Goal: Information Seeking & Learning: Learn about a topic

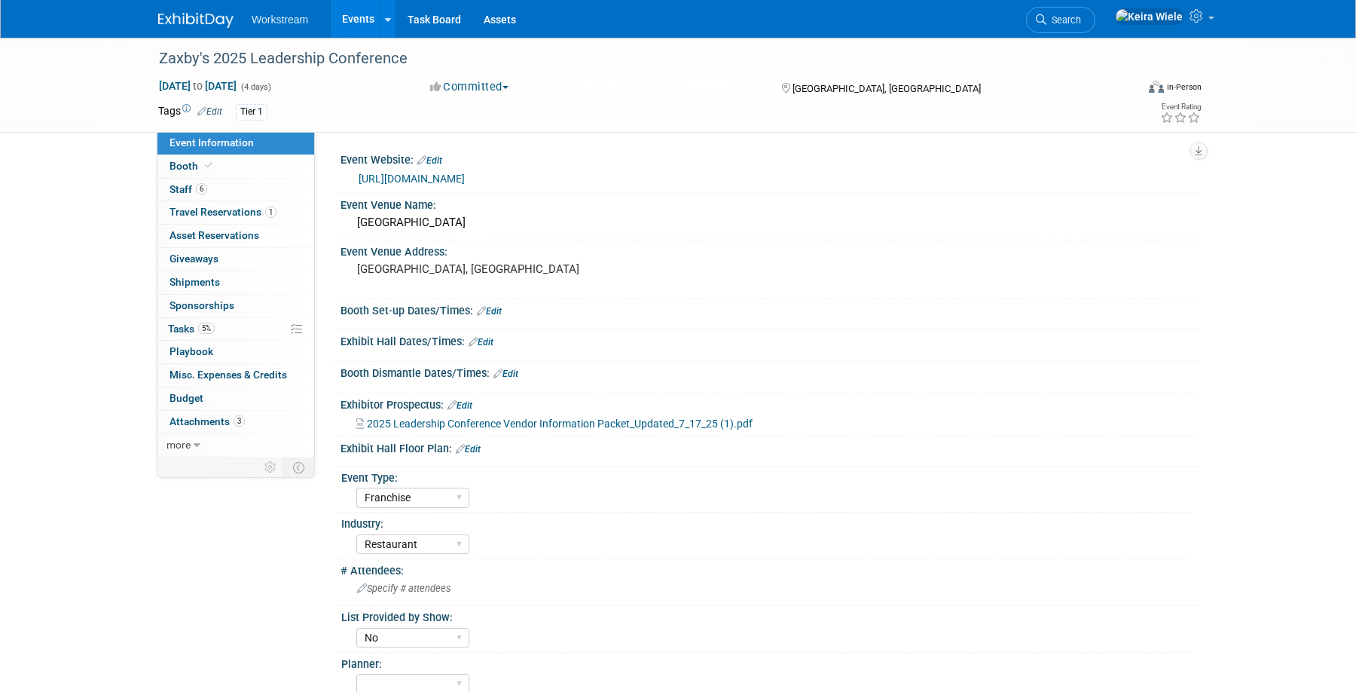
select select "Franchise"
select select "Restaurant"
select select "No"
click at [452, 429] on span "2025 Leadership Conference Vendor Information Packet_Updated_7_17_25 (1).pdf" at bounding box center [560, 423] width 386 height 12
click at [571, 423] on span "2025 Leadership Conference Vendor Information Packet_Updated_7_17_25 (1).pdf" at bounding box center [560, 423] width 386 height 12
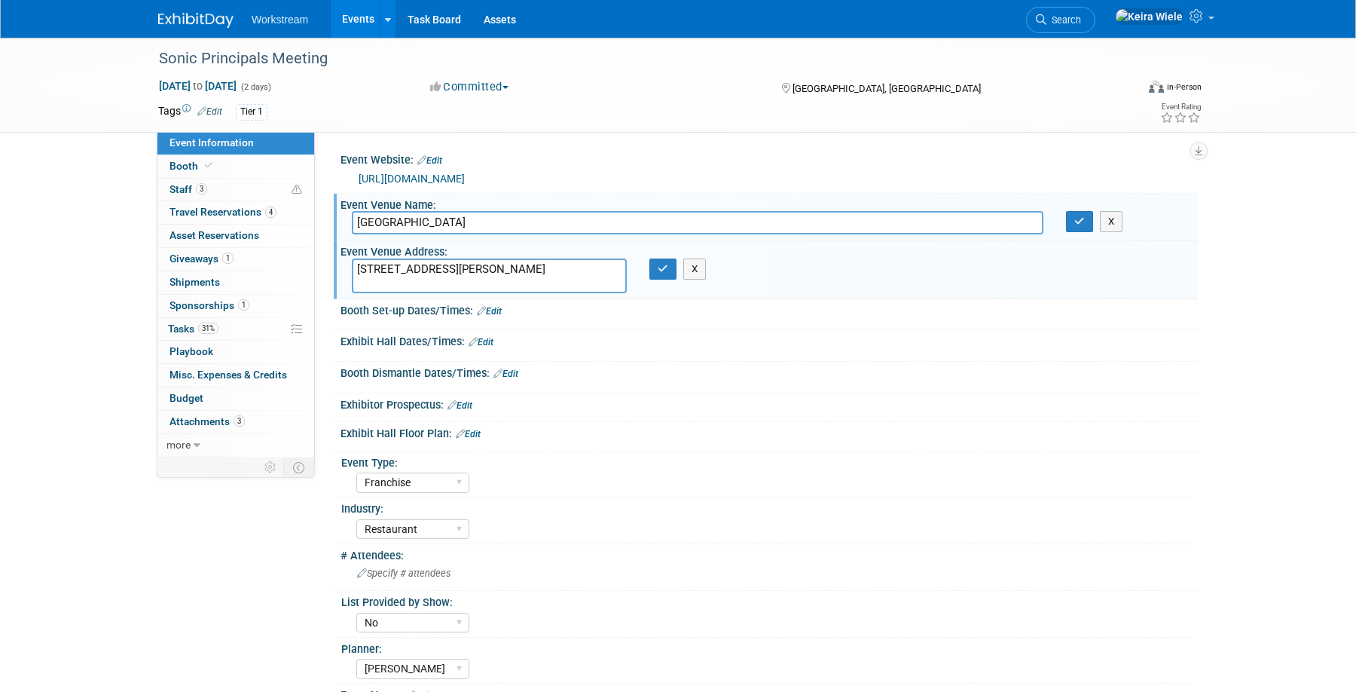
select select "Franchise"
select select "Restaurant"
select select "No"
select select "[PERSON_NAME]"
click at [884, 384] on div at bounding box center [769, 386] width 835 height 4
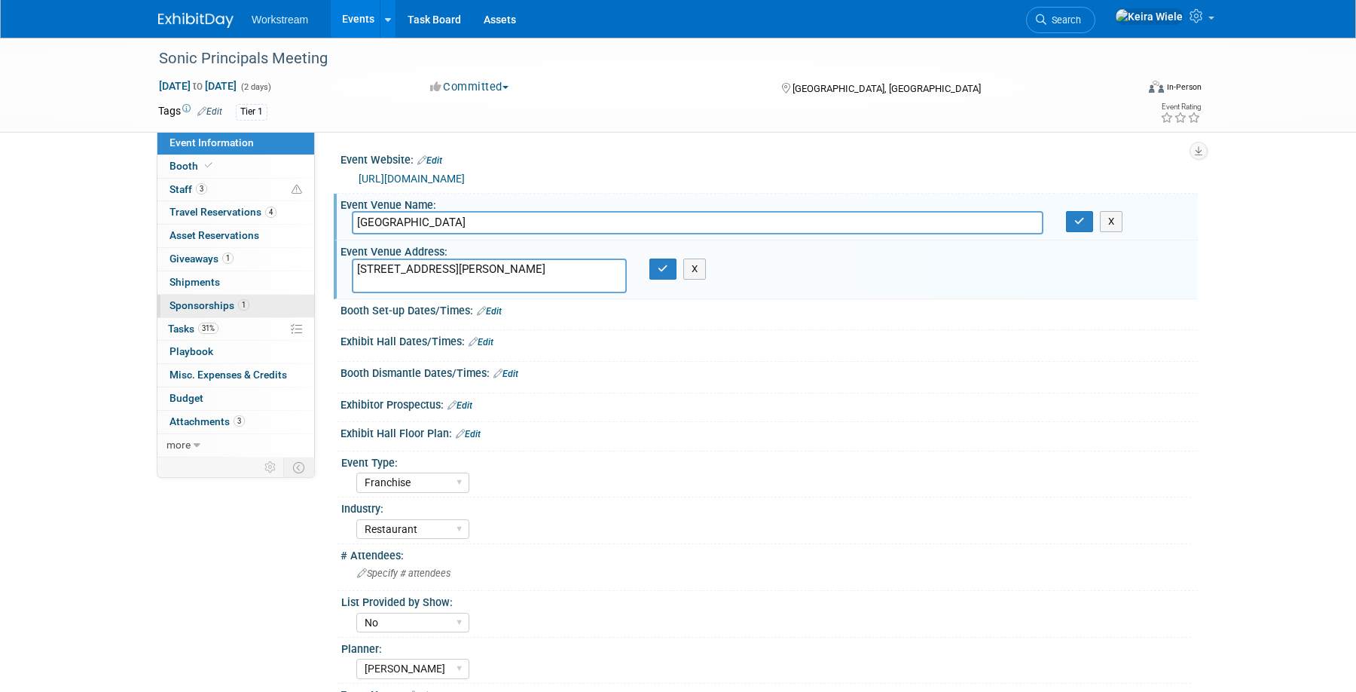
click at [256, 306] on link "1 Sponsorships 1" at bounding box center [235, 306] width 157 height 23
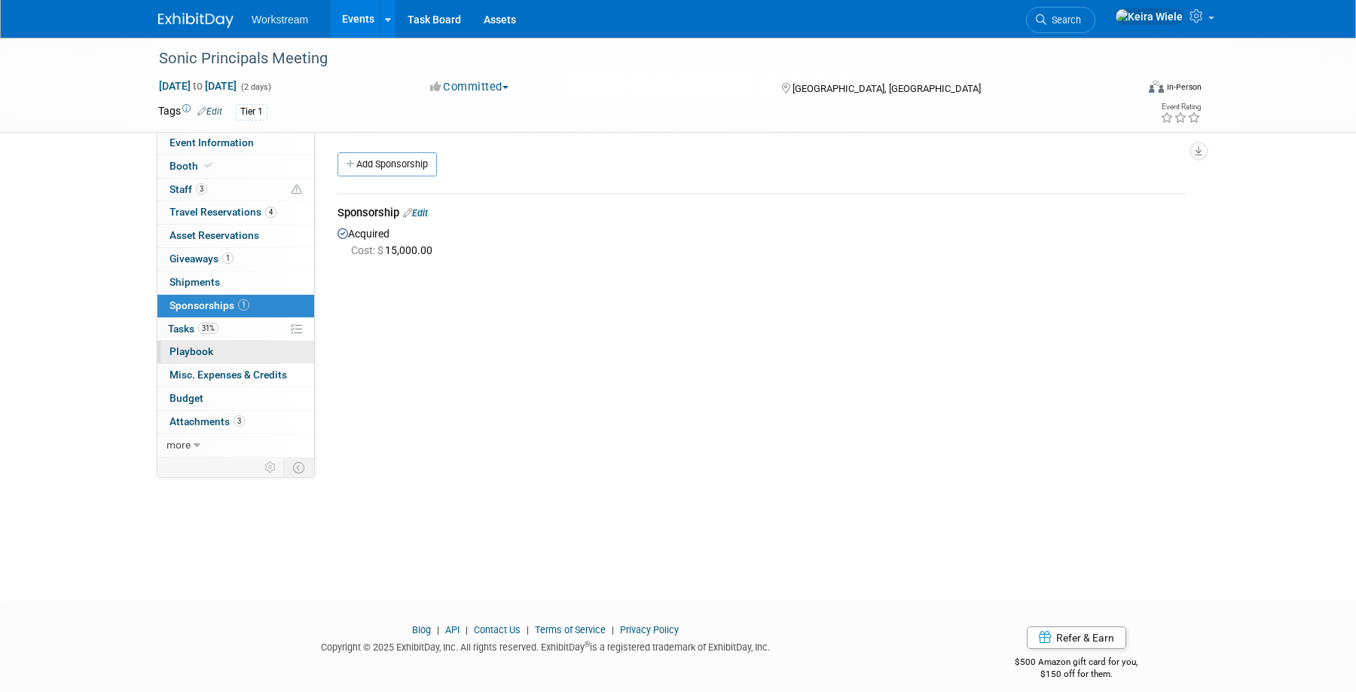
click at [219, 359] on link "0 Playbook 0" at bounding box center [235, 352] width 157 height 23
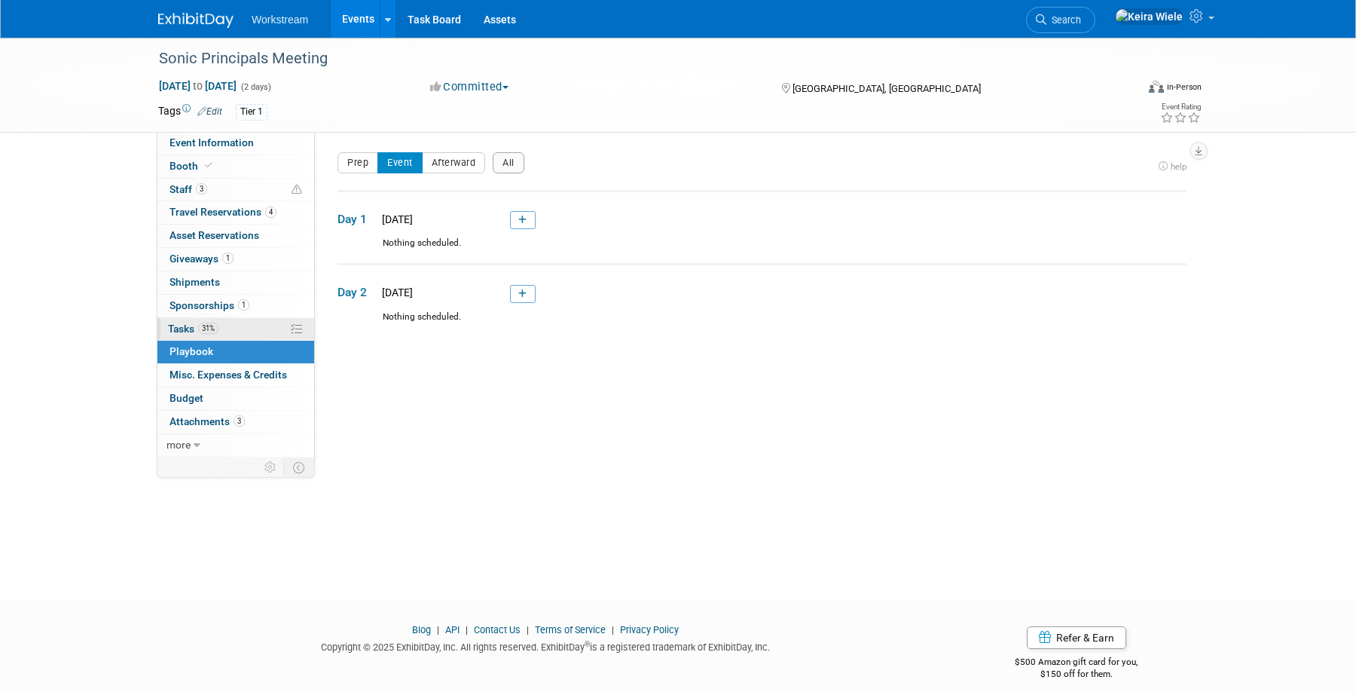
click at [241, 328] on link "31% Tasks 31%" at bounding box center [235, 329] width 157 height 23
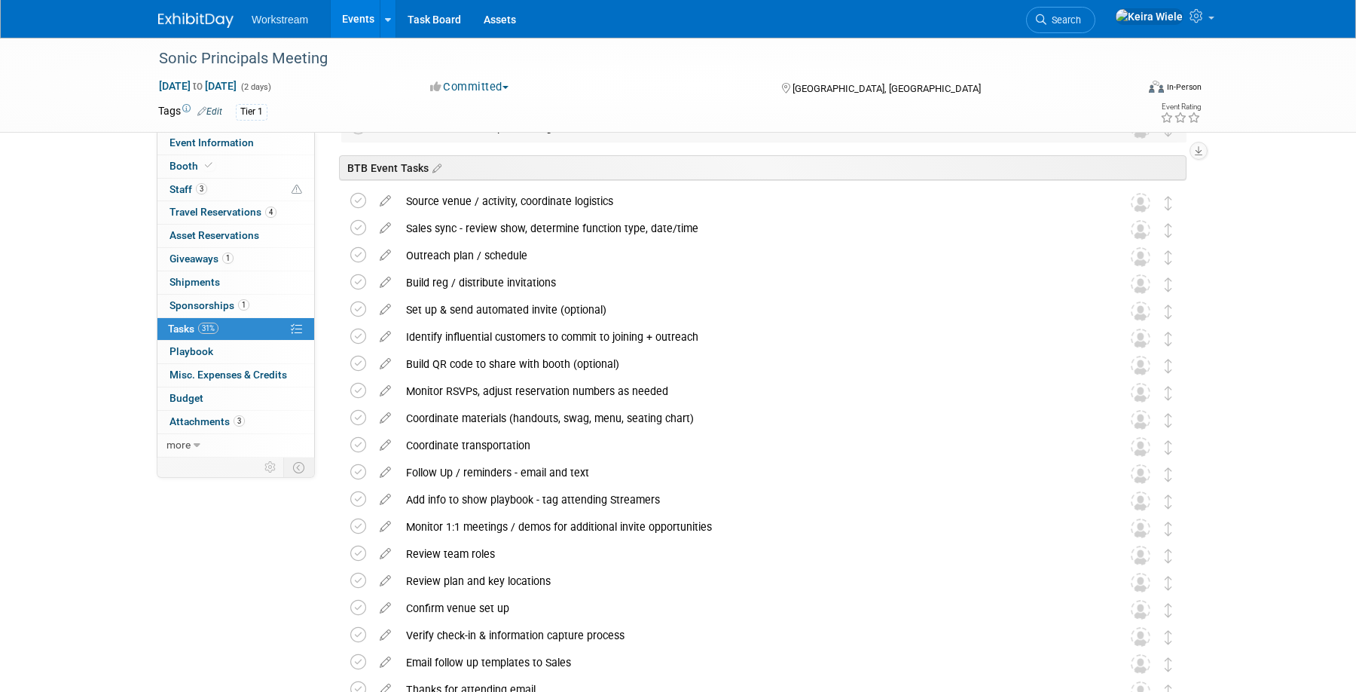
scroll to position [257, 0]
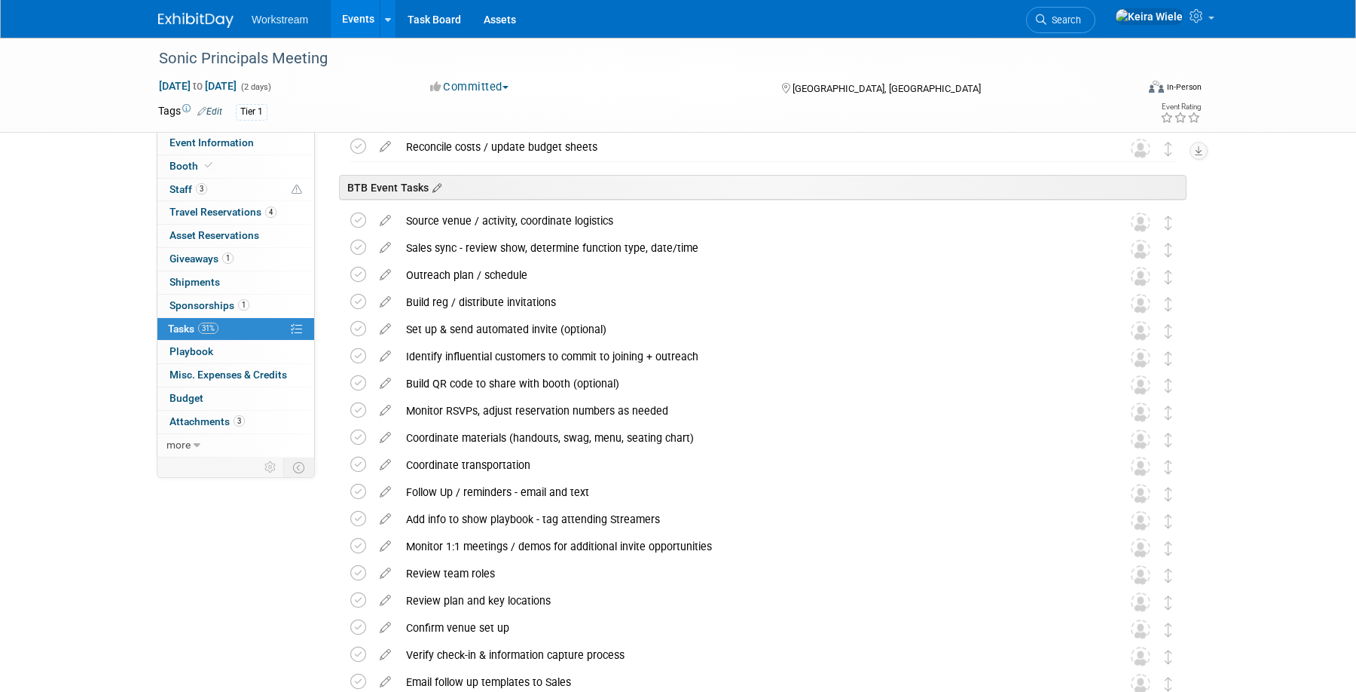
click at [437, 184] on icon at bounding box center [435, 189] width 13 height 14
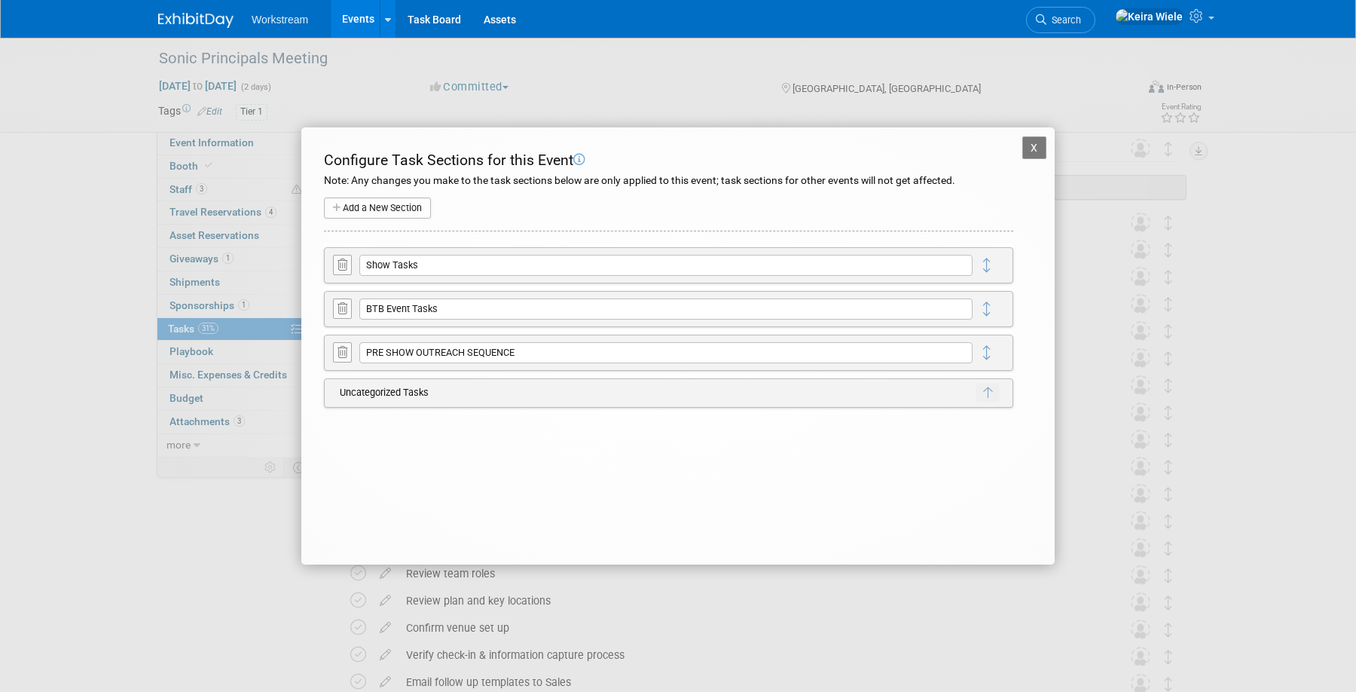
click at [341, 317] on button at bounding box center [342, 308] width 19 height 20
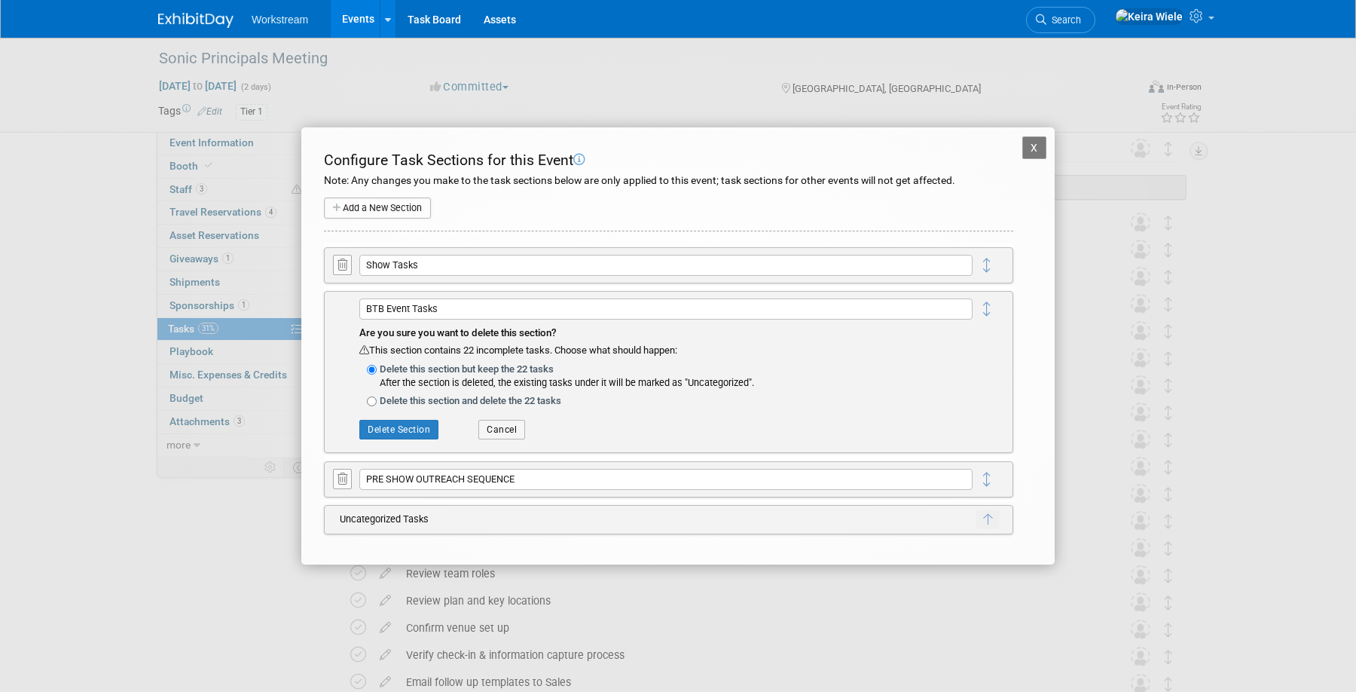
click at [403, 398] on label "Delete this section and delete the 22 tasks" at bounding box center [676, 400] width 593 height 15
click at [377, 398] on input "Delete this section and delete the 22 tasks" at bounding box center [372, 401] width 10 height 10
radio input "true"
click at [406, 425] on button "Delete Section" at bounding box center [398, 430] width 79 height 20
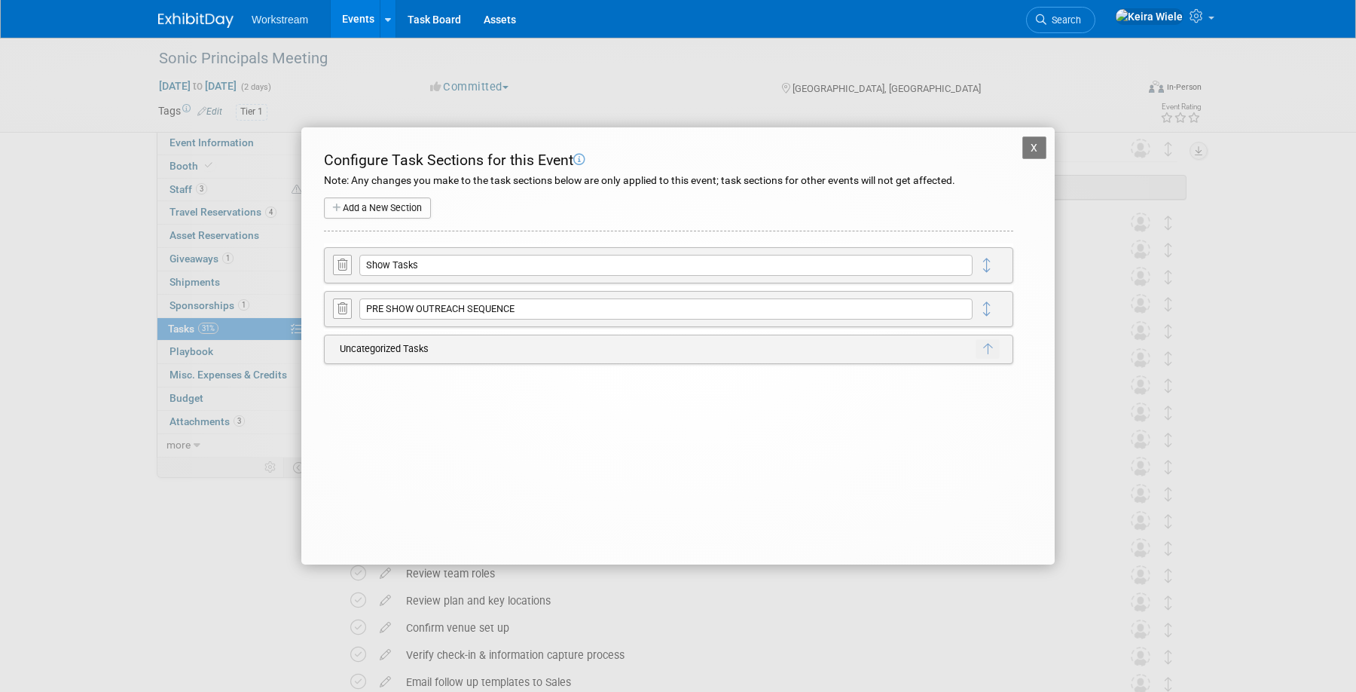
click at [1035, 144] on button "X" at bounding box center [1035, 147] width 24 height 23
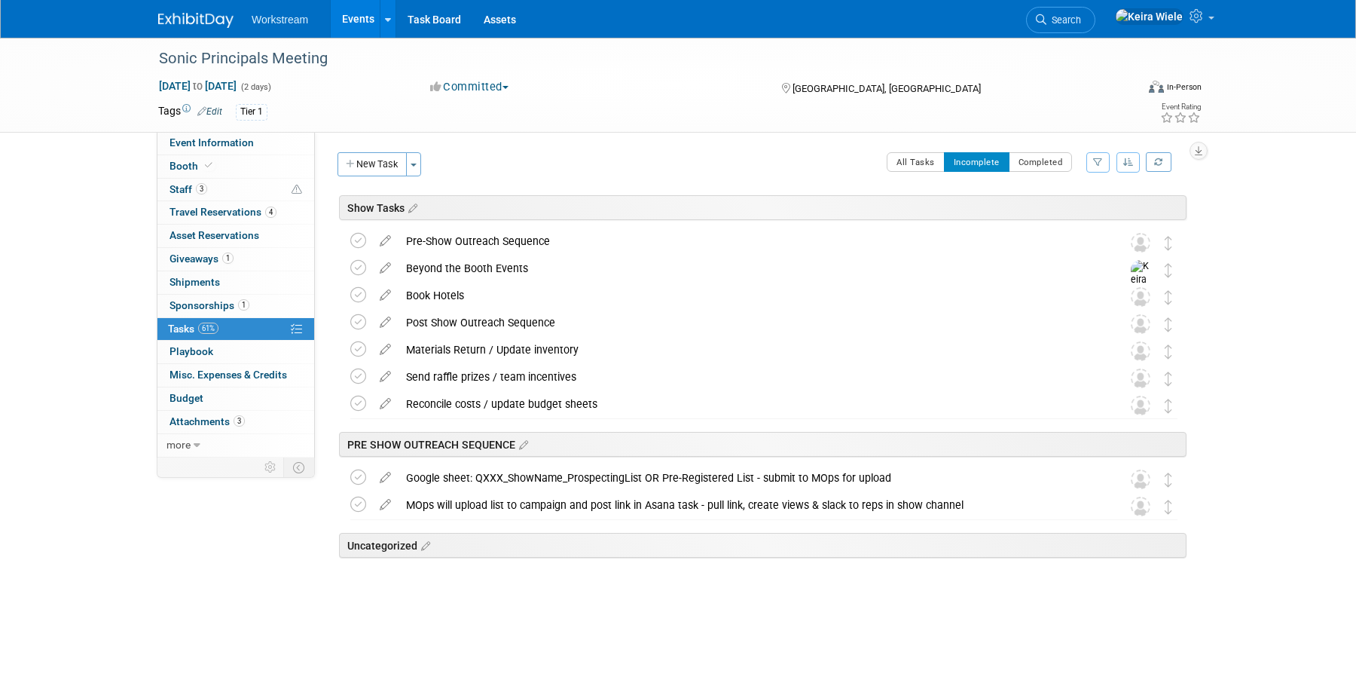
click at [1234, 284] on div "Sonic Principals Meeting Oct 6, 2025 to Oct 7, 2025 (2 days) Oct 6, 2025 to Oct…" at bounding box center [678, 348] width 1356 height 620
click at [237, 354] on link "0 Playbook 0" at bounding box center [235, 352] width 157 height 23
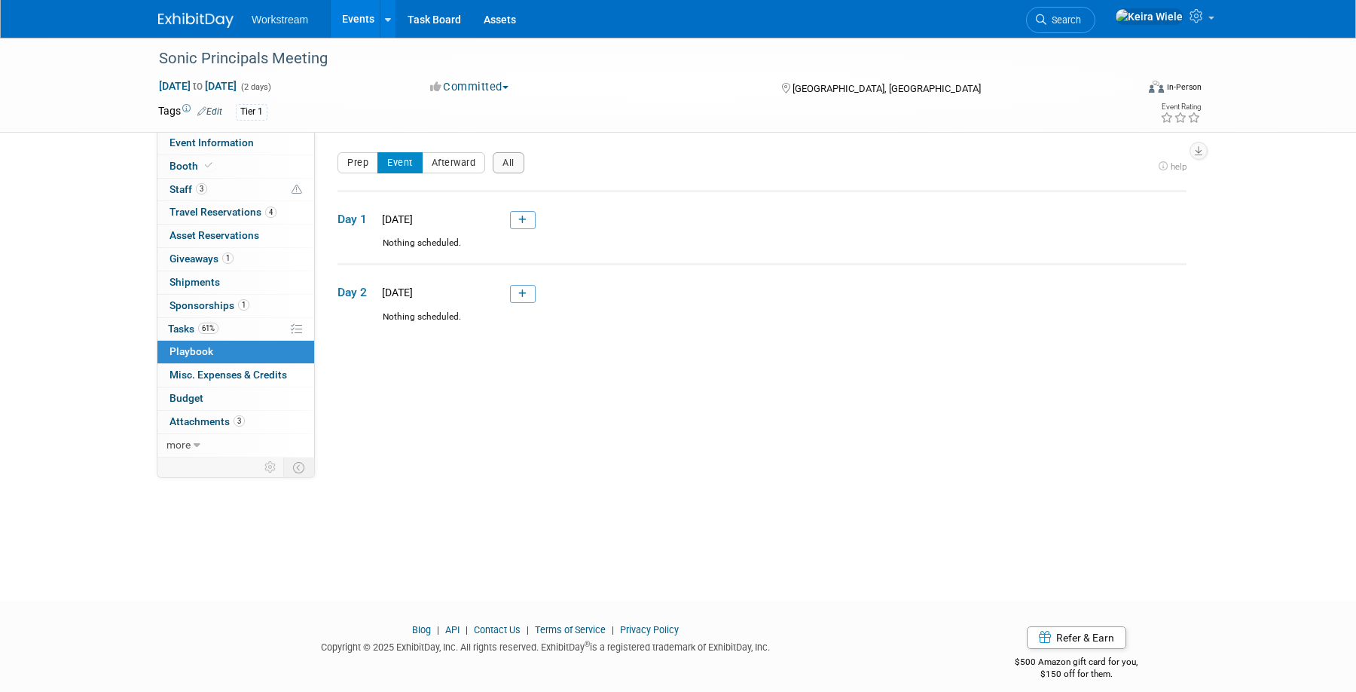
click at [567, 362] on div "Event Website: Edit https://www.itaeventreg.com/website/87241/ Event Venue Name…" at bounding box center [756, 295] width 883 height 326
click at [517, 286] on link at bounding box center [523, 294] width 26 height 18
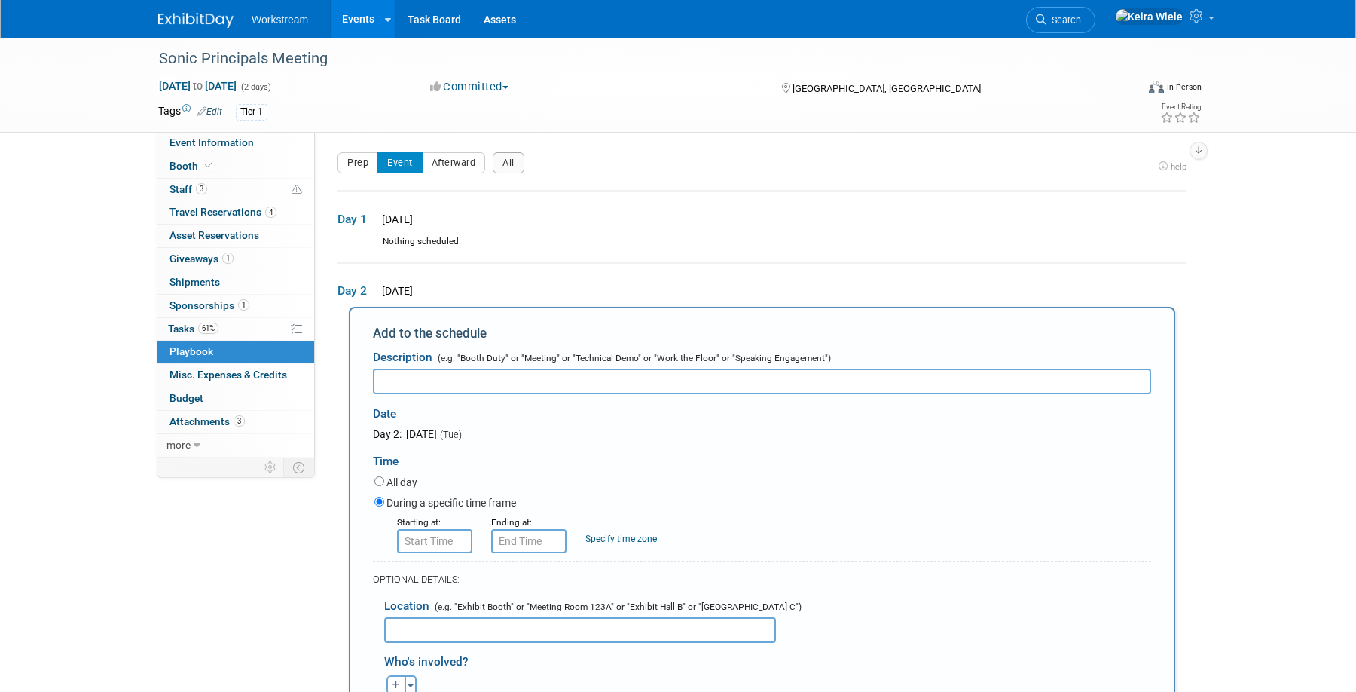
click at [493, 223] on div "Mon. Oct 6, 2025" at bounding box center [439, 219] width 123 height 15
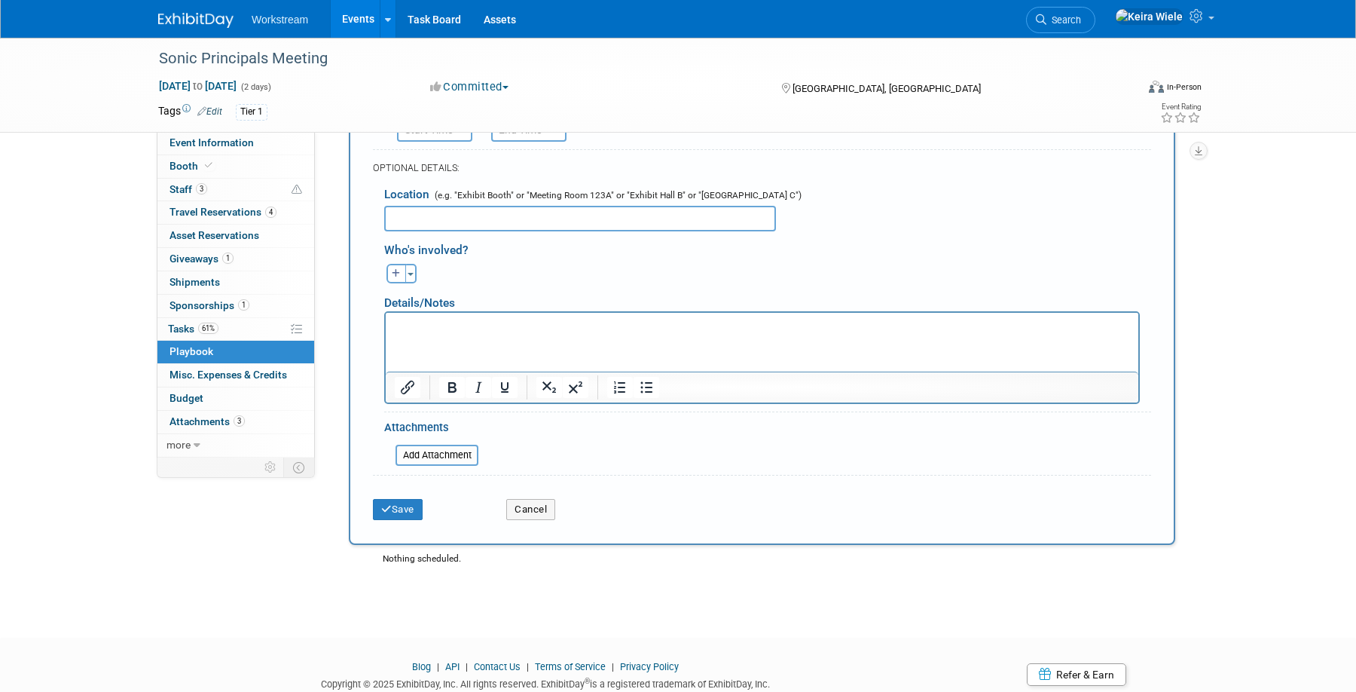
scroll to position [463, 0]
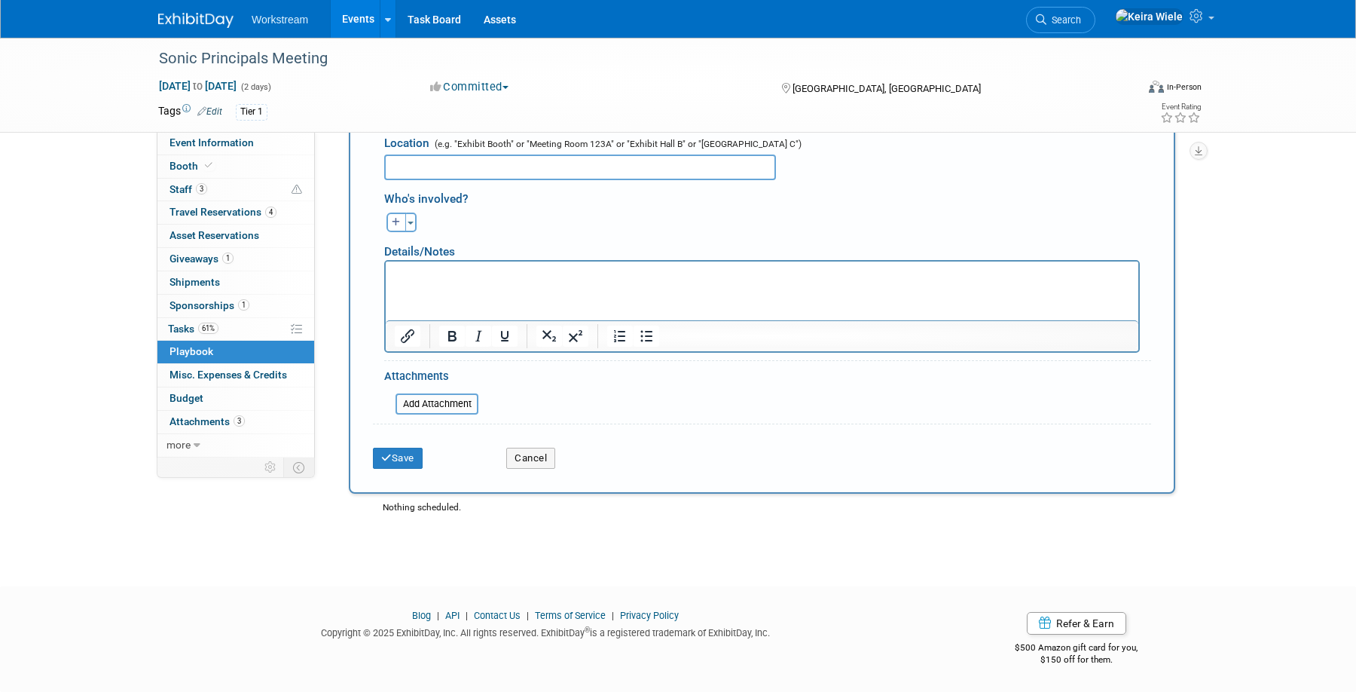
click at [524, 474] on div "Save Cancel" at bounding box center [762, 453] width 778 height 46
click at [530, 465] on button "Cancel" at bounding box center [530, 458] width 49 height 21
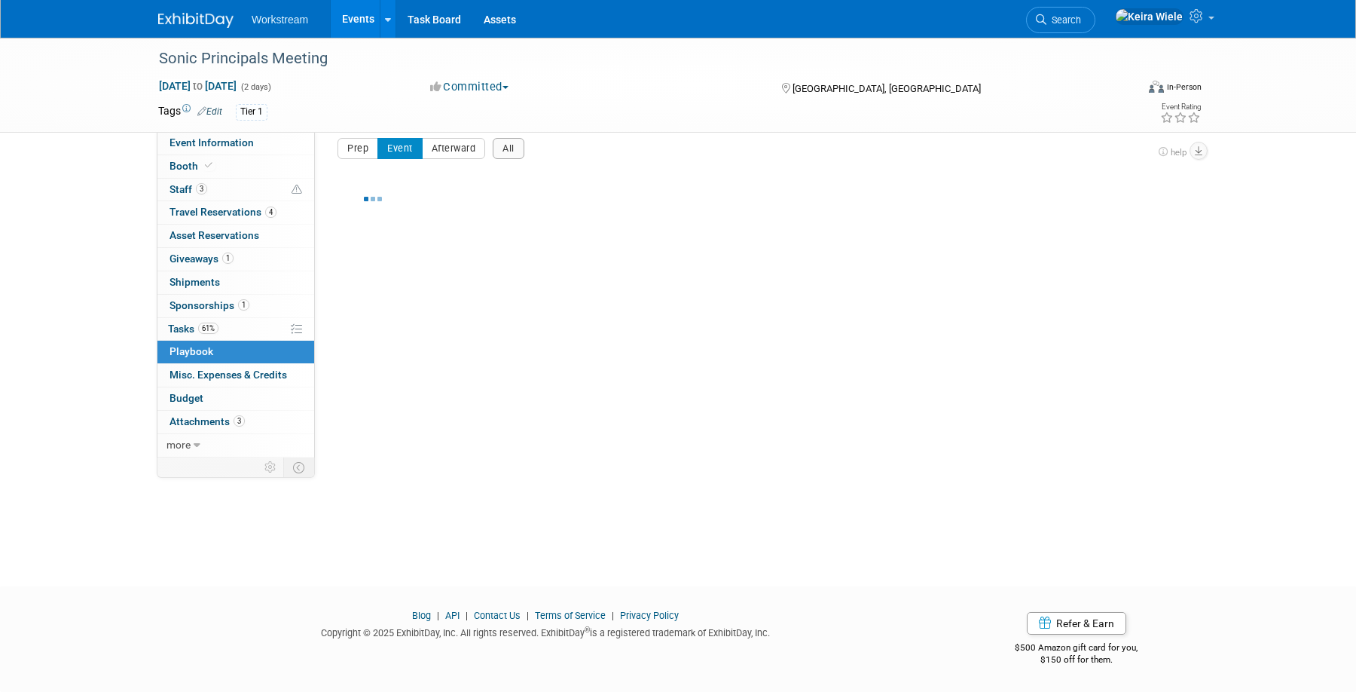
scroll to position [0, 0]
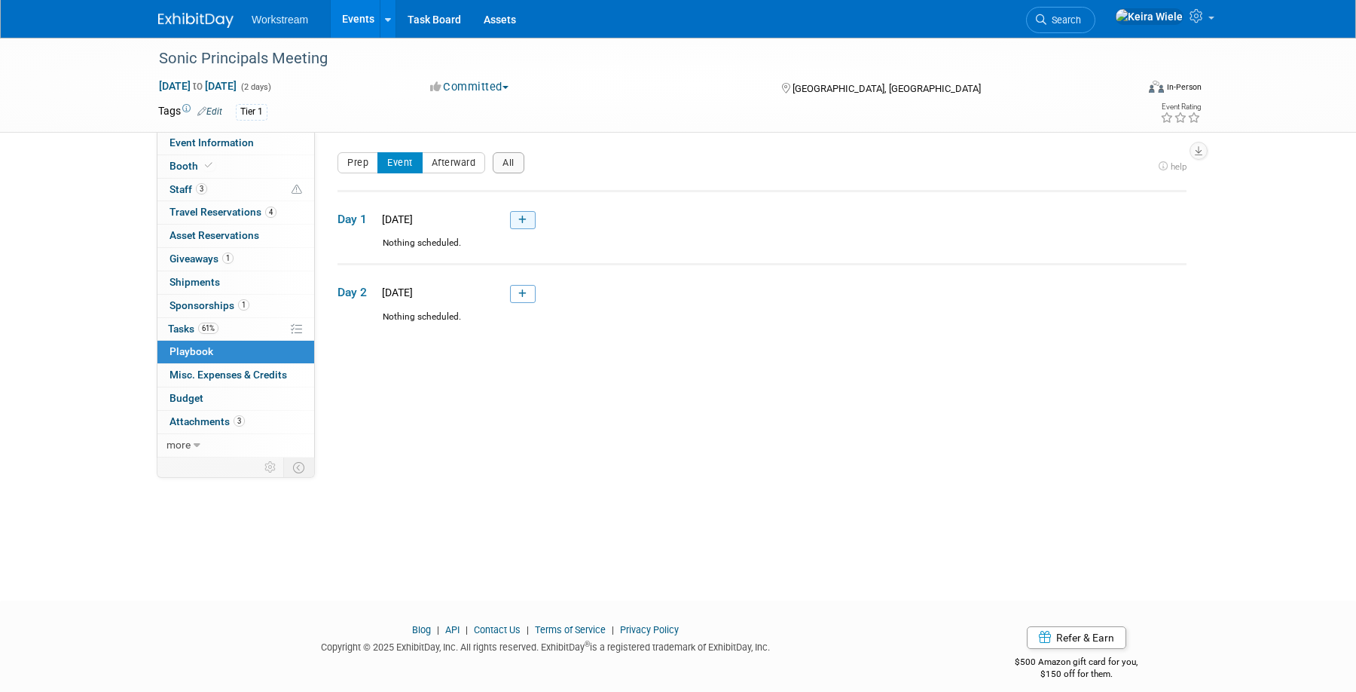
click at [520, 225] on link at bounding box center [523, 220] width 26 height 18
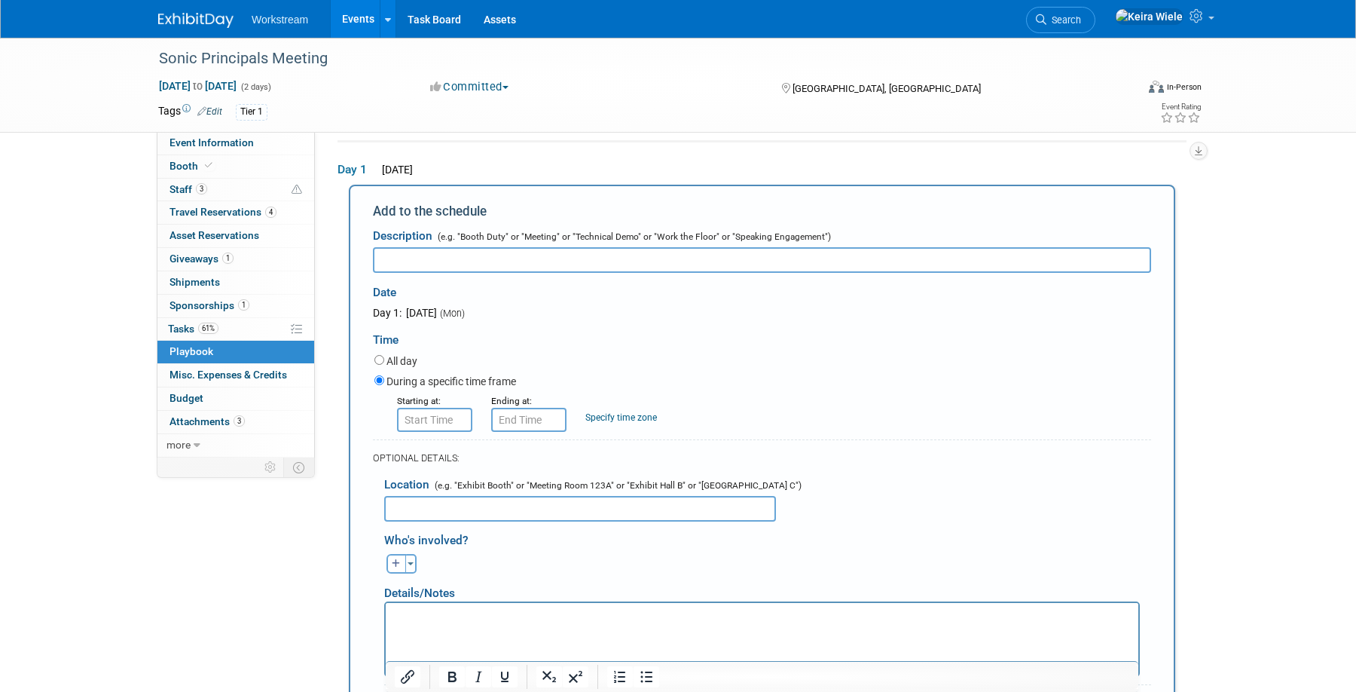
click at [494, 252] on input "text" at bounding box center [762, 260] width 778 height 26
type input "Beyond the Booth"
type input "8:00 AM"
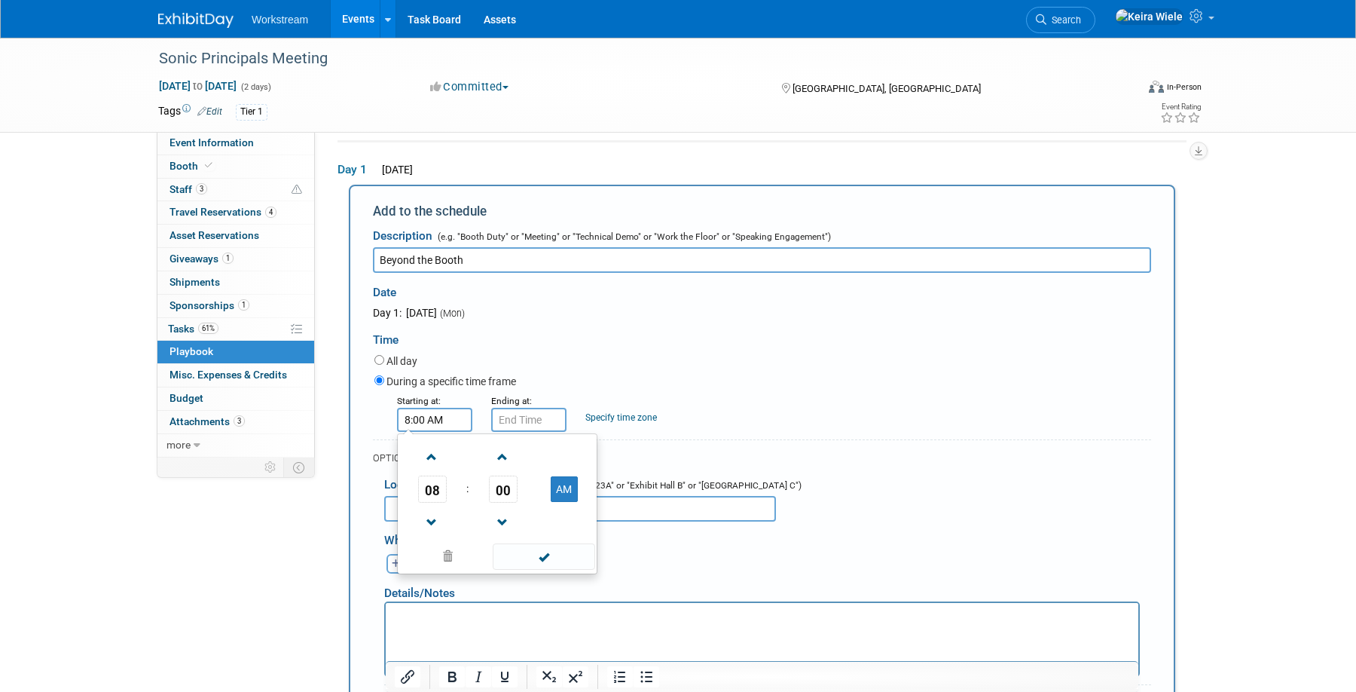
type input "8:00 AM"
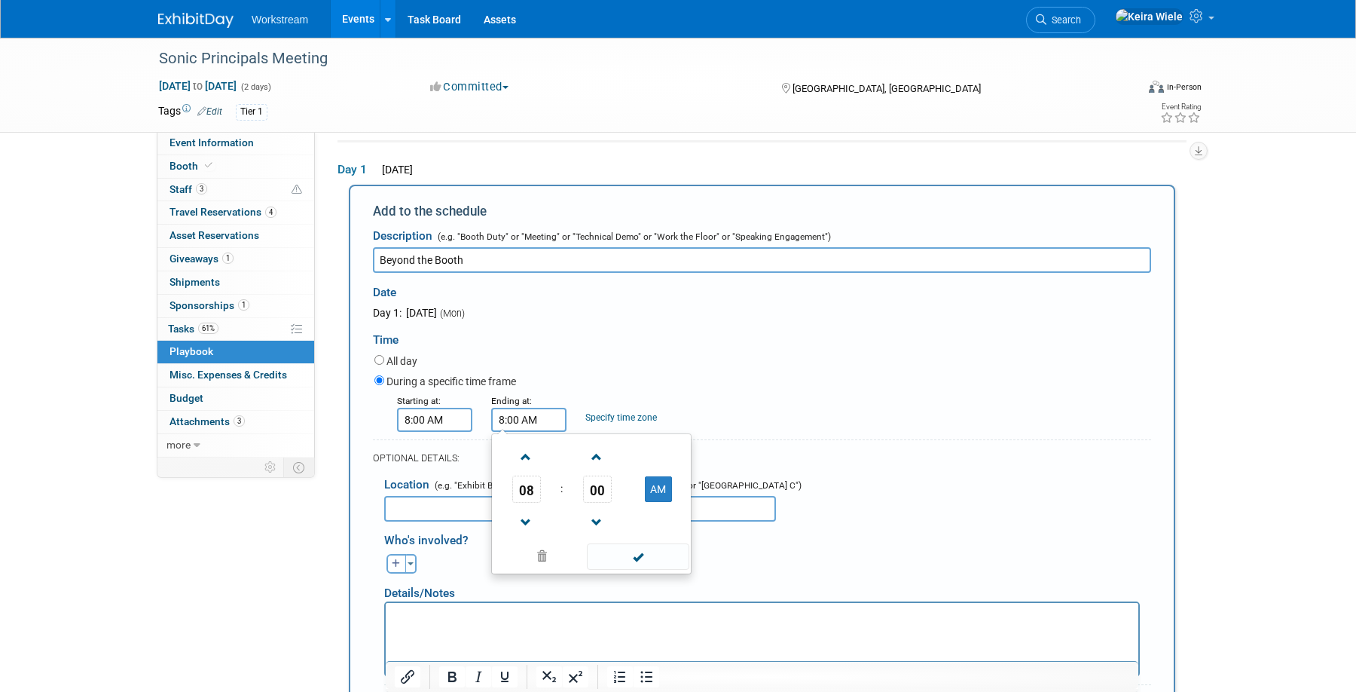
click at [410, 361] on label "All day" at bounding box center [402, 360] width 31 height 15
click at [384, 361] on input "All day" at bounding box center [380, 360] width 10 height 10
radio input "true"
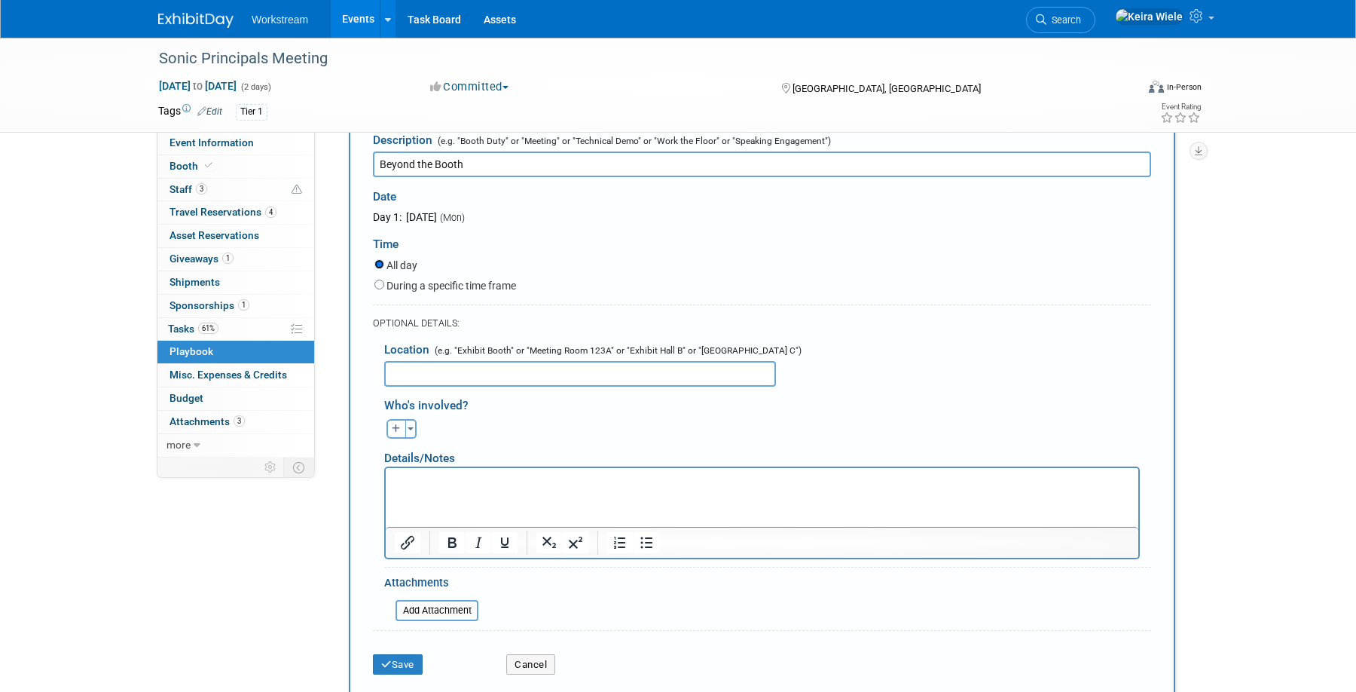
scroll to position [160, 0]
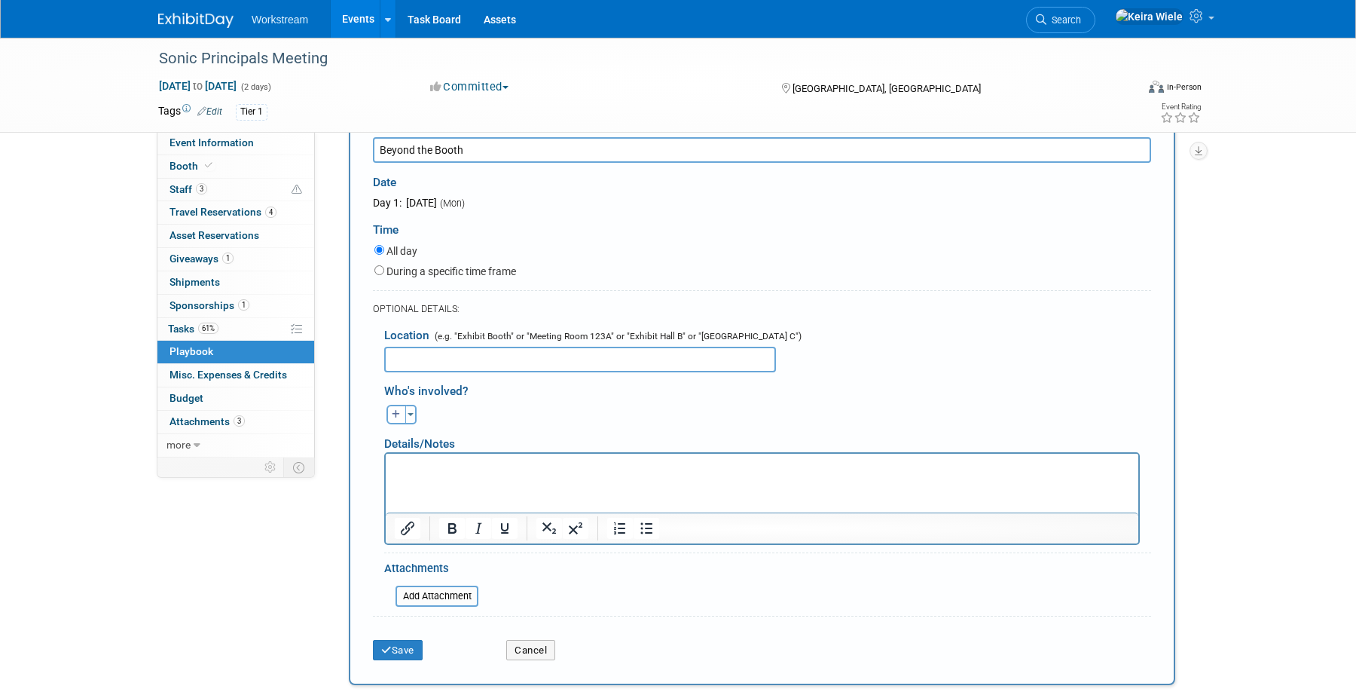
click at [476, 474] on html at bounding box center [762, 463] width 753 height 21
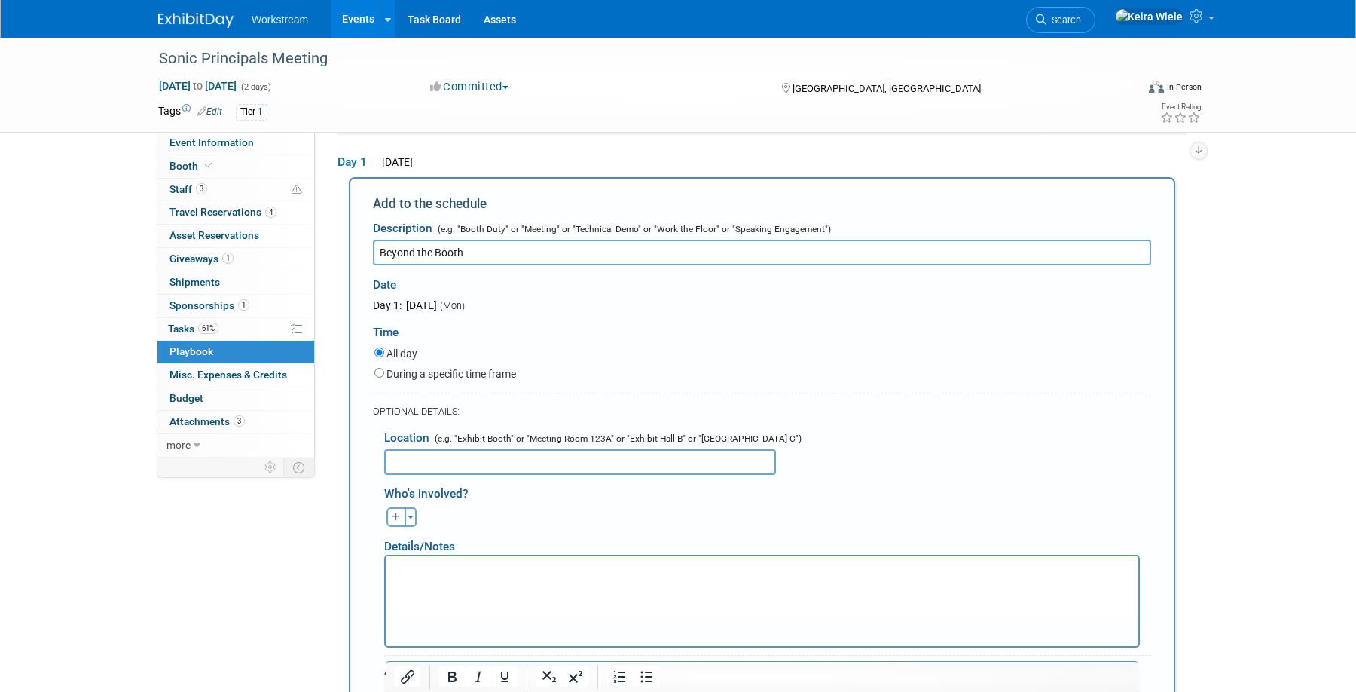
scroll to position [0, 0]
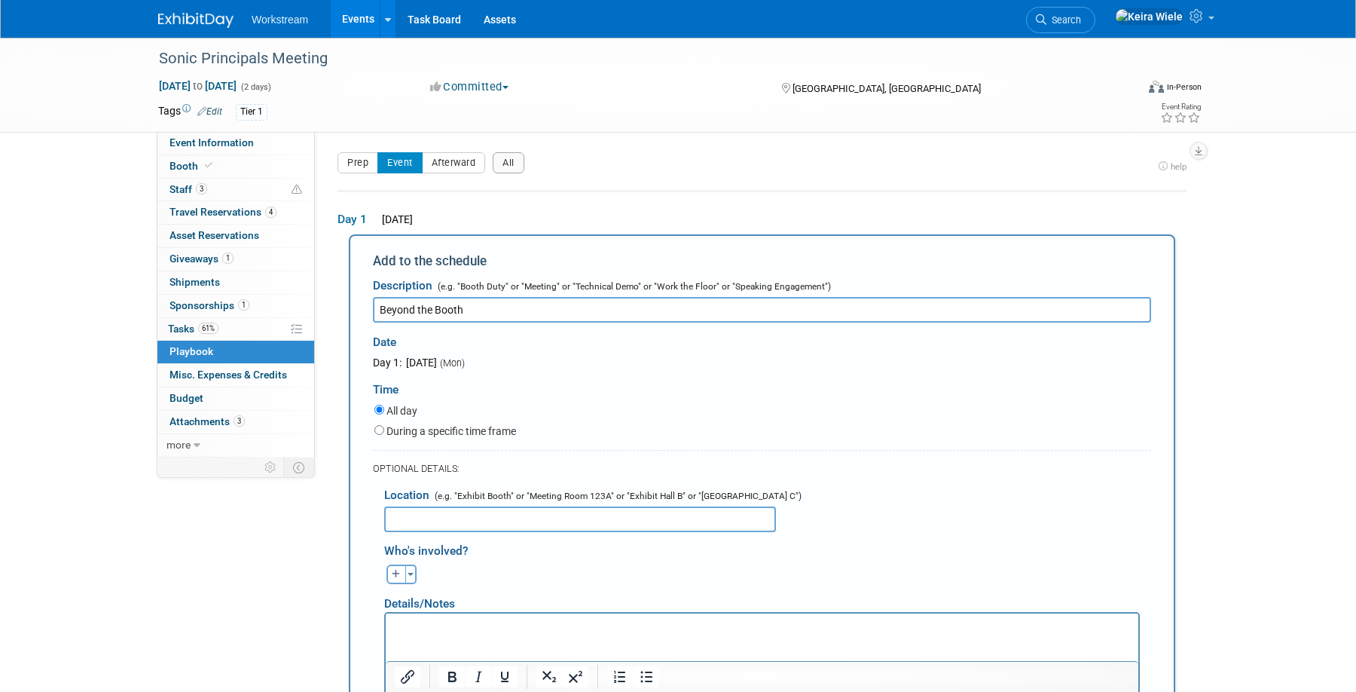
click at [526, 319] on input "Beyond the Booth" at bounding box center [762, 310] width 778 height 26
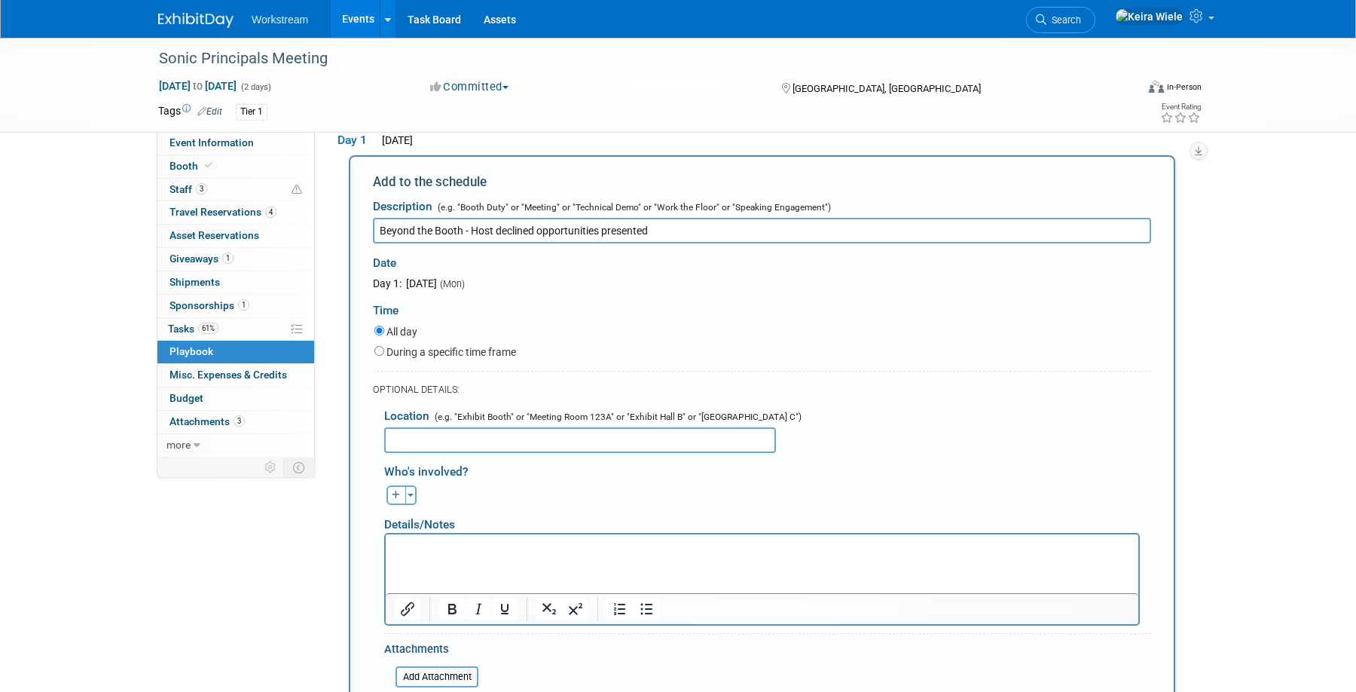
scroll to position [113, 0]
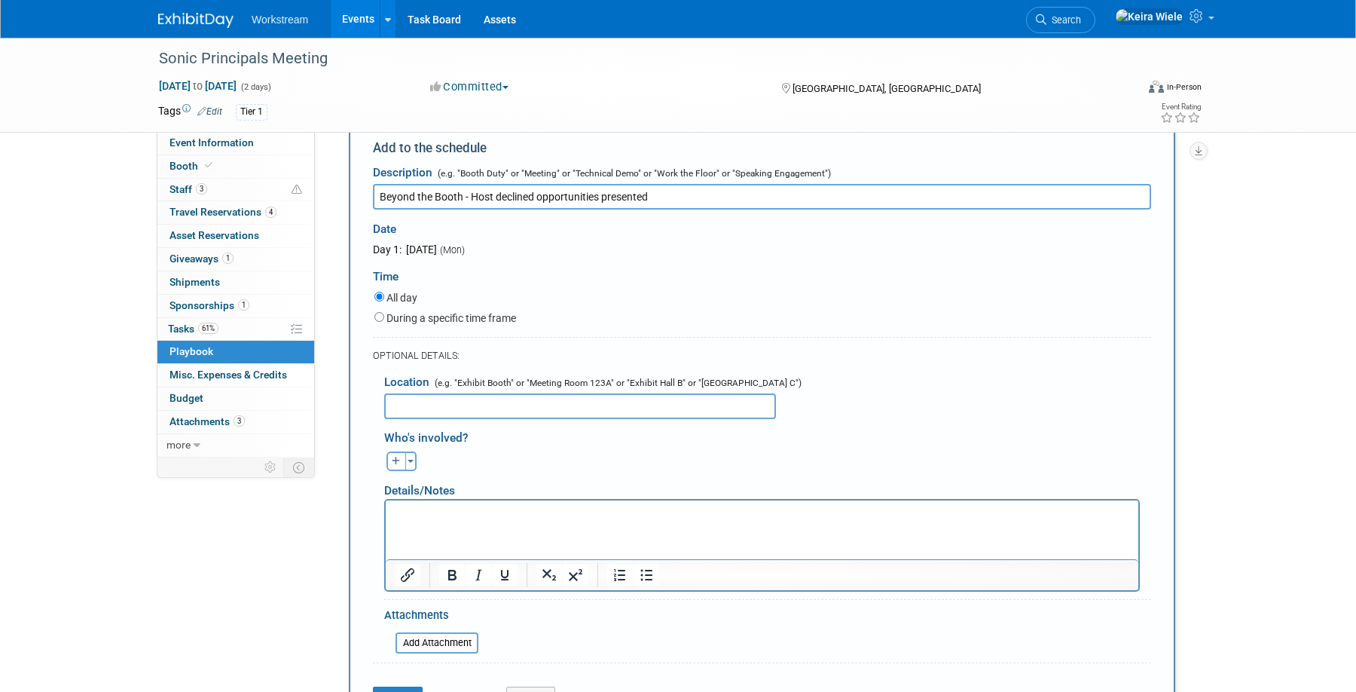
type input "Beyond the Booth - Host declined opportunities presented"
click at [469, 509] on p "Rich Text Area. Press ALT-0 for help." at bounding box center [762, 513] width 735 height 15
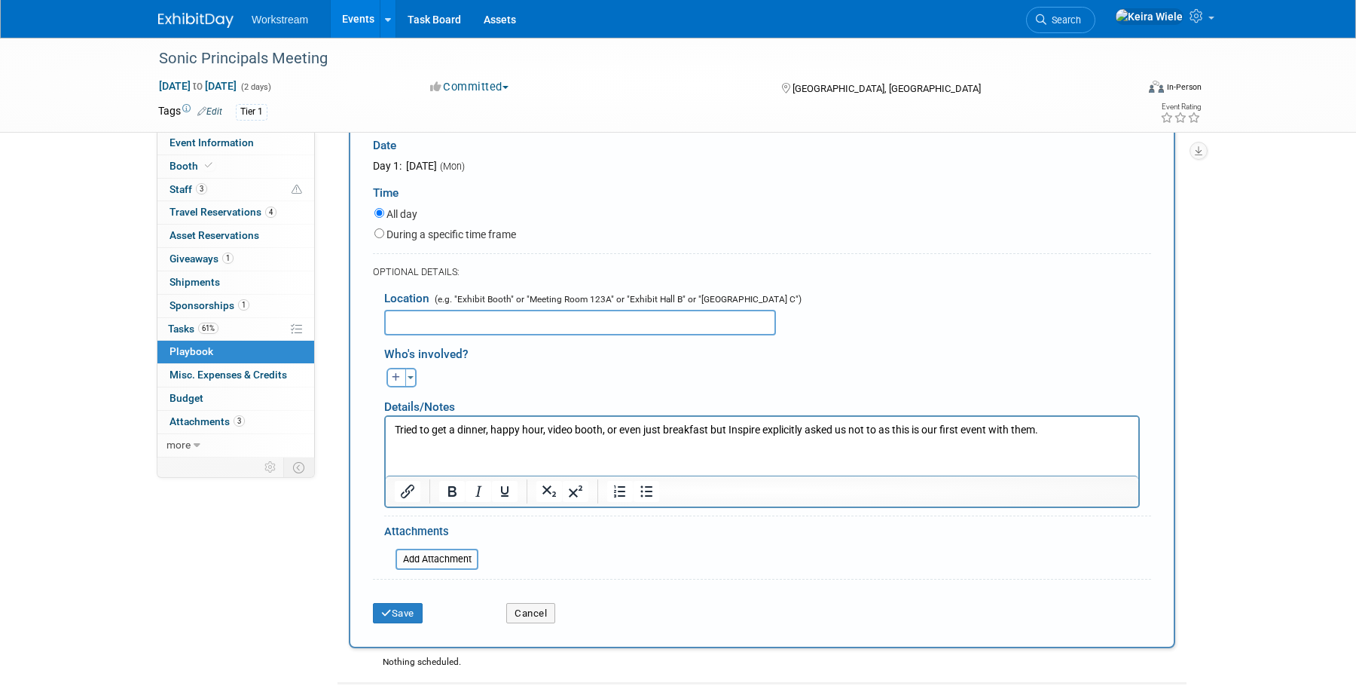
scroll to position [209, 0]
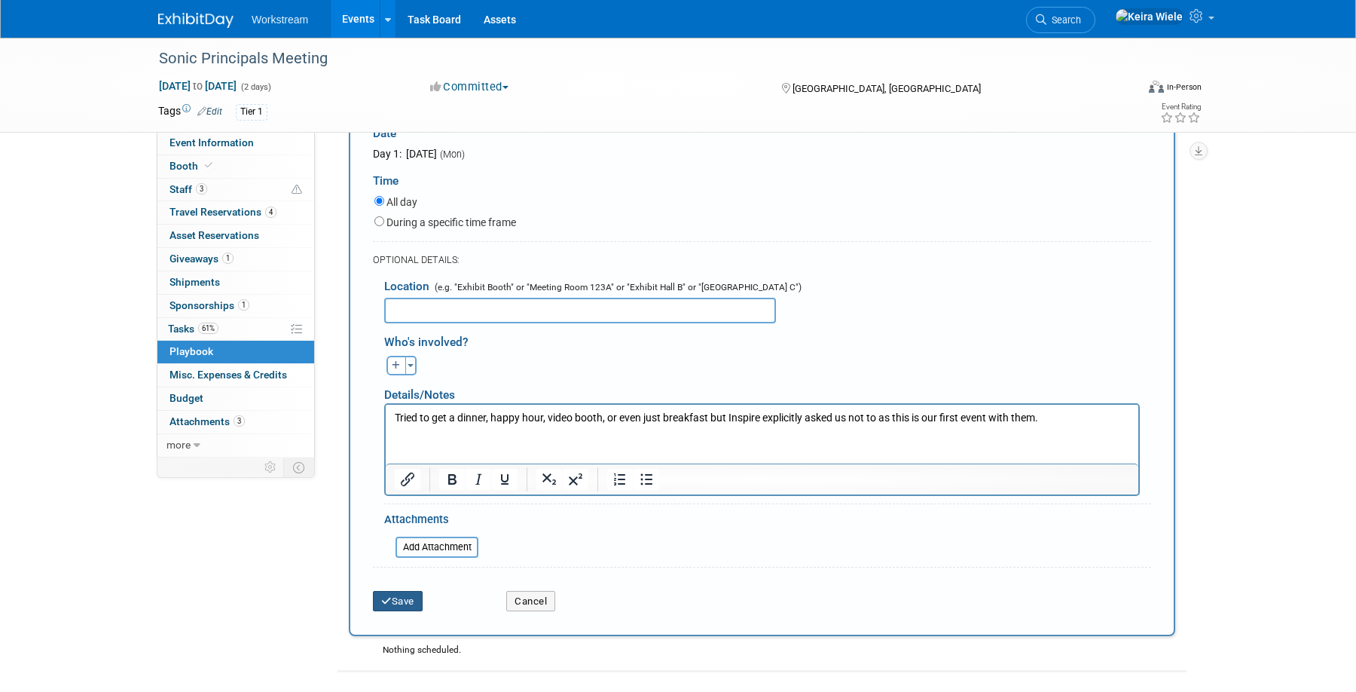
click at [390, 598] on icon "submit" at bounding box center [386, 601] width 11 height 10
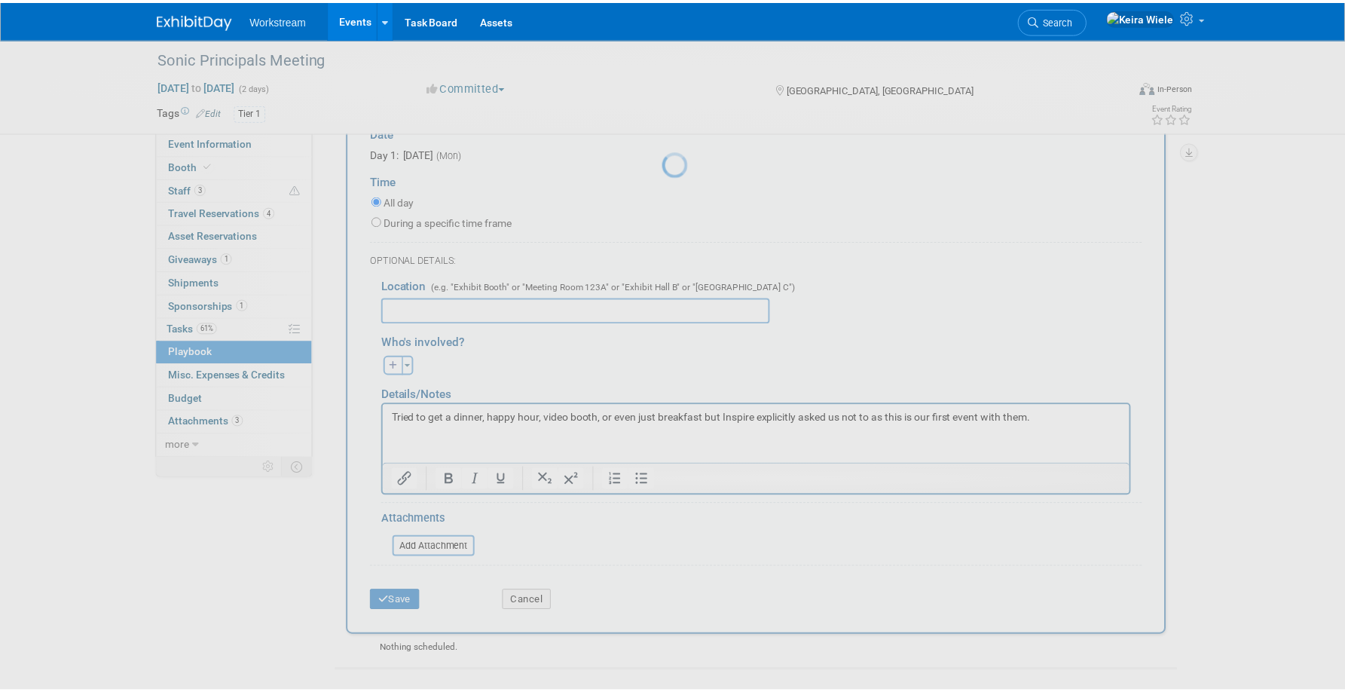
scroll to position [14, 0]
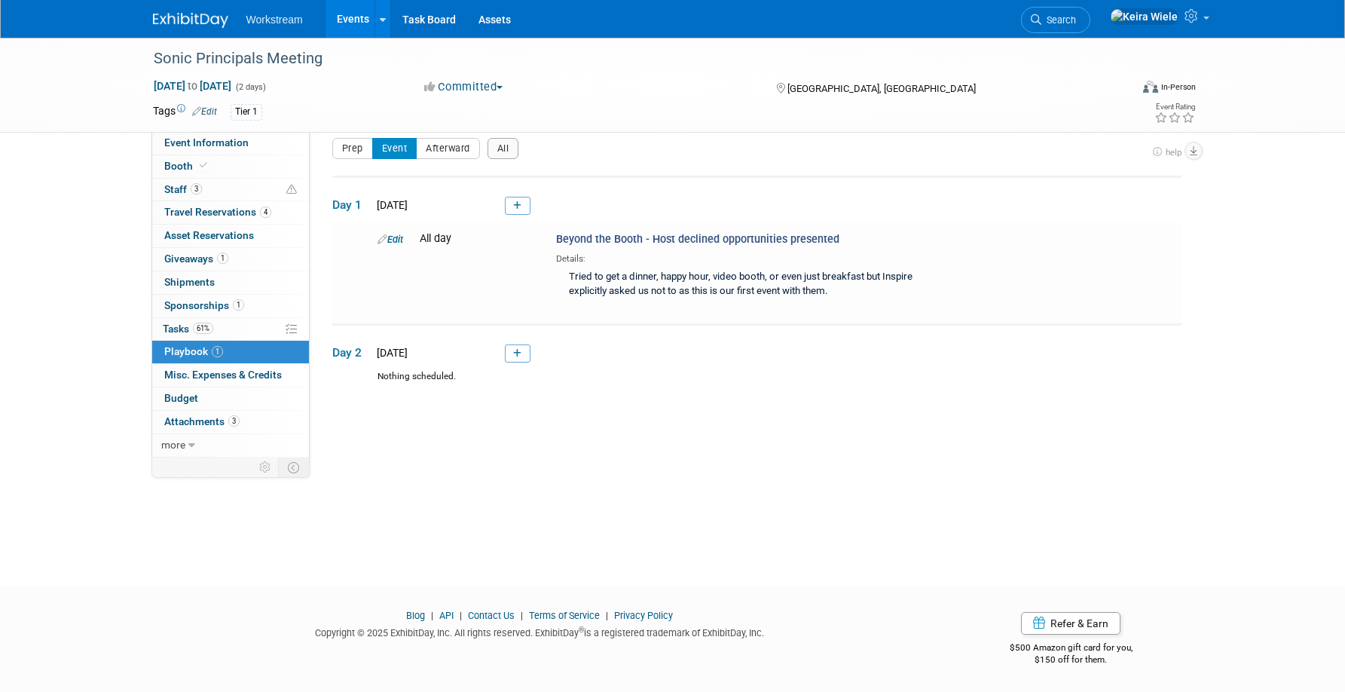
click at [365, 20] on link "Events" at bounding box center [353, 19] width 55 height 38
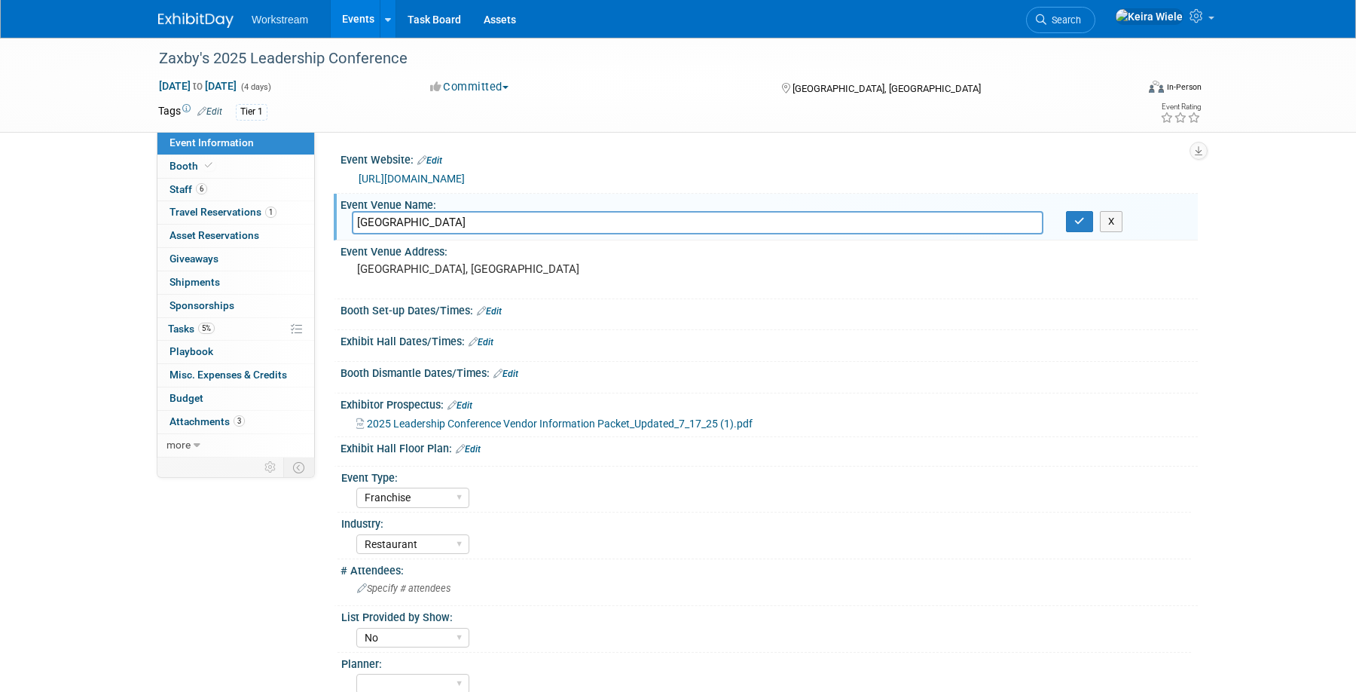
select select "Franchise"
select select "Restaurant"
select select "No"
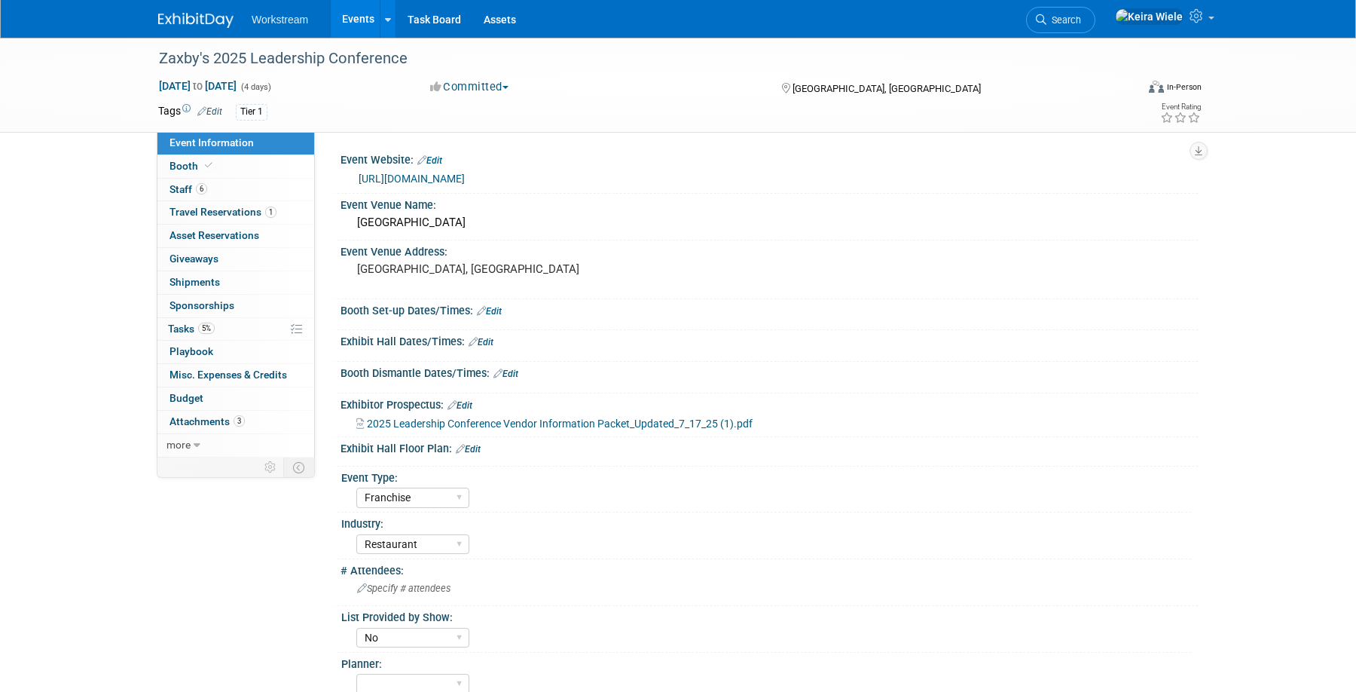
select select "Franchise"
select select "Restaurant"
select select "No"
click at [683, 137] on div "Event Website: Edit https://web.cvent.com/event/89591956-03a6-4952-87af-12af9af…" at bounding box center [756, 295] width 883 height 326
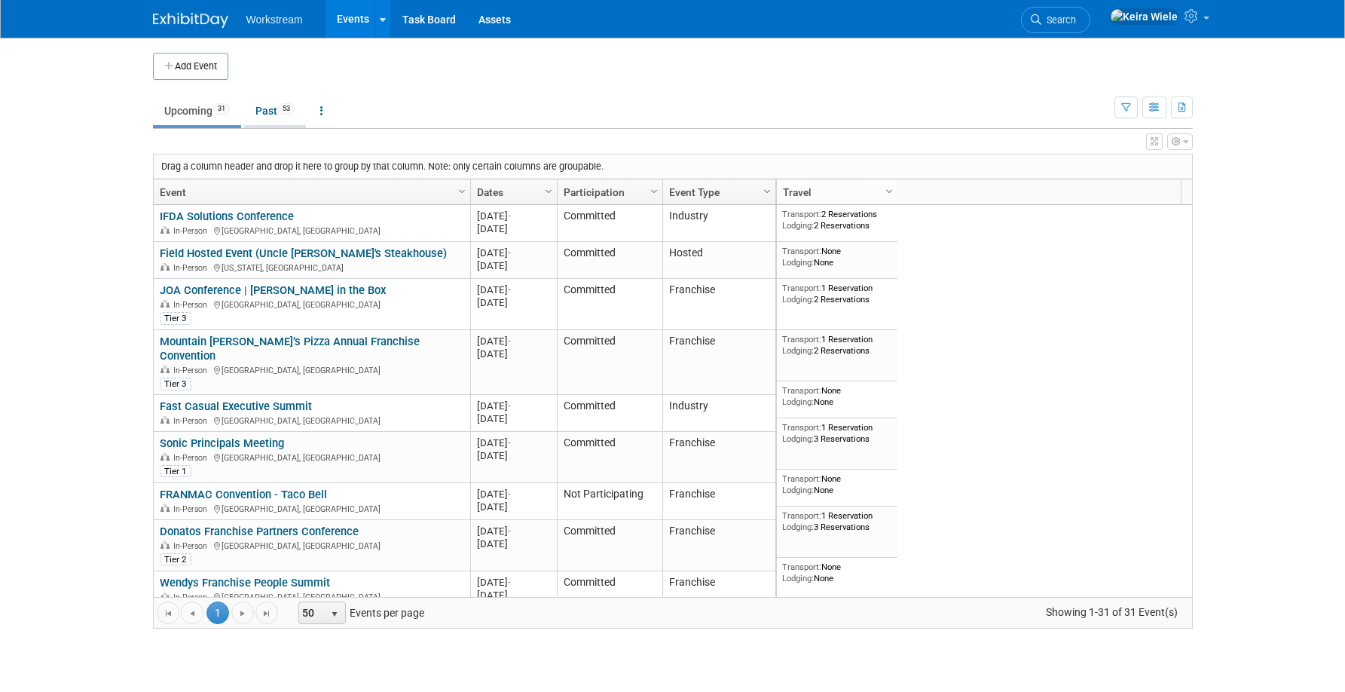
click at [267, 120] on link "Past 53" at bounding box center [275, 110] width 62 height 29
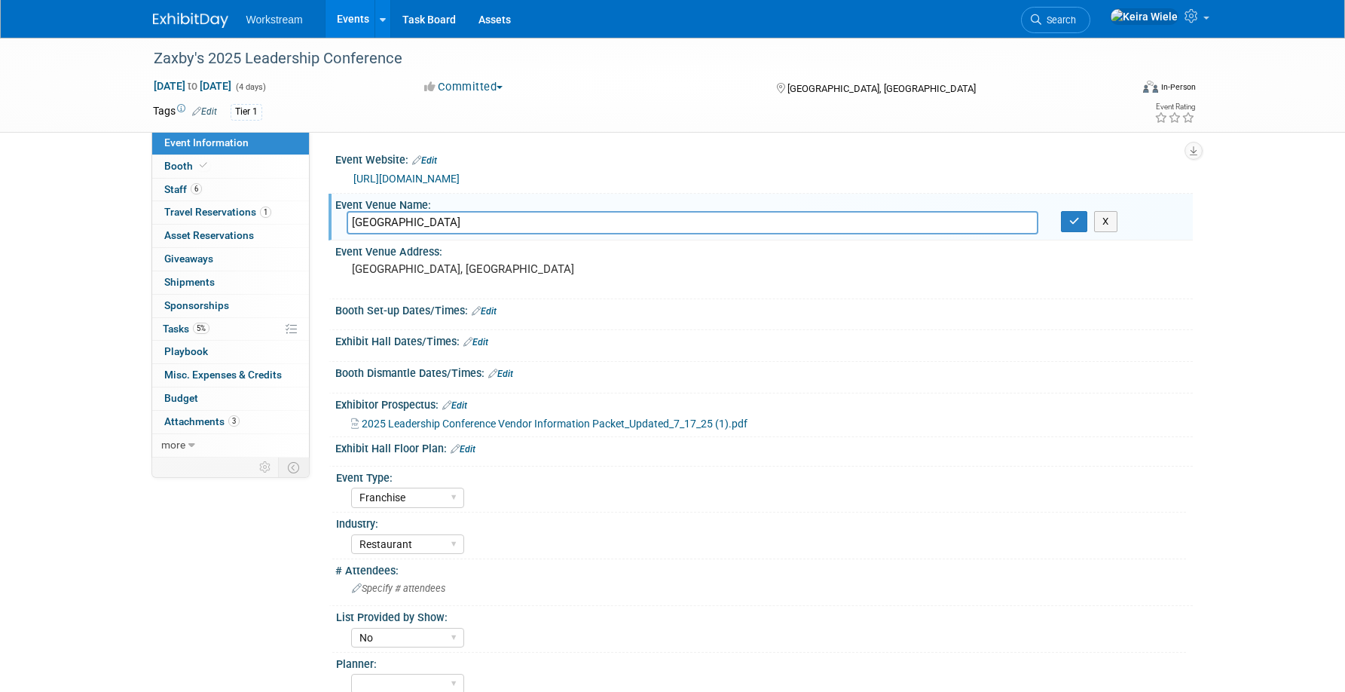
select select "Franchise"
select select "Restaurant"
select select "No"
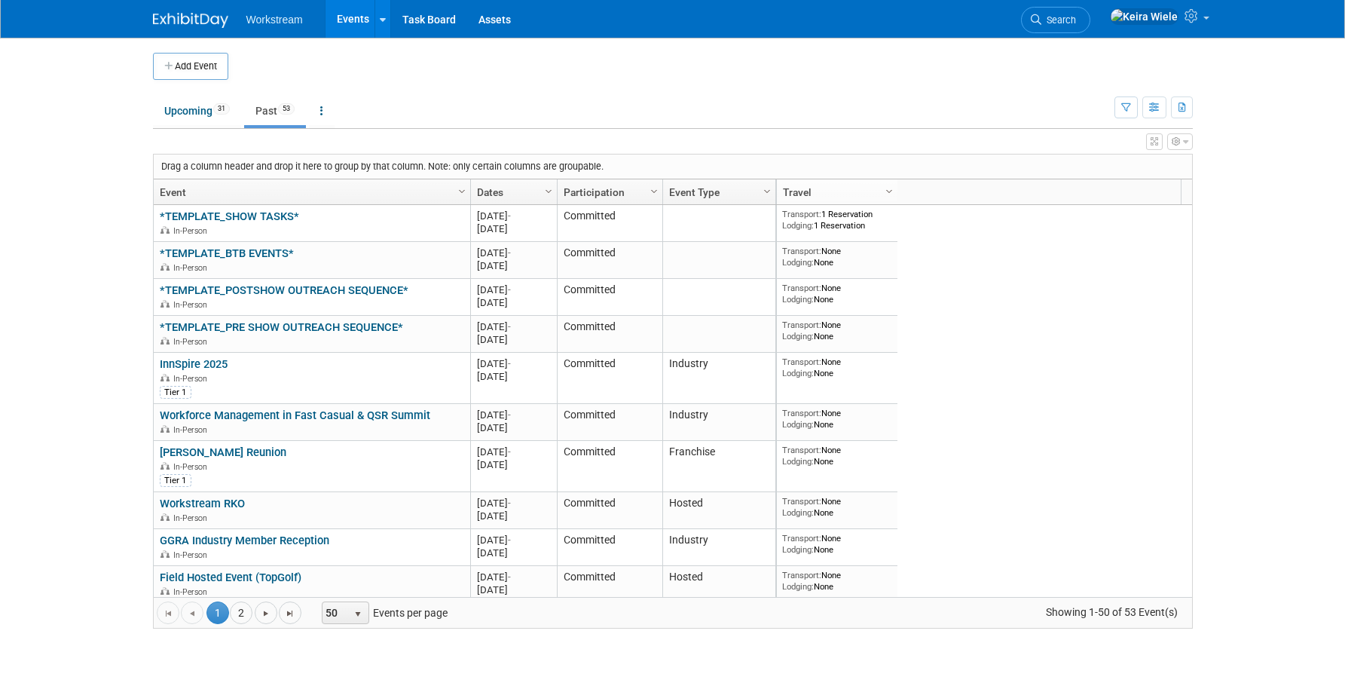
click at [164, 194] on link "Event" at bounding box center [310, 192] width 301 height 26
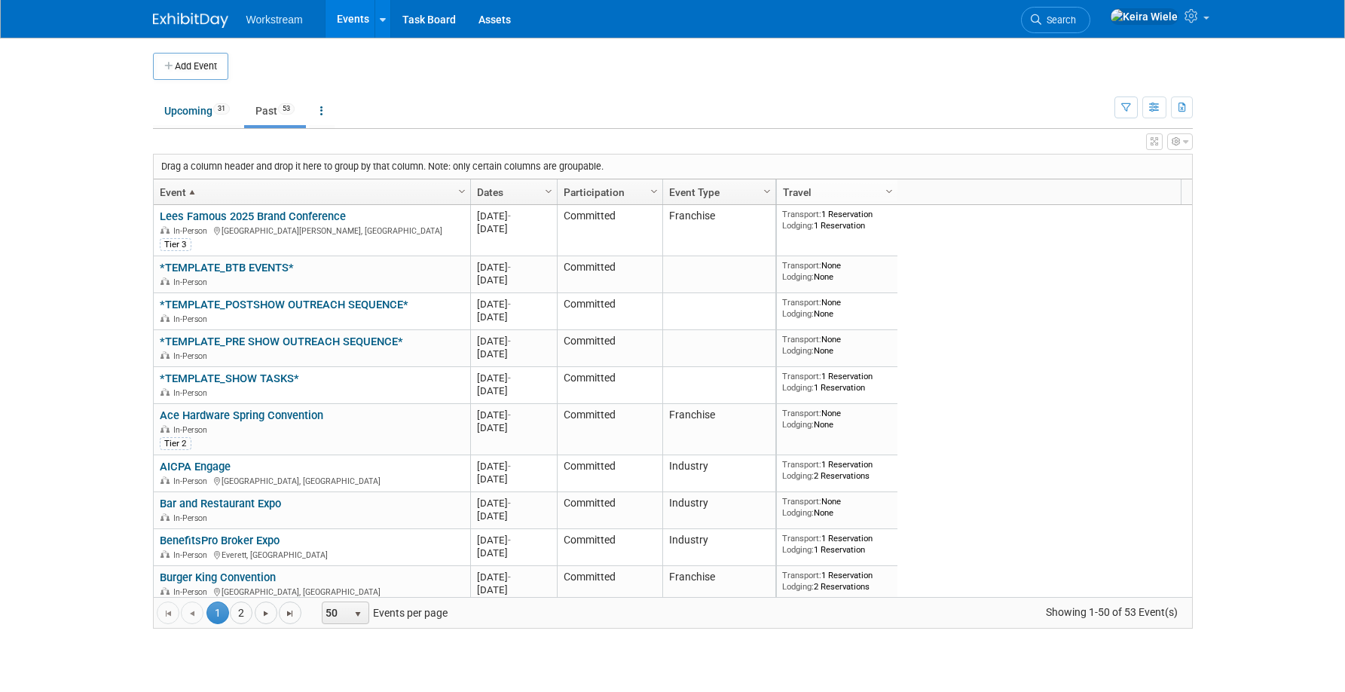
click at [1176, 137] on icon "button" at bounding box center [1176, 141] width 9 height 9
click at [1114, 102] on button "button" at bounding box center [1125, 107] width 23 height 22
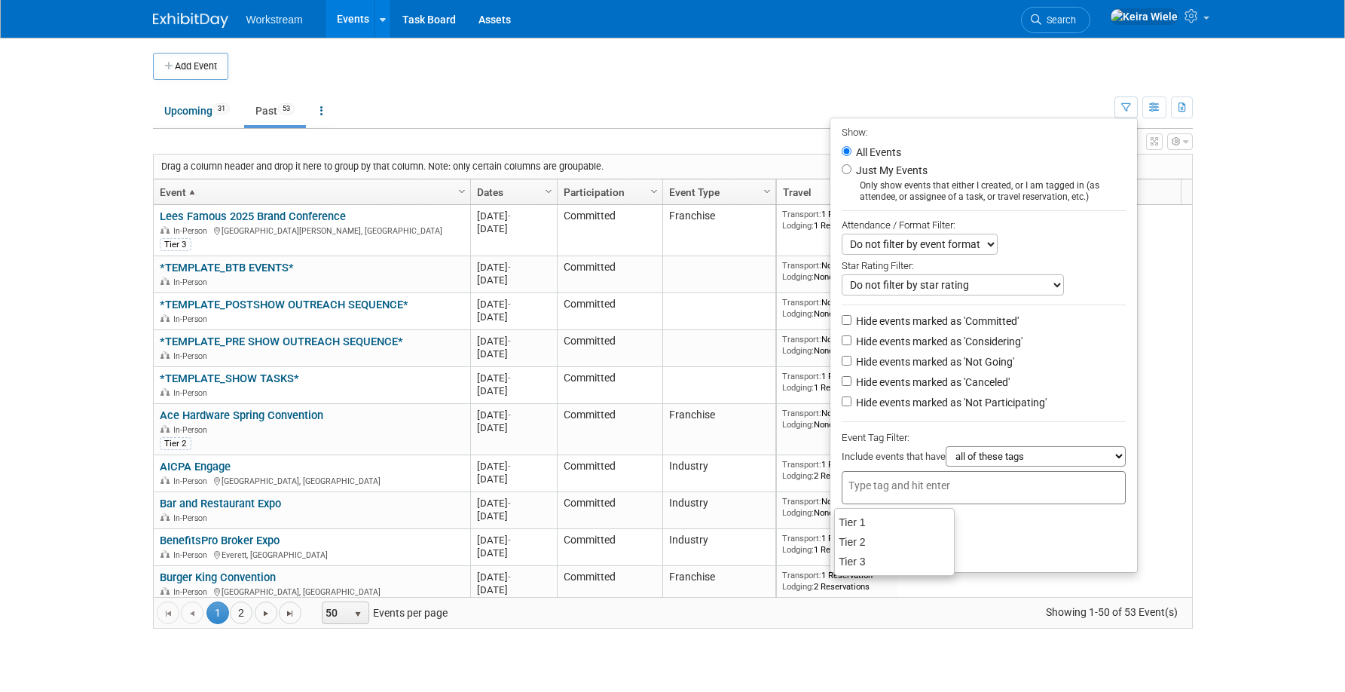
click at [998, 486] on div at bounding box center [984, 487] width 284 height 33
type input "Tier 1"
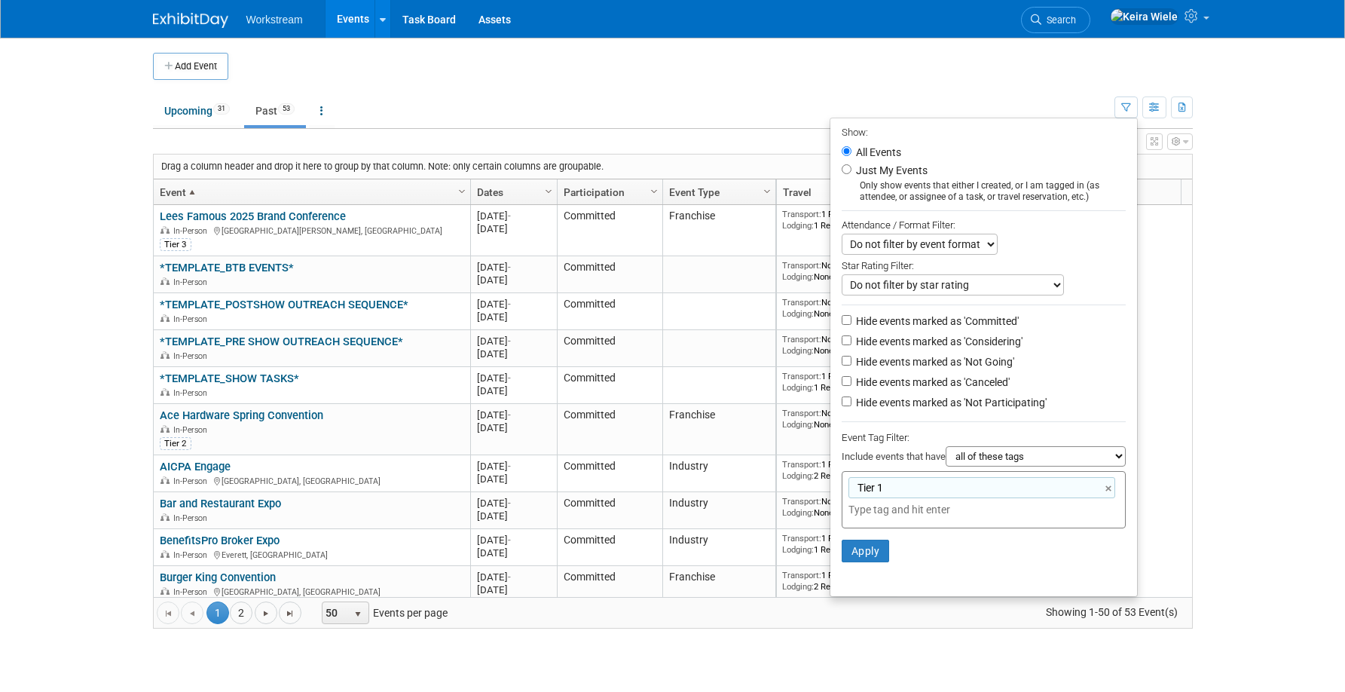
type input "\"
click at [1117, 567] on li "Apply Clear Filters" at bounding box center [983, 550] width 307 height 45
click at [870, 549] on button "Apply" at bounding box center [866, 551] width 48 height 23
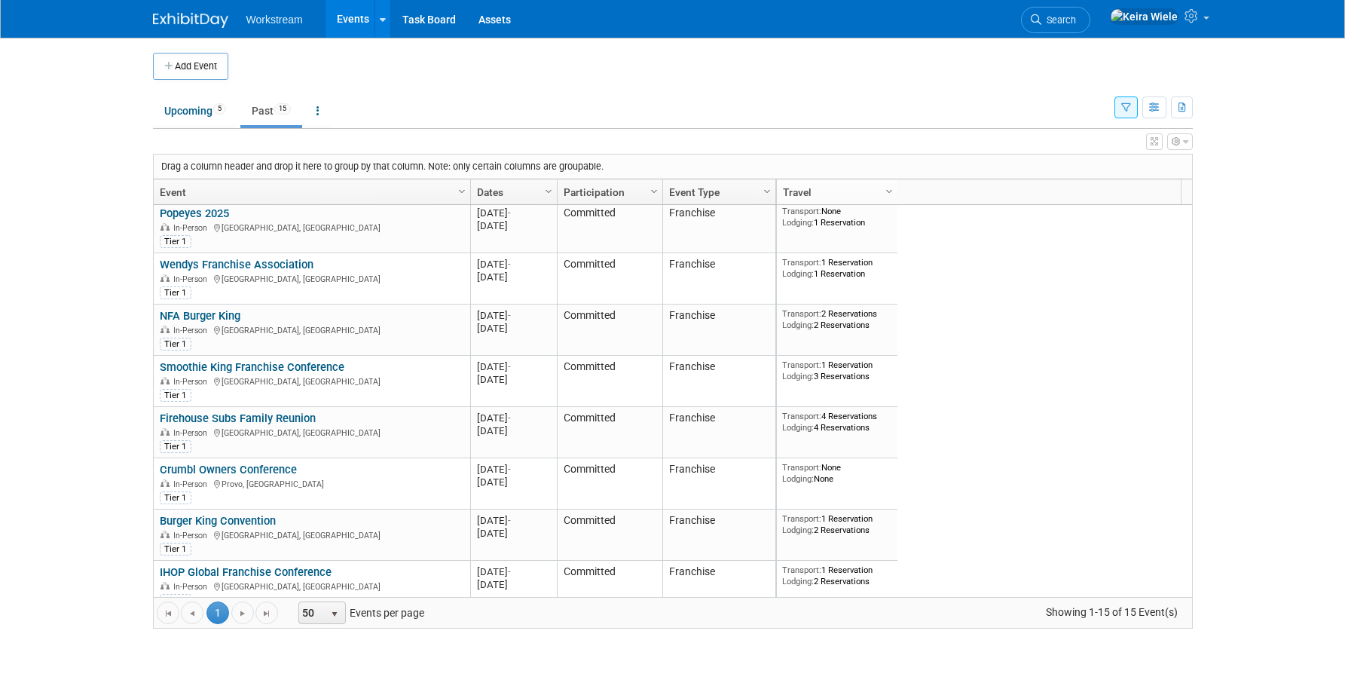
scroll to position [377, 0]
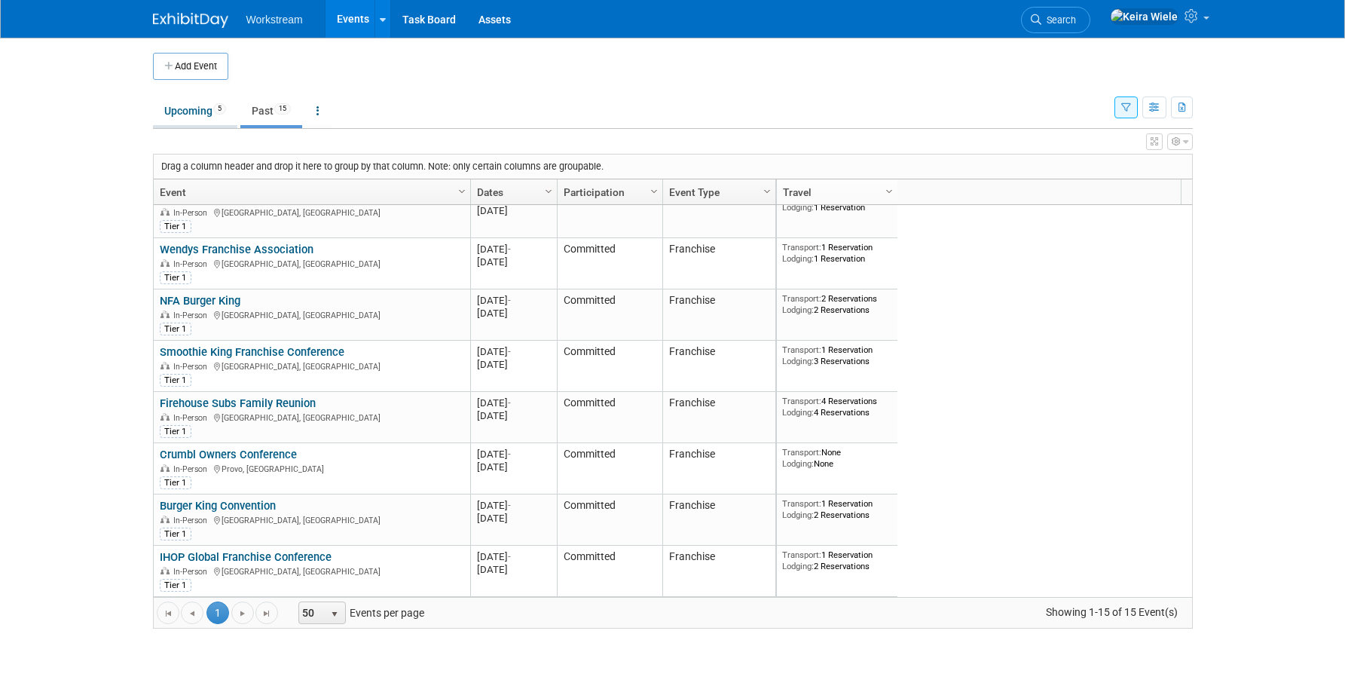
click at [196, 103] on link "Upcoming 5" at bounding box center [195, 110] width 84 height 29
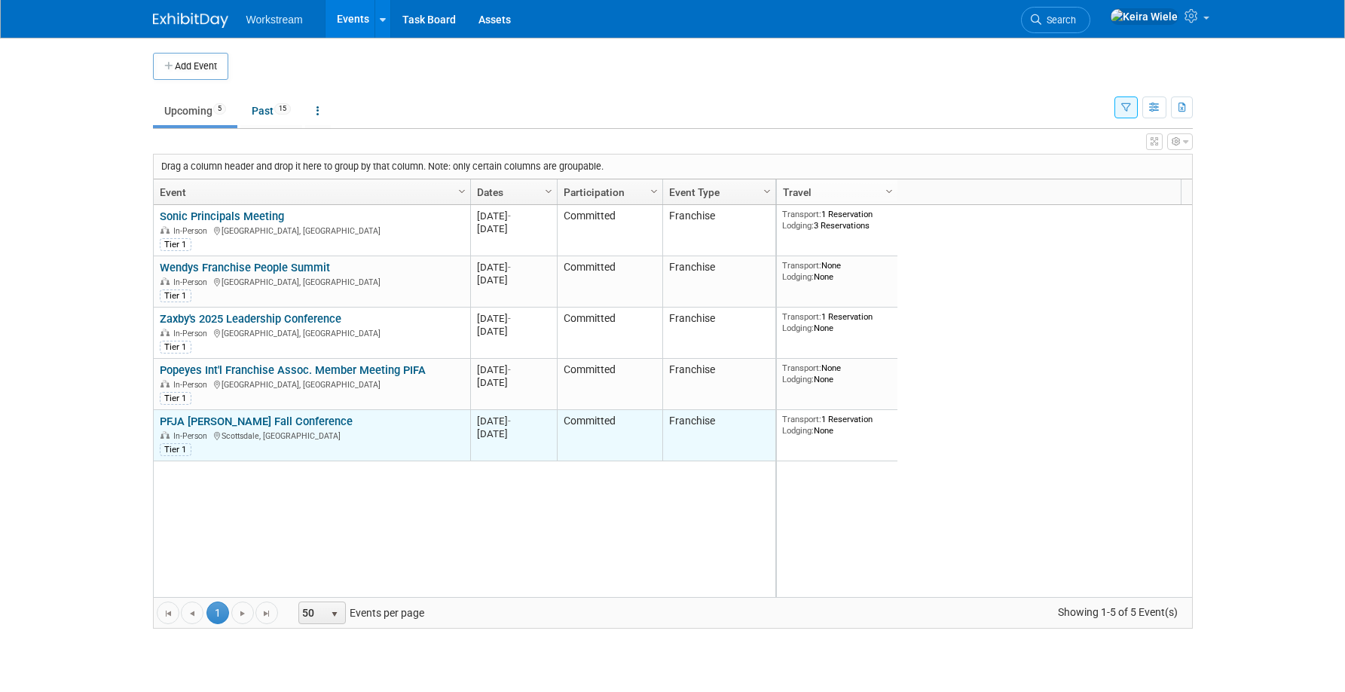
click at [325, 417] on link "PFJA [PERSON_NAME] Fall Conference" at bounding box center [256, 421] width 193 height 14
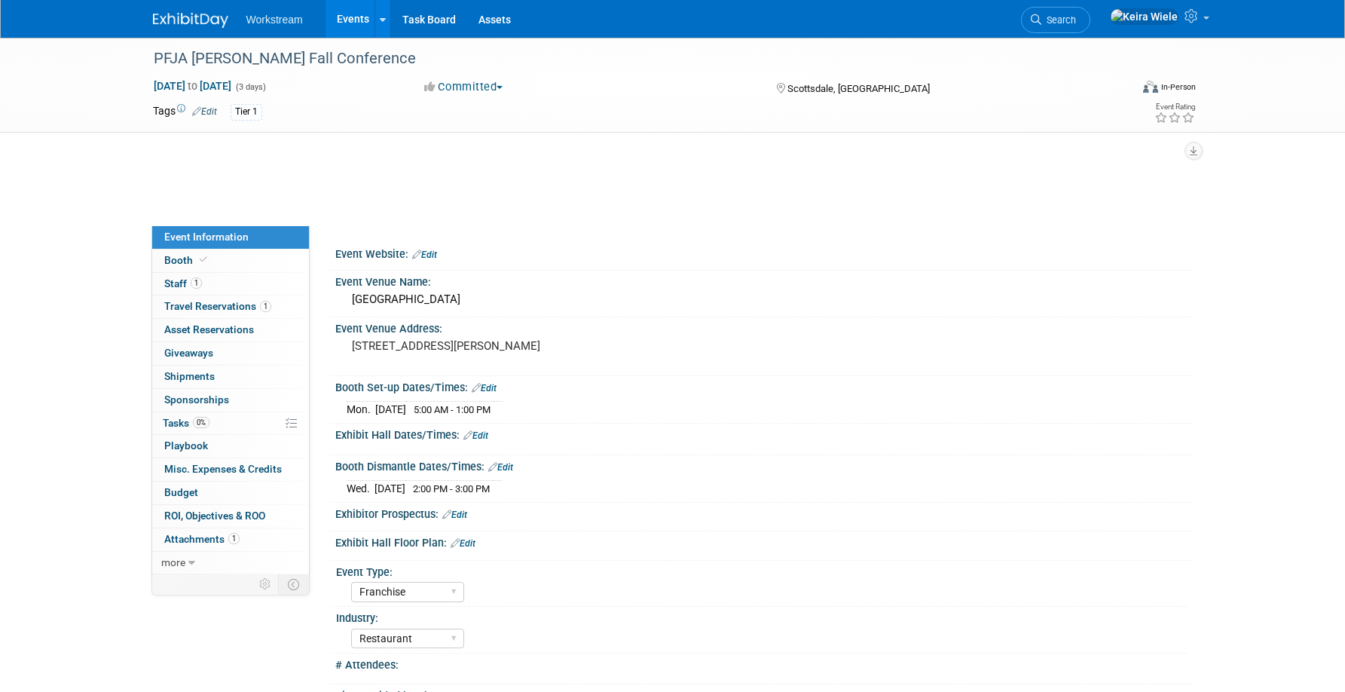
select select "Franchise"
select select "Restaurant"
select select "TBD"
select select "[PERSON_NAME]"
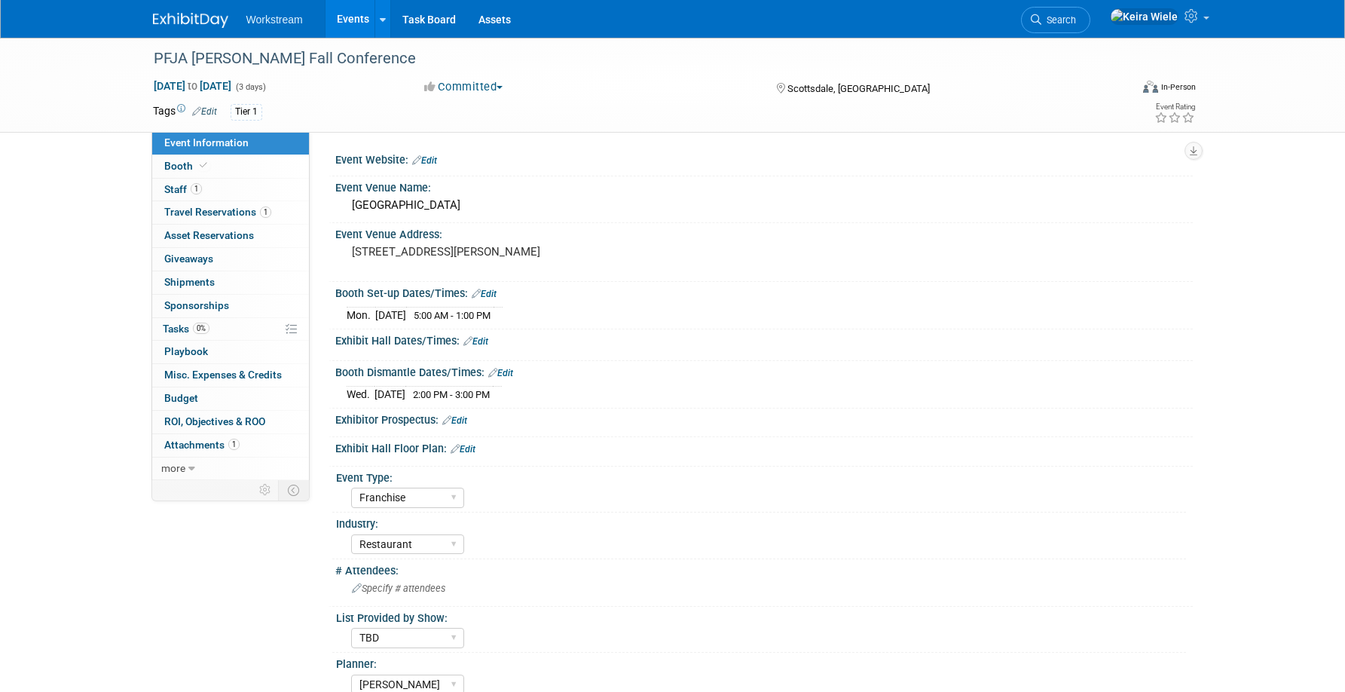
click at [130, 176] on div "PFJA [PERSON_NAME] Fall Conference [DATE] to [DATE] (3 days) [DATE] to [DATE] C…" at bounding box center [672, 405] width 1345 height 734
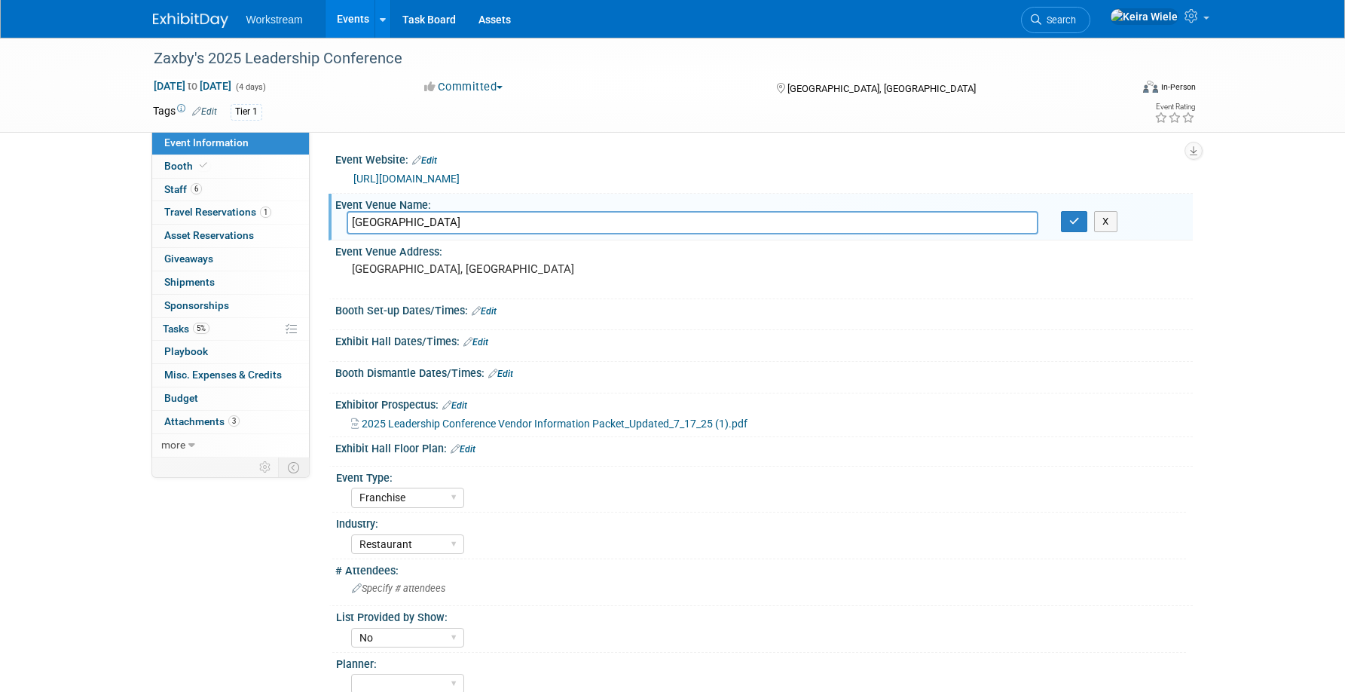
select select "Franchise"
select select "Restaurant"
select select "No"
click at [569, 145] on div "Event Website: Edit https://web.cvent.com/event/89591956-03a6-4952-87af-12af9af…" at bounding box center [751, 295] width 883 height 326
click at [355, 29] on link "Events" at bounding box center [353, 19] width 55 height 38
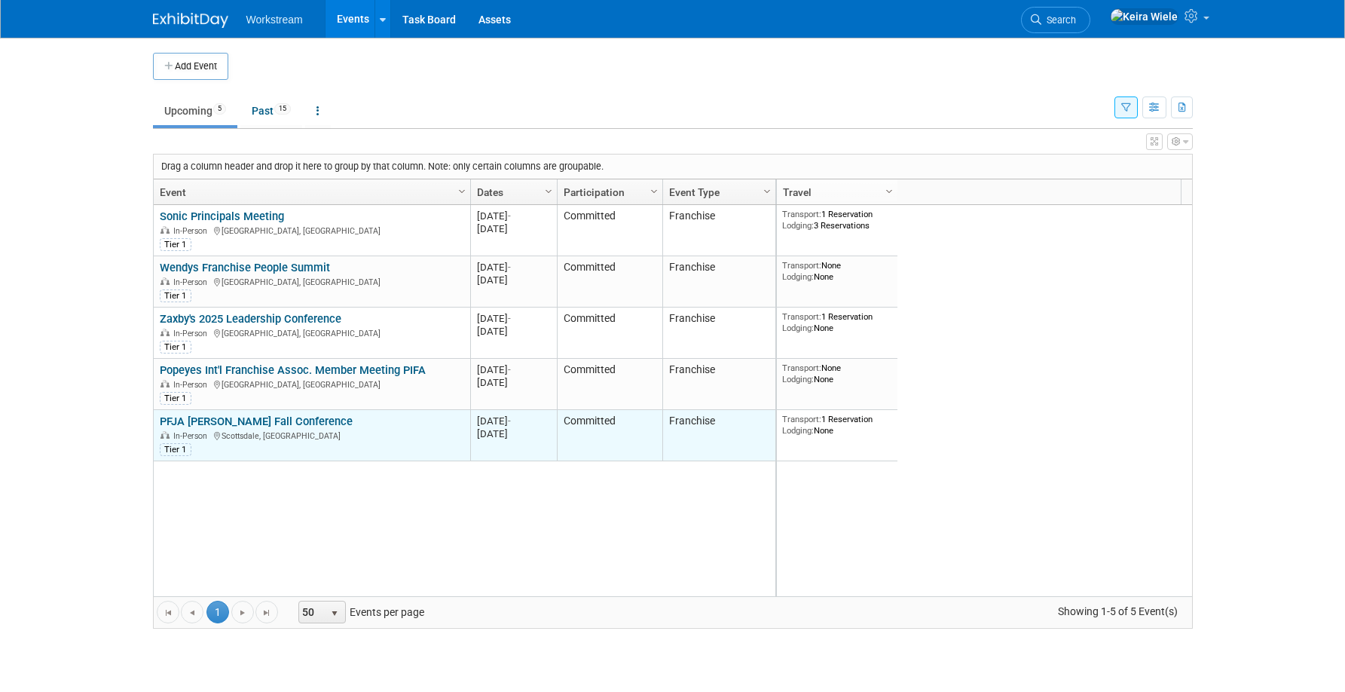
click at [293, 422] on link "PFJA Papa Johns Fall Conference" at bounding box center [256, 421] width 193 height 14
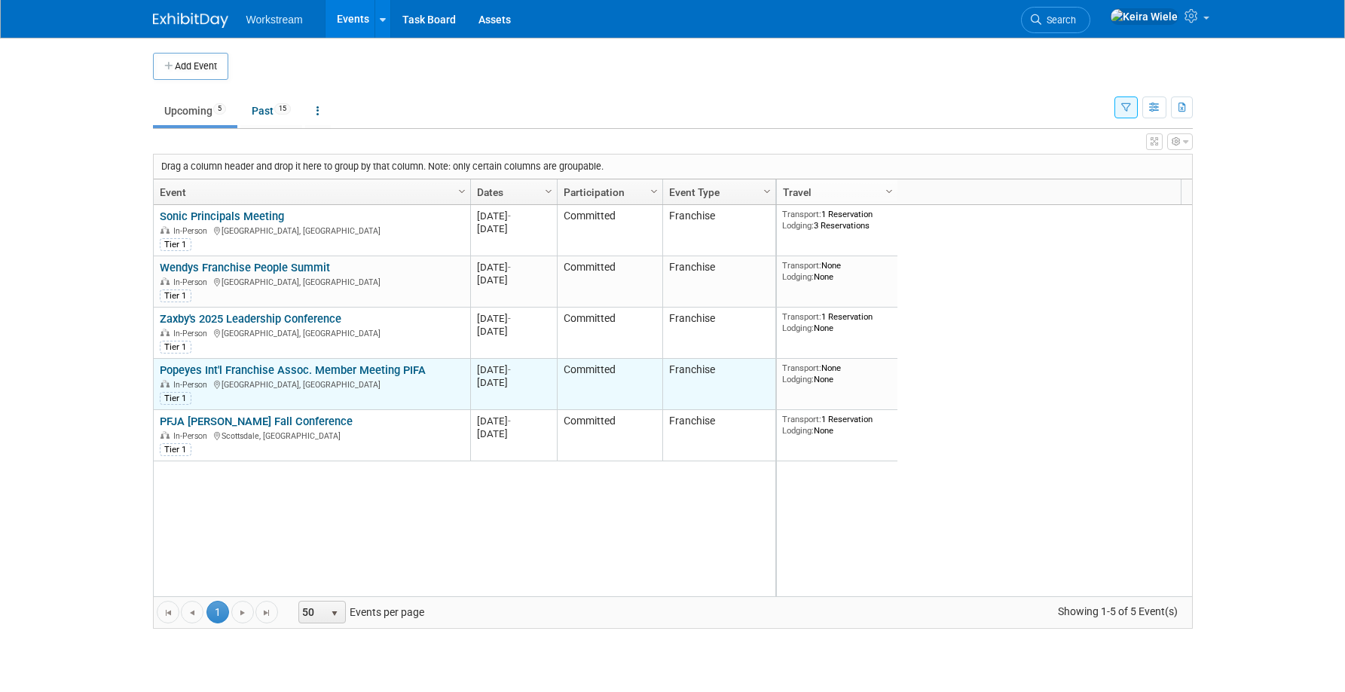
click at [257, 362] on td "Popeyes Int'l Franchise Assoc. Member Meeting PIFA Popeyes Int'l Franchise Asso…" at bounding box center [312, 384] width 316 height 51
click at [261, 368] on link "Popeyes Int'l Franchise Assoc. Member Meeting PIFA" at bounding box center [293, 370] width 266 height 14
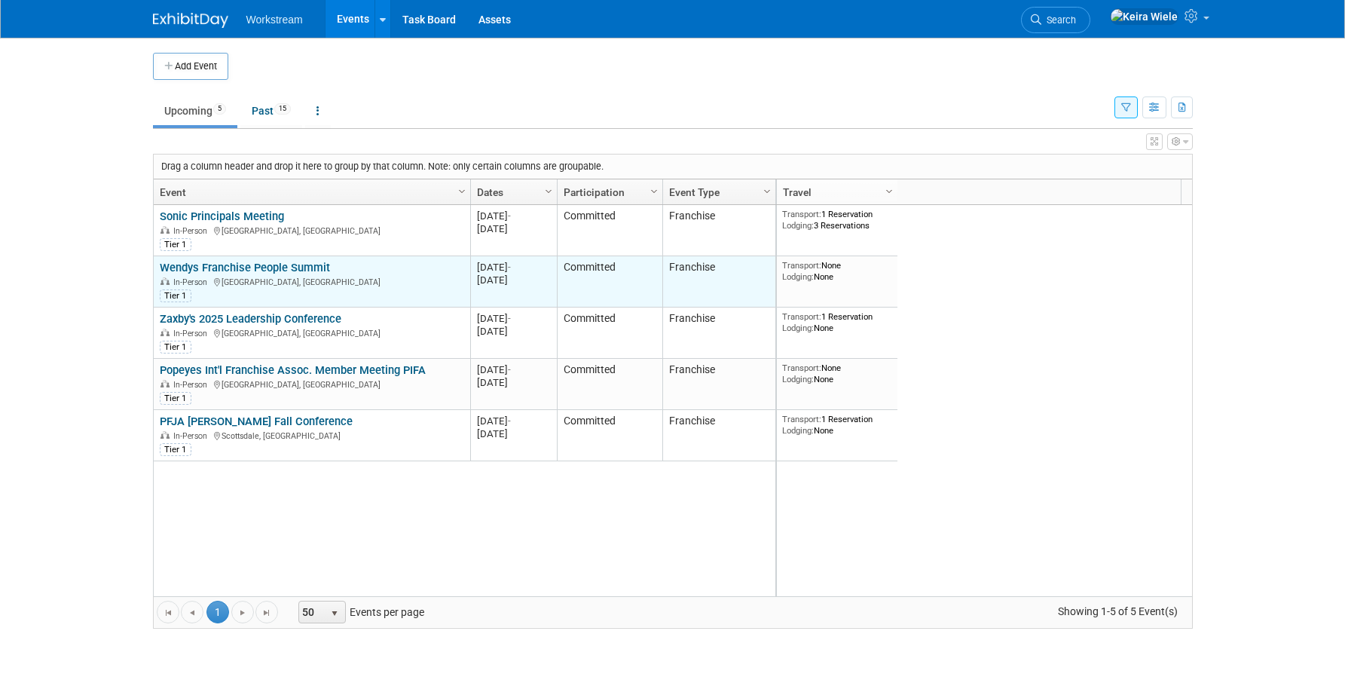
click at [266, 267] on link "Wendys Franchise People Summit" at bounding box center [245, 268] width 170 height 14
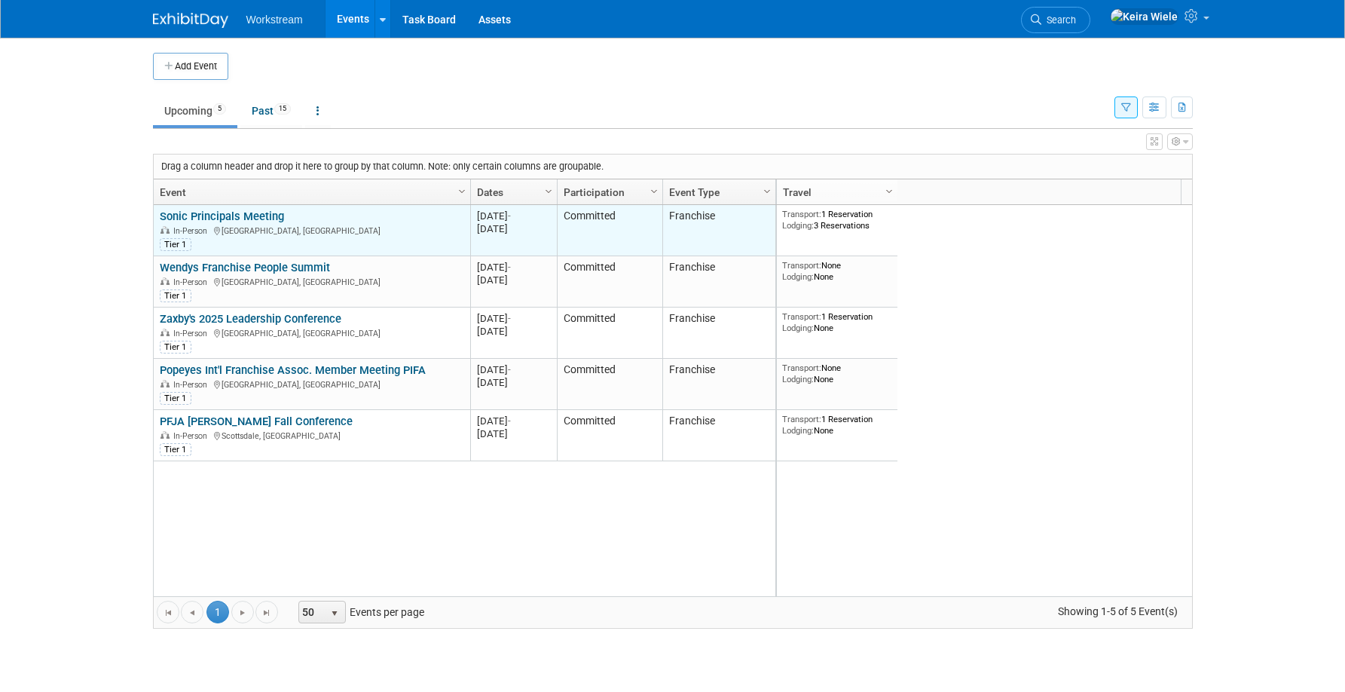
click at [268, 219] on link "Sonic Principals Meeting" at bounding box center [222, 216] width 124 height 14
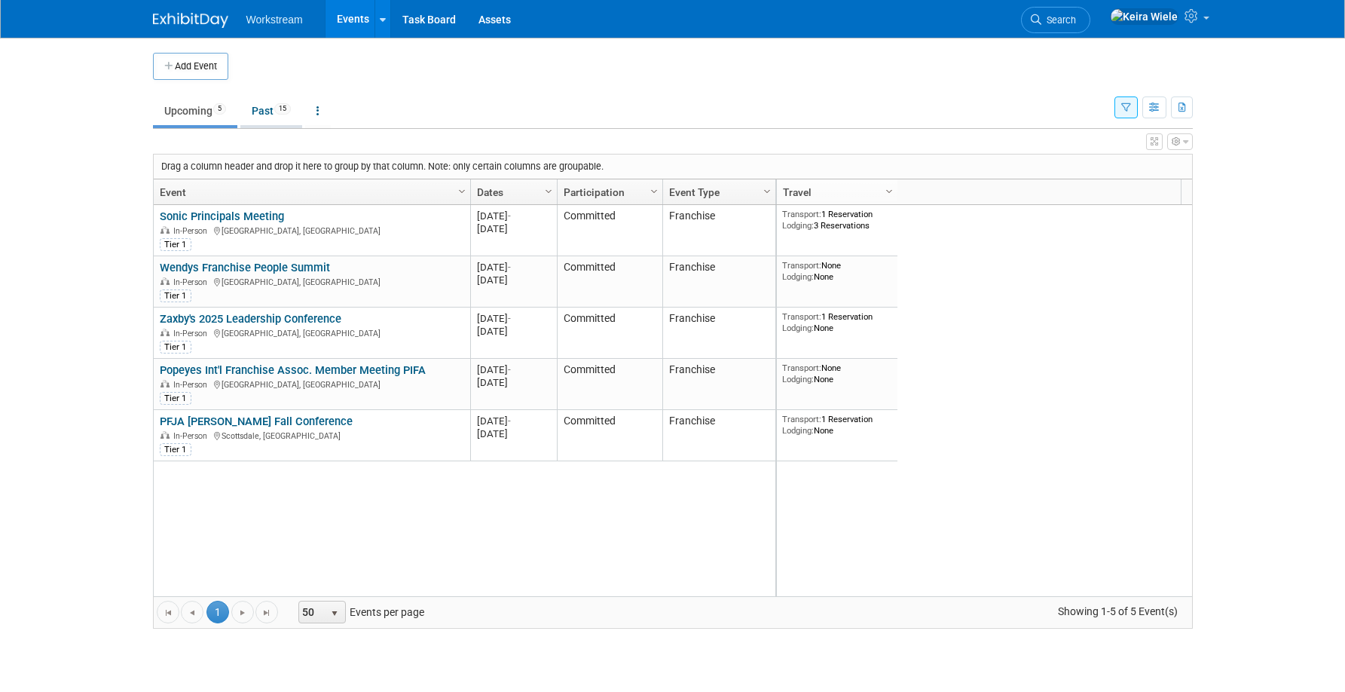
click at [258, 116] on link "Past 15" at bounding box center [271, 110] width 62 height 29
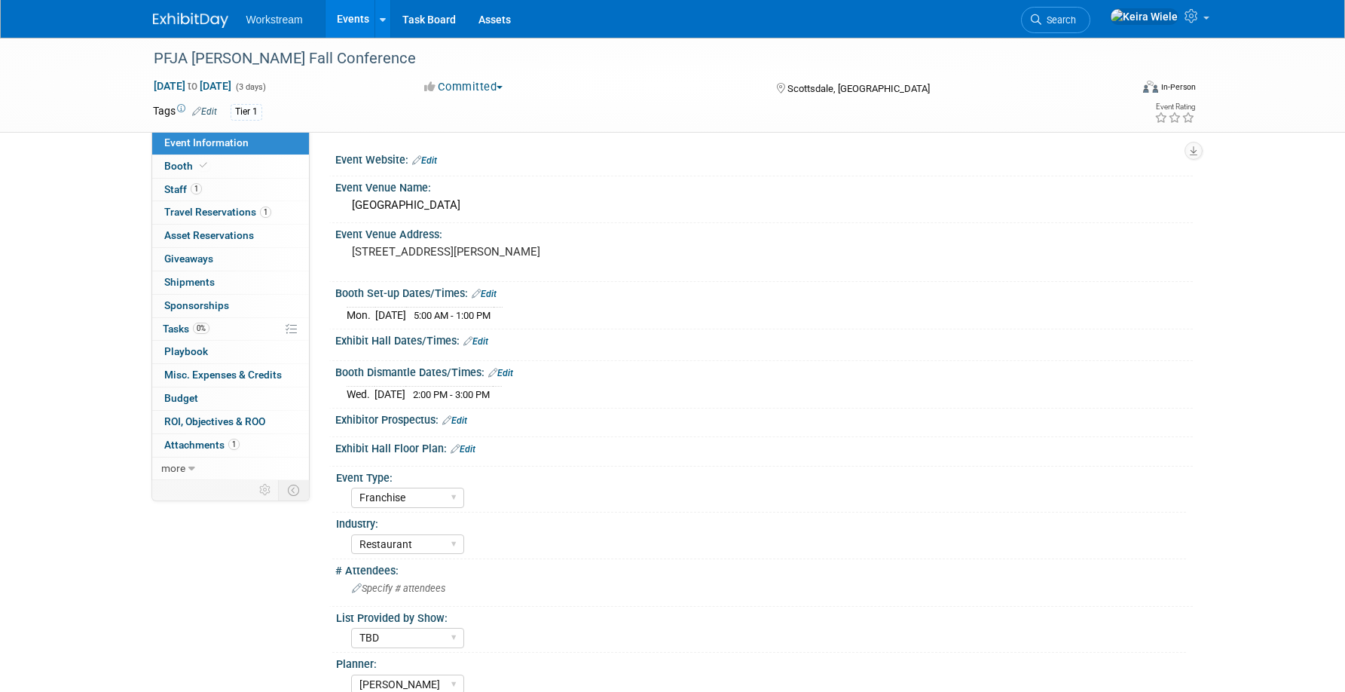
select select "Franchise"
select select "Restaurant"
select select "TBD"
select select "[PERSON_NAME]"
click at [593, 289] on div "Booth Set-up Dates/Times: Edit" at bounding box center [764, 292] width 858 height 20
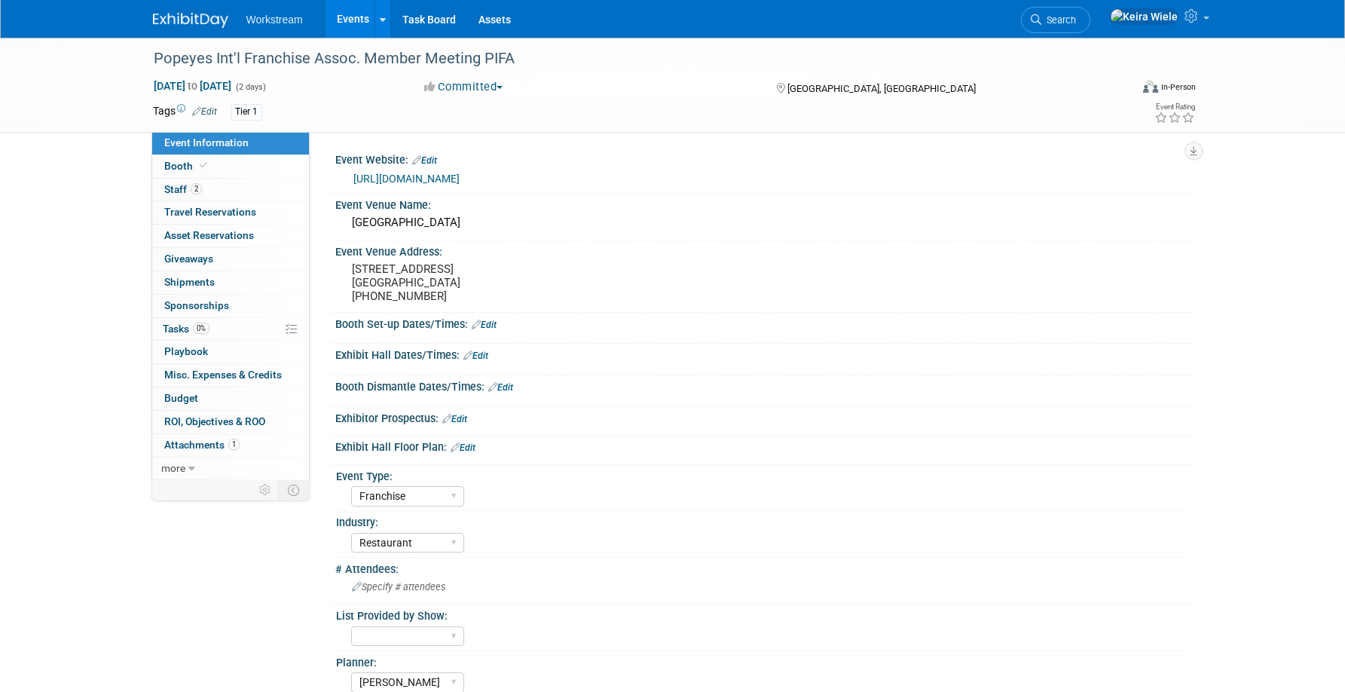
select select "Franchise"
select select "Restaurant"
select select "[PERSON_NAME]"
drag, startPoint x: 610, startPoint y: 182, endPoint x: 353, endPoint y: 178, distance: 256.2
click at [353, 178] on div "https://na.eventscloud.com/website/87993/home/" at bounding box center [767, 178] width 828 height 17
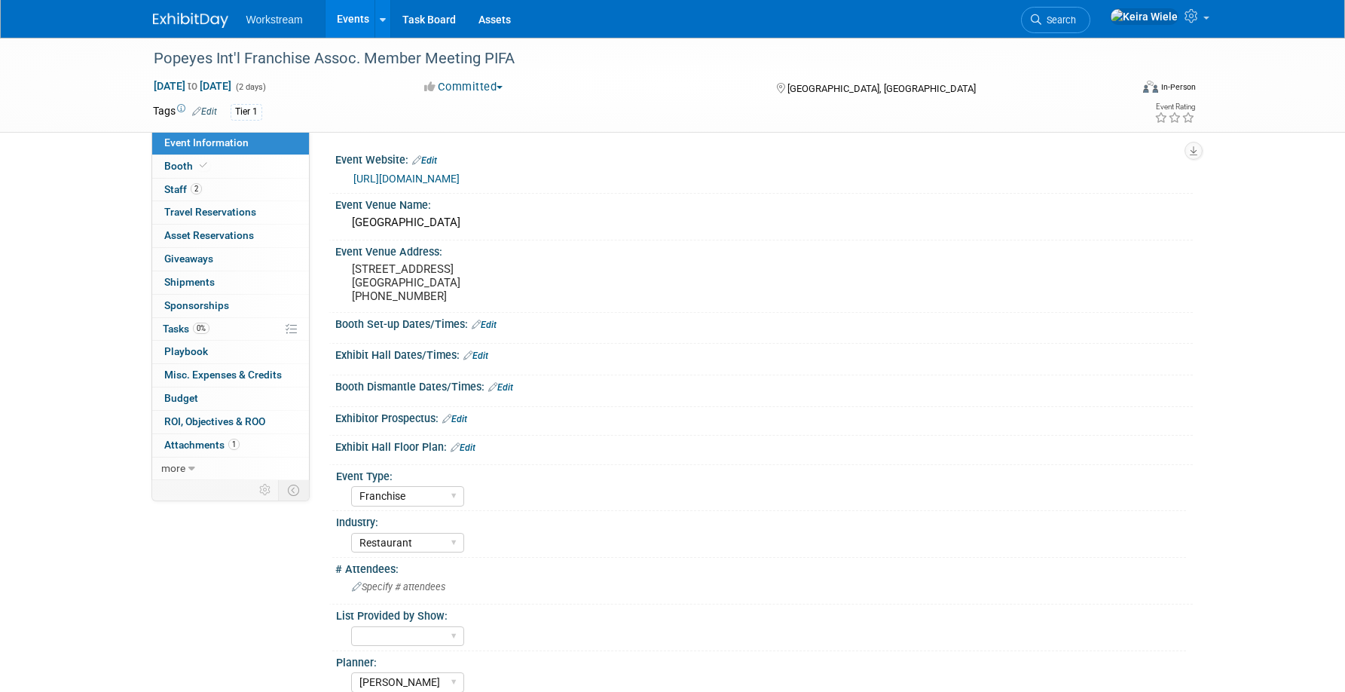
copy link "https://na.eventscloud.com/website/87993/home/"
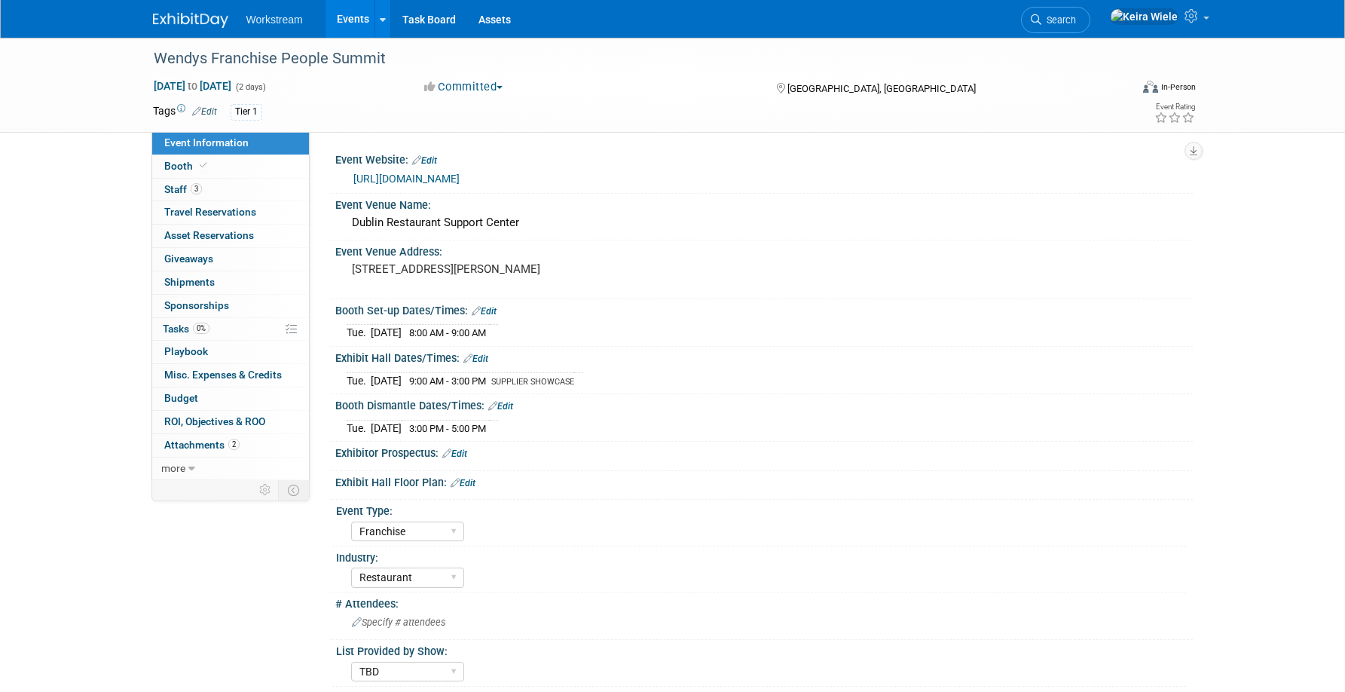
select select "Franchise"
select select "Restaurant"
select select "TBD"
select select "[PERSON_NAME]"
drag, startPoint x: 620, startPoint y: 181, endPoint x: 344, endPoint y: 175, distance: 275.9
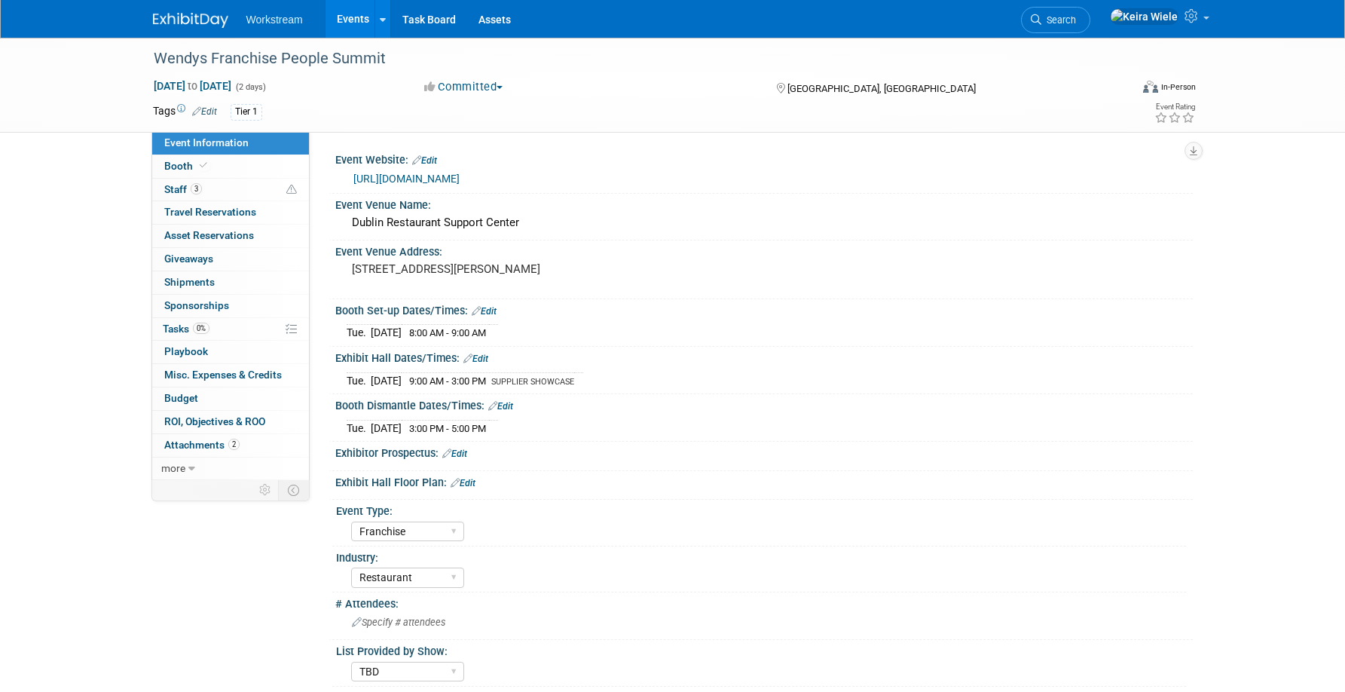
click at [344, 175] on div "https://na.eventscloud.com/website/87694/home/" at bounding box center [764, 178] width 858 height 23
copy link "https://na.eventscloud.com/website/87694/home/"
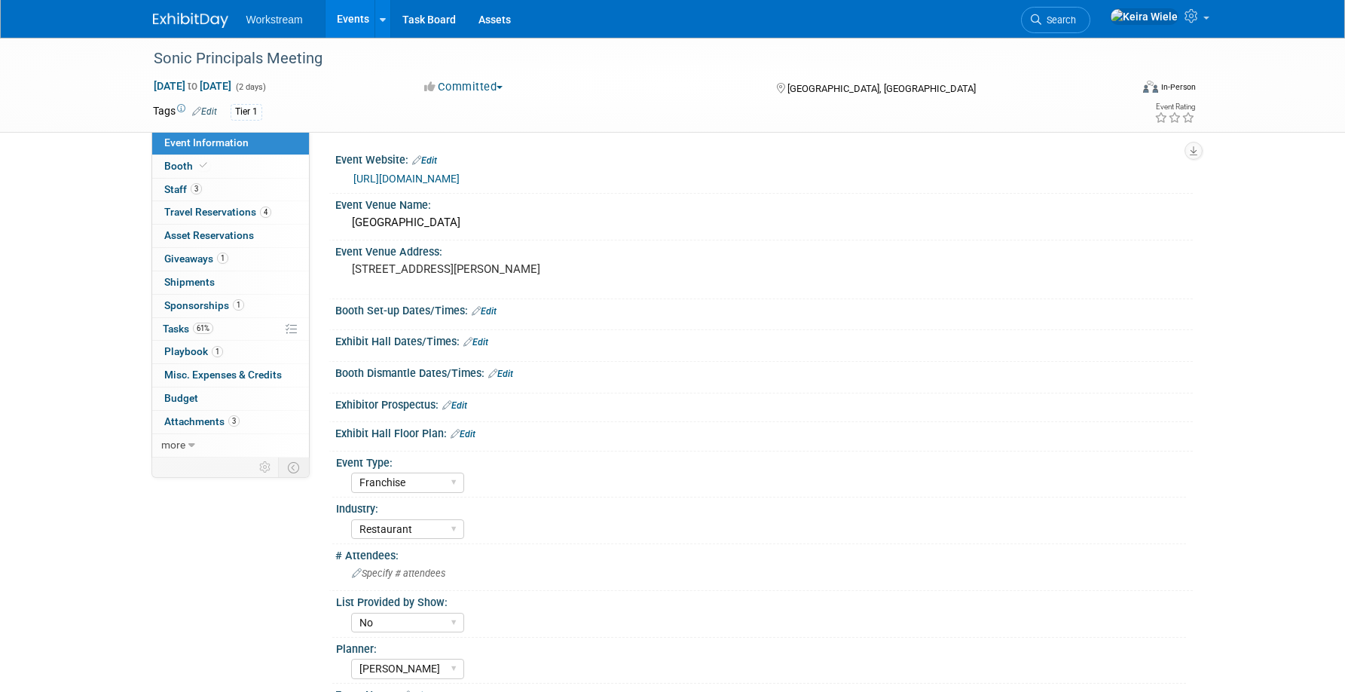
select select "Franchise"
select select "Restaurant"
select select "No"
select select "[PERSON_NAME]"
drag, startPoint x: 585, startPoint y: 185, endPoint x: 341, endPoint y: 179, distance: 244.2
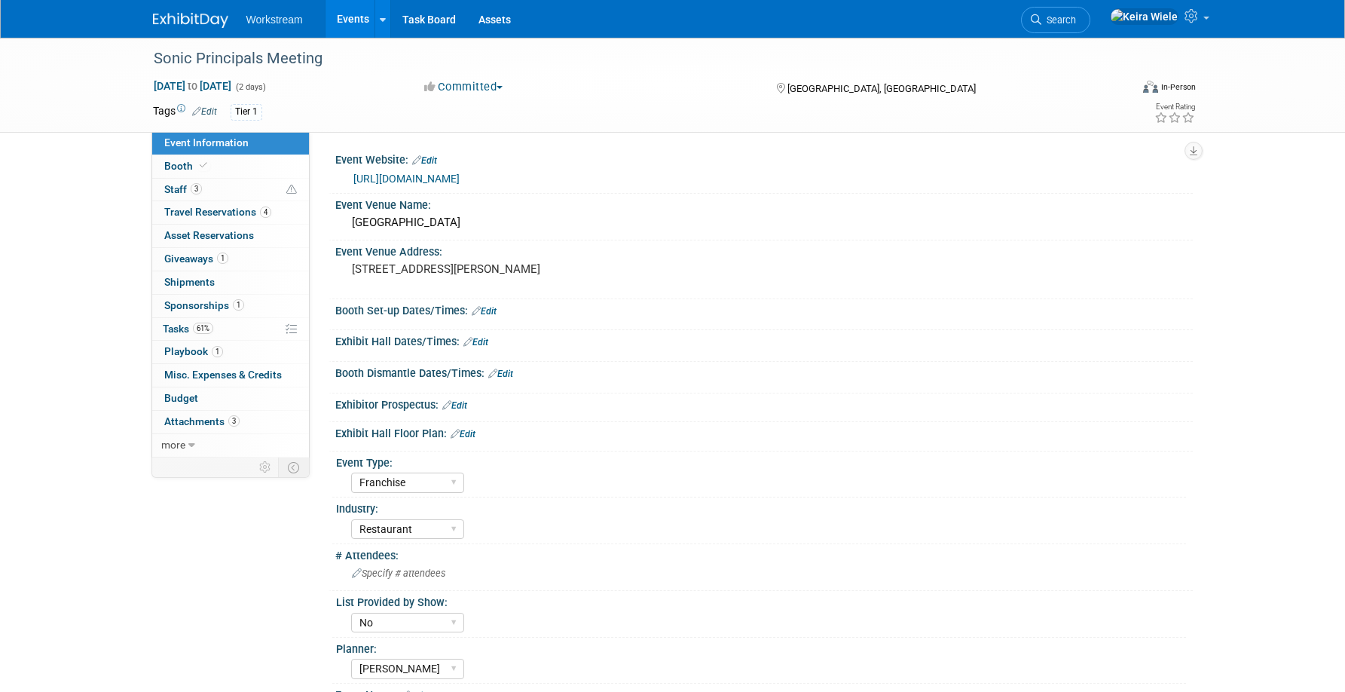
click at [341, 179] on div "https://www.itaeventreg.com/website/87241/" at bounding box center [764, 178] width 858 height 23
copy link "https://www.itaeventreg.com/website/87241/"
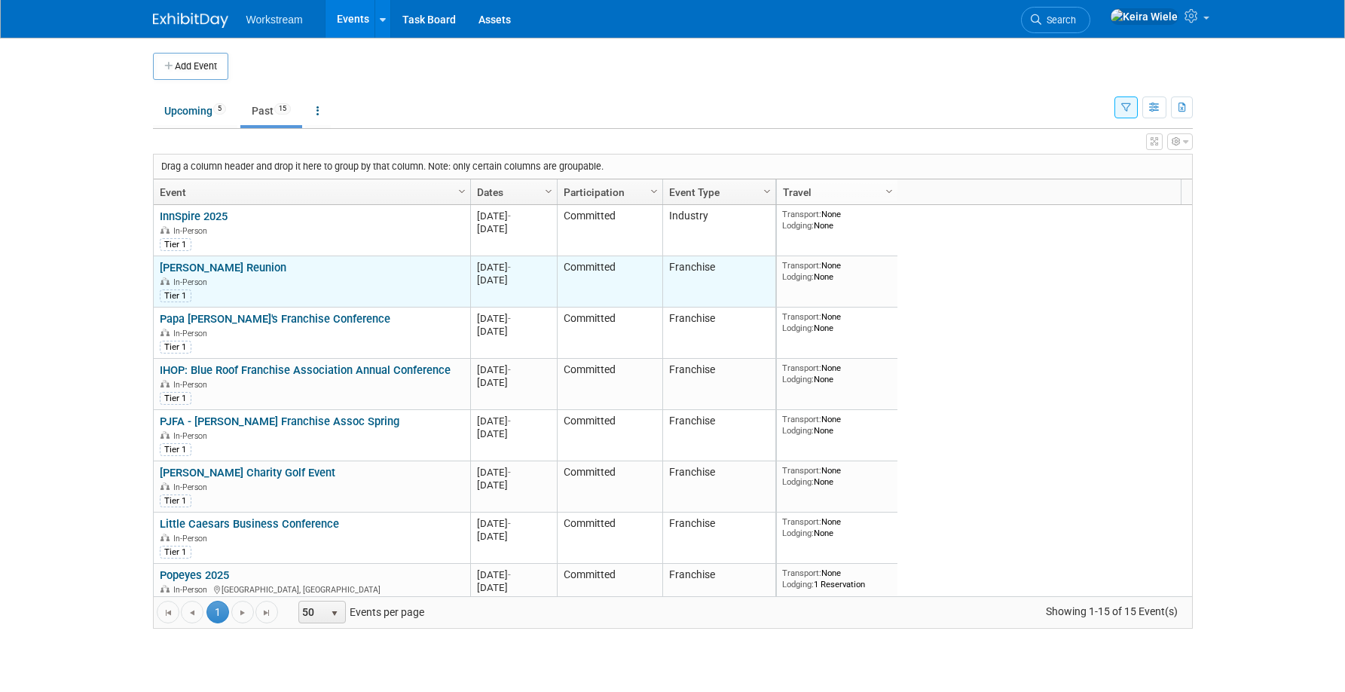
click at [231, 271] on link "Culver's Reunion" at bounding box center [223, 268] width 127 height 14
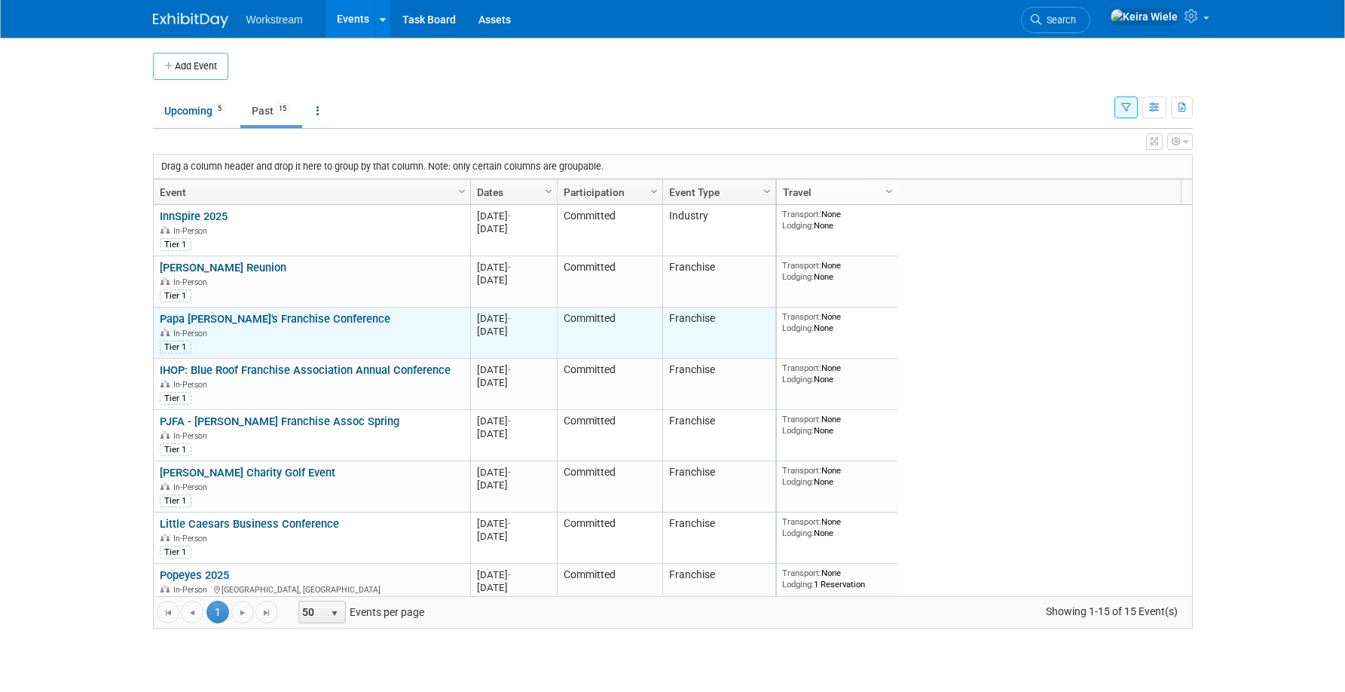
click at [225, 318] on link "Papa John's Franchise Conference" at bounding box center [275, 319] width 231 height 14
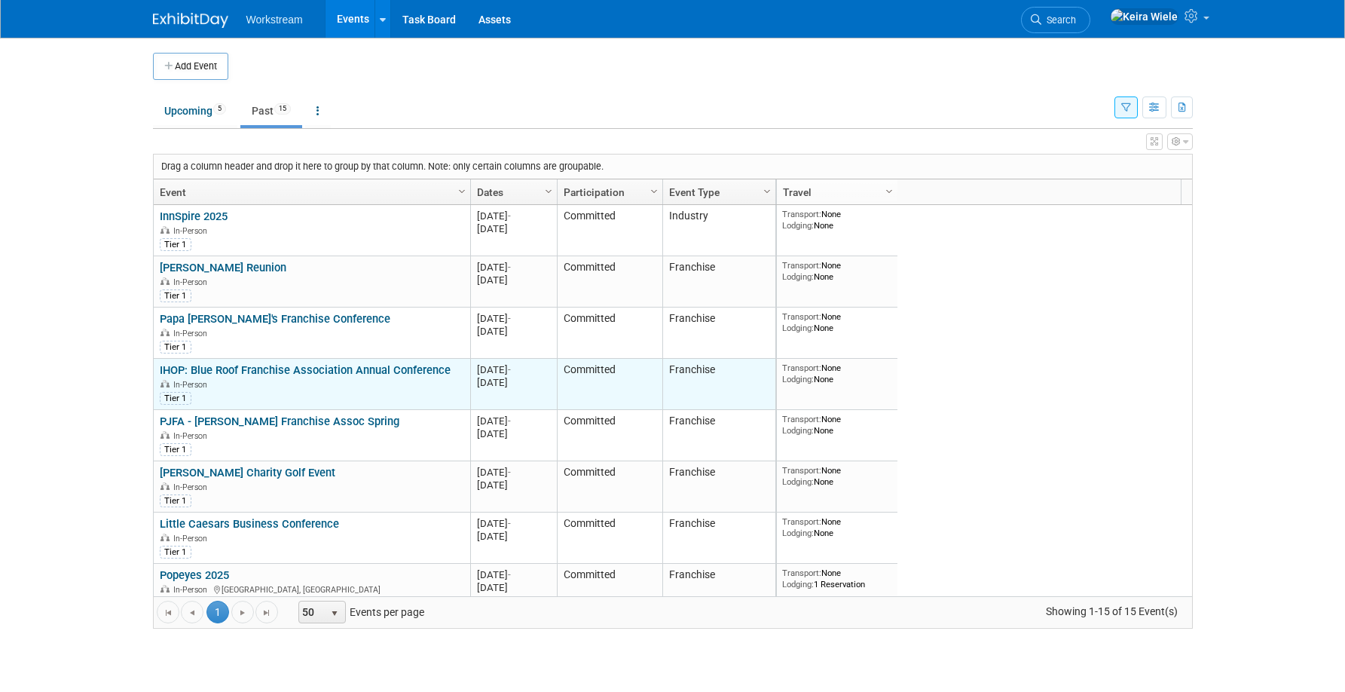
click at [240, 375] on link "IHOP: Blue Roof Franchise Association Annual Conference" at bounding box center [305, 370] width 291 height 14
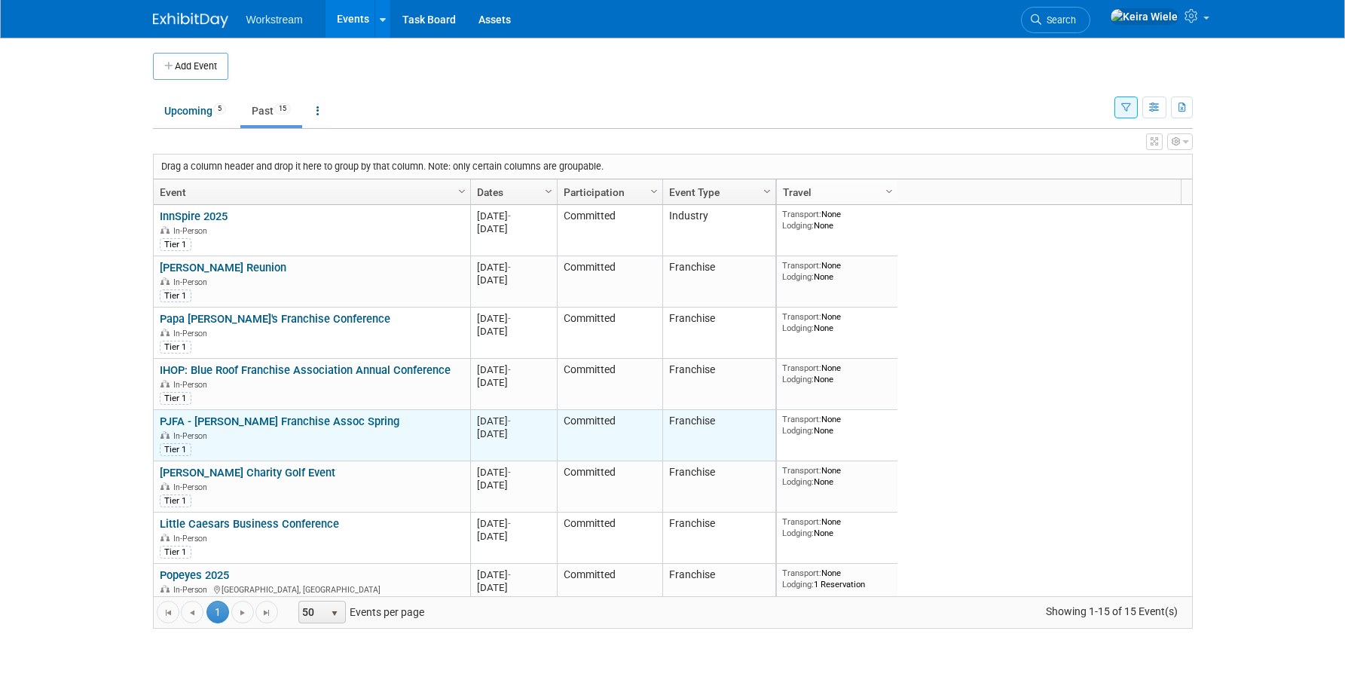
click at [240, 419] on link "PJFA - Papa Johns Franchise Assoc Spring" at bounding box center [280, 421] width 240 height 14
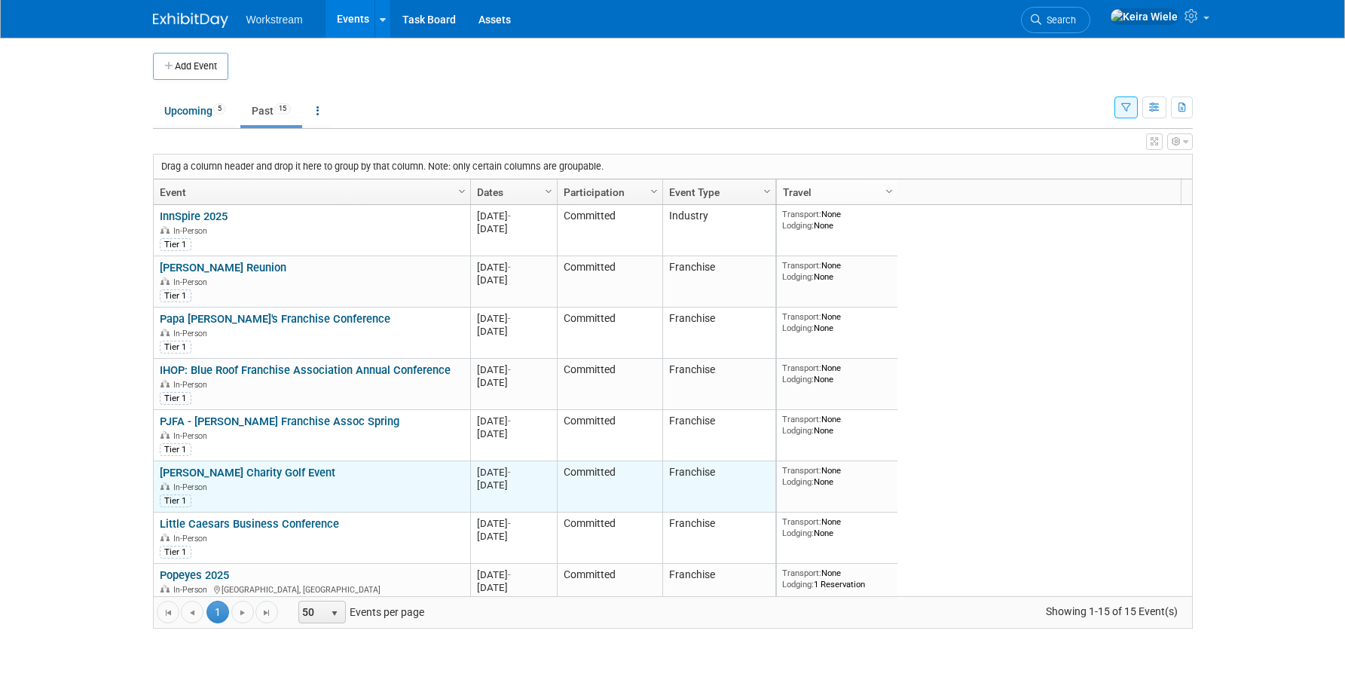
click at [237, 473] on link "Carls Jr. Charity Golf Event" at bounding box center [248, 473] width 176 height 14
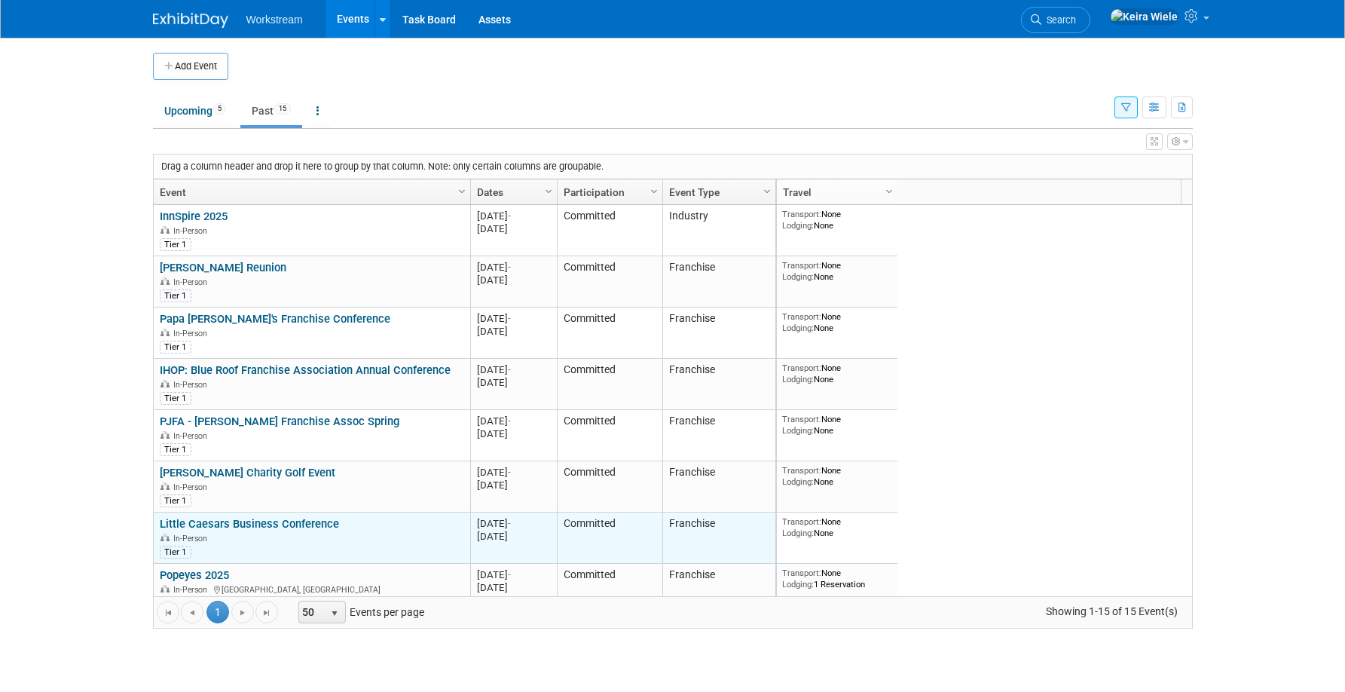
scroll to position [90, 0]
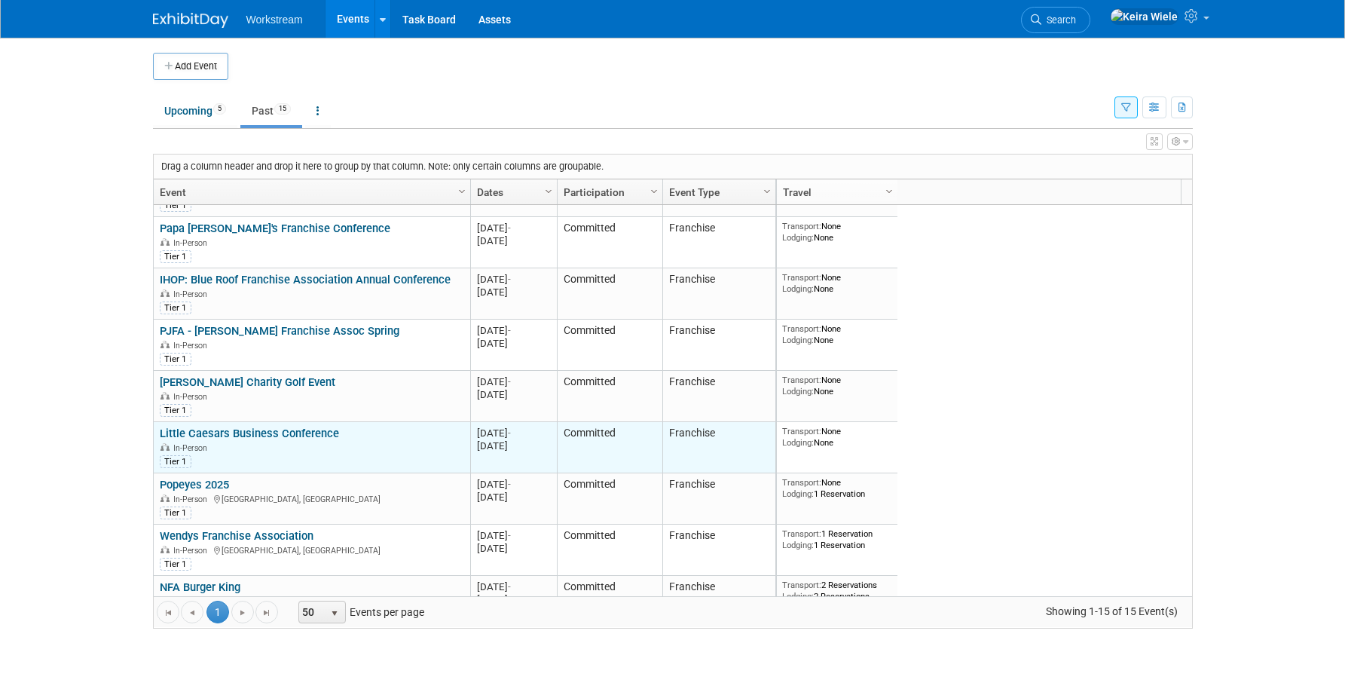
click at [287, 430] on link "Little Caesars Business Conference" at bounding box center [249, 434] width 179 height 14
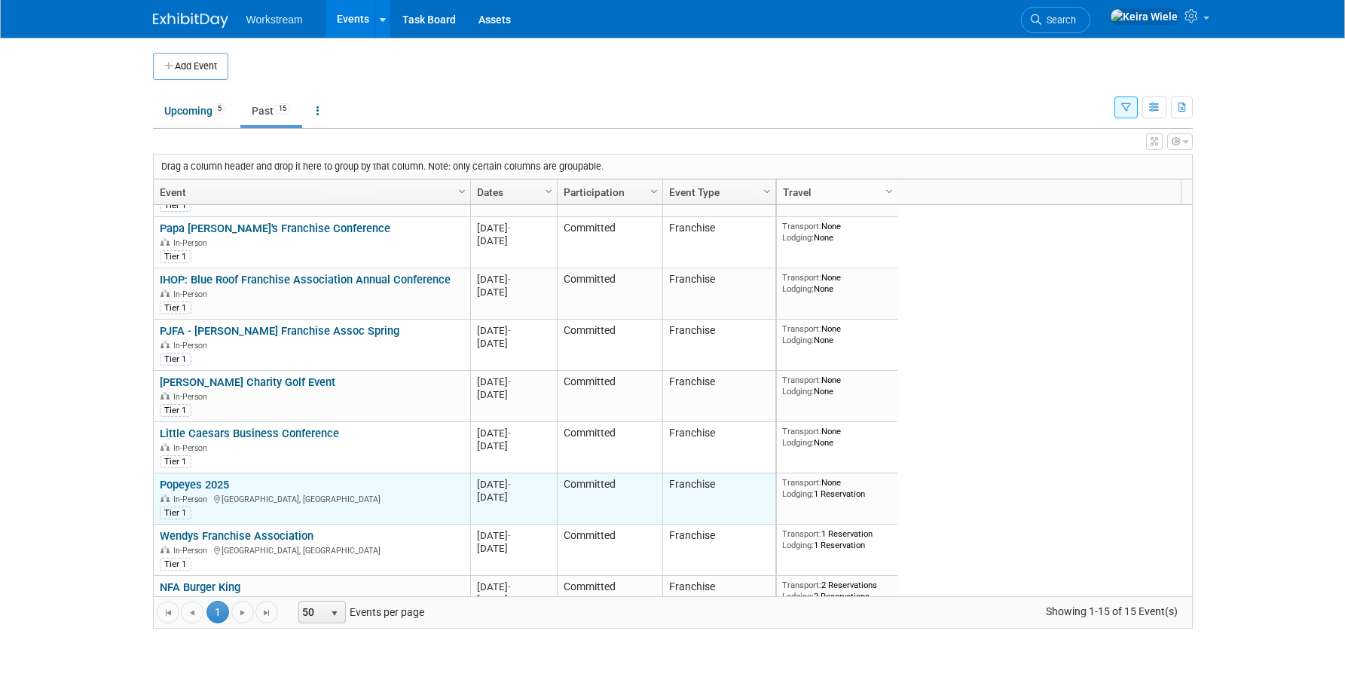
click at [224, 482] on link "Popeyes 2025" at bounding box center [194, 485] width 69 height 14
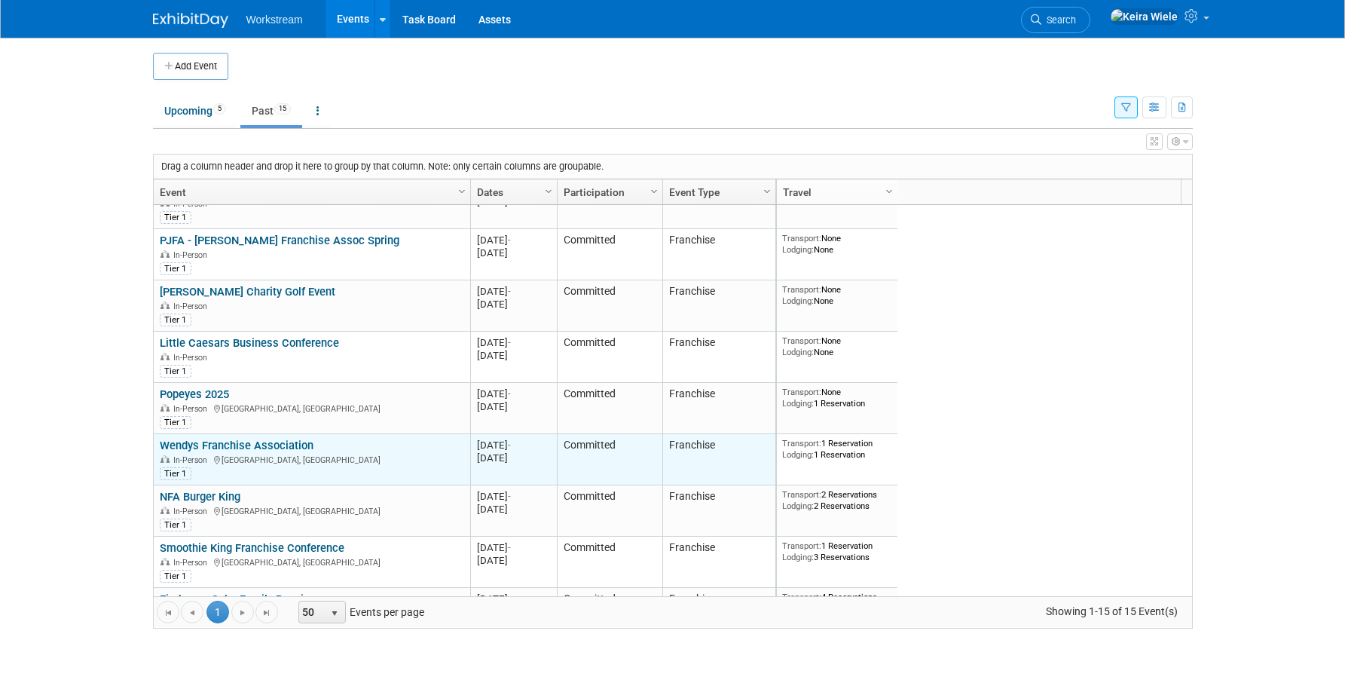
click at [286, 445] on link "Wendys Franchise Association" at bounding box center [237, 446] width 154 height 14
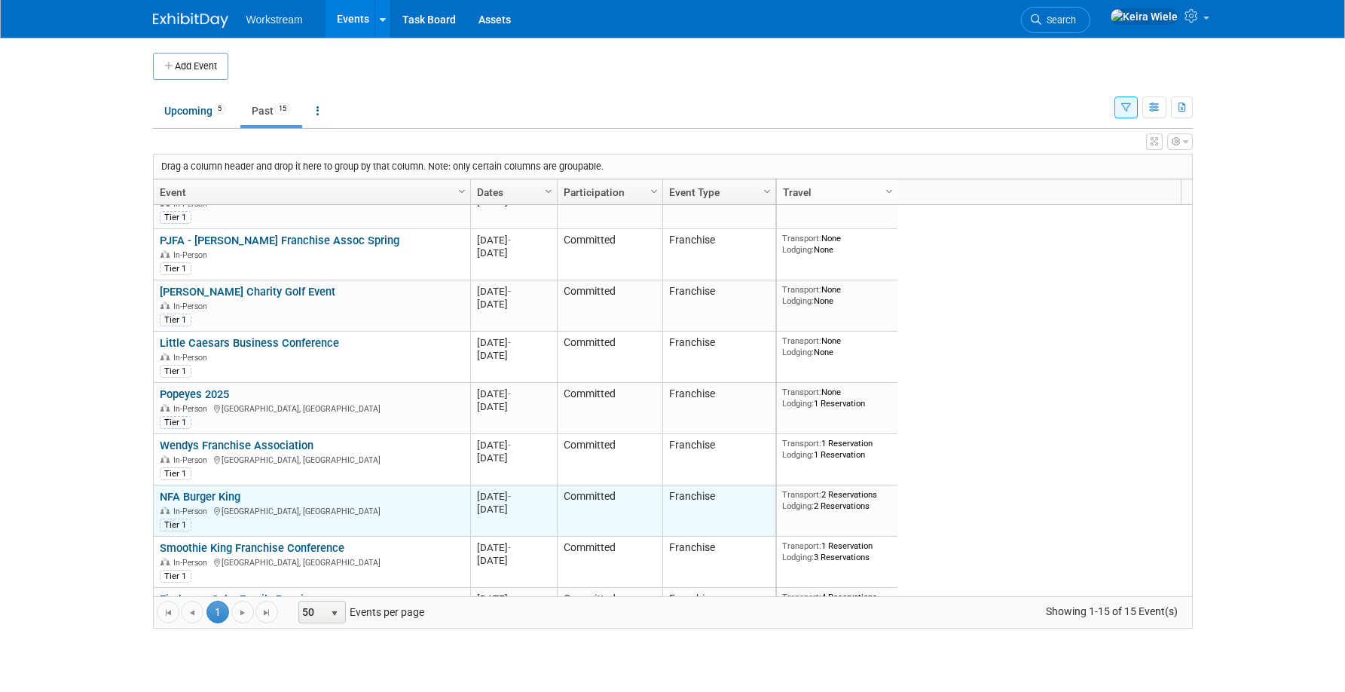
click at [219, 497] on link "NFA Burger King" at bounding box center [200, 497] width 81 height 14
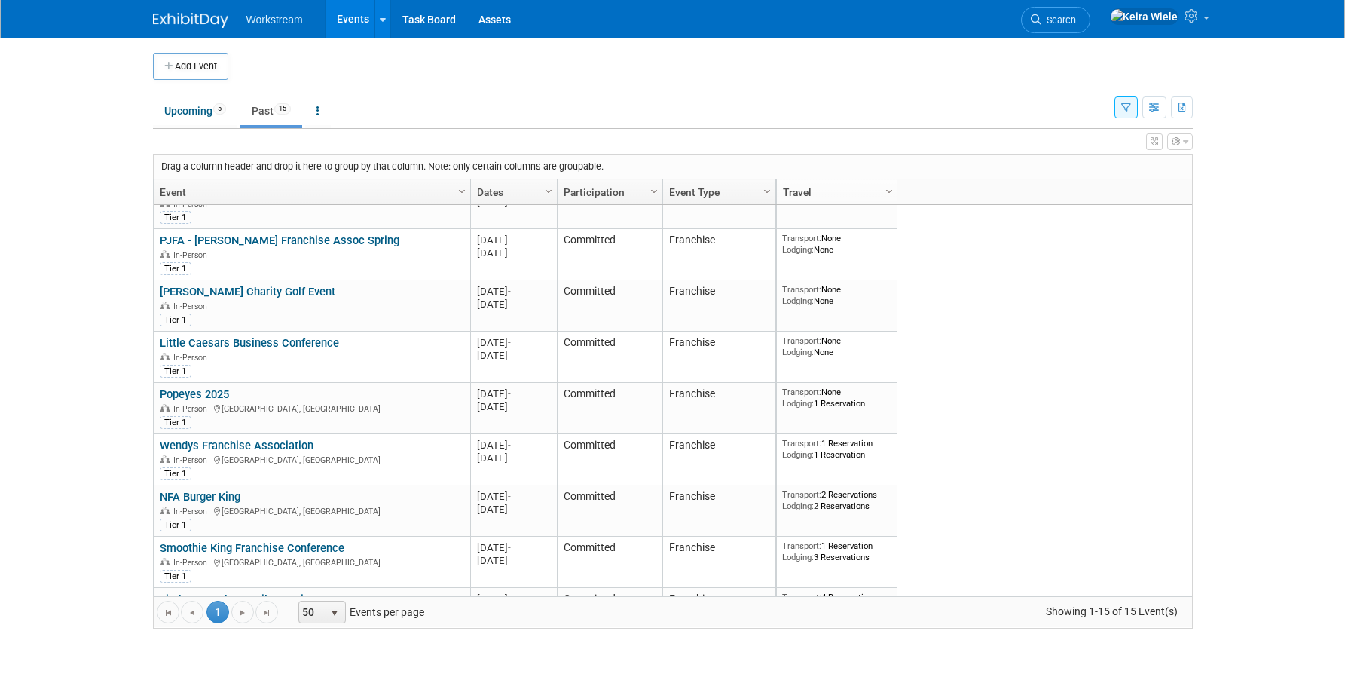
scroll to position [378, 0]
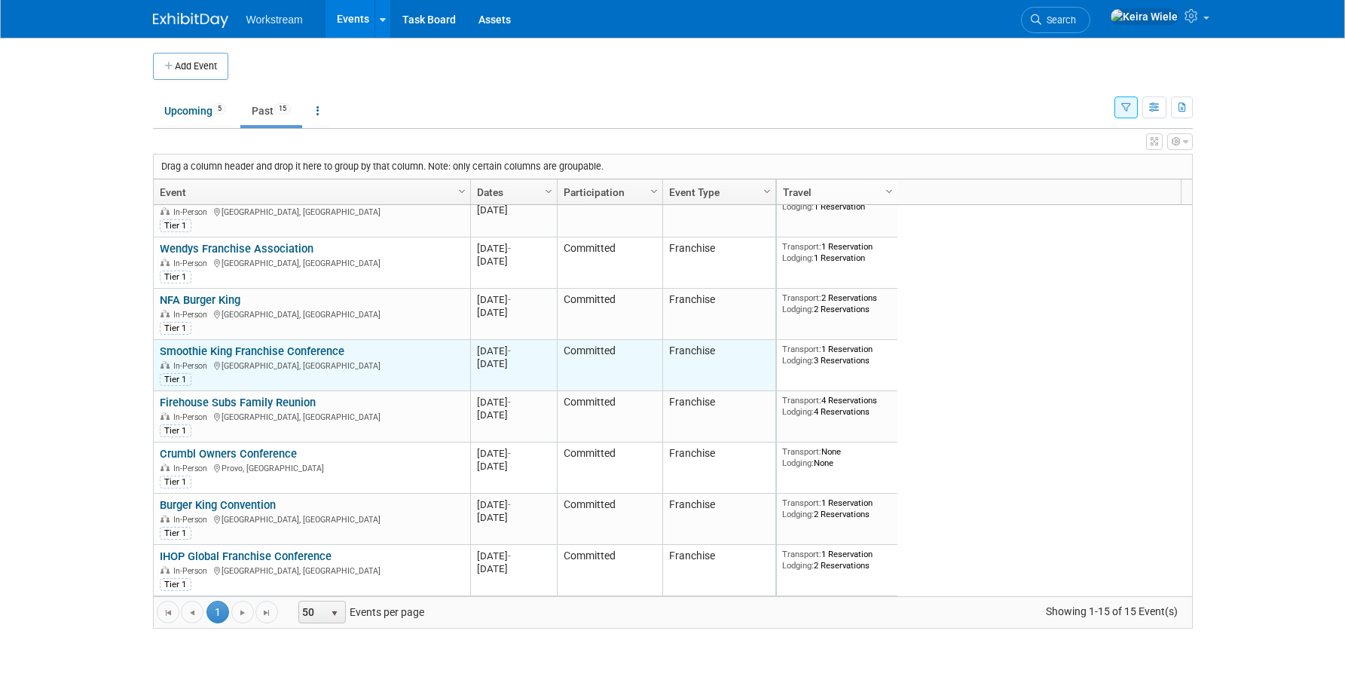
click at [298, 345] on link "Smoothie King Franchise Conference" at bounding box center [252, 351] width 185 height 14
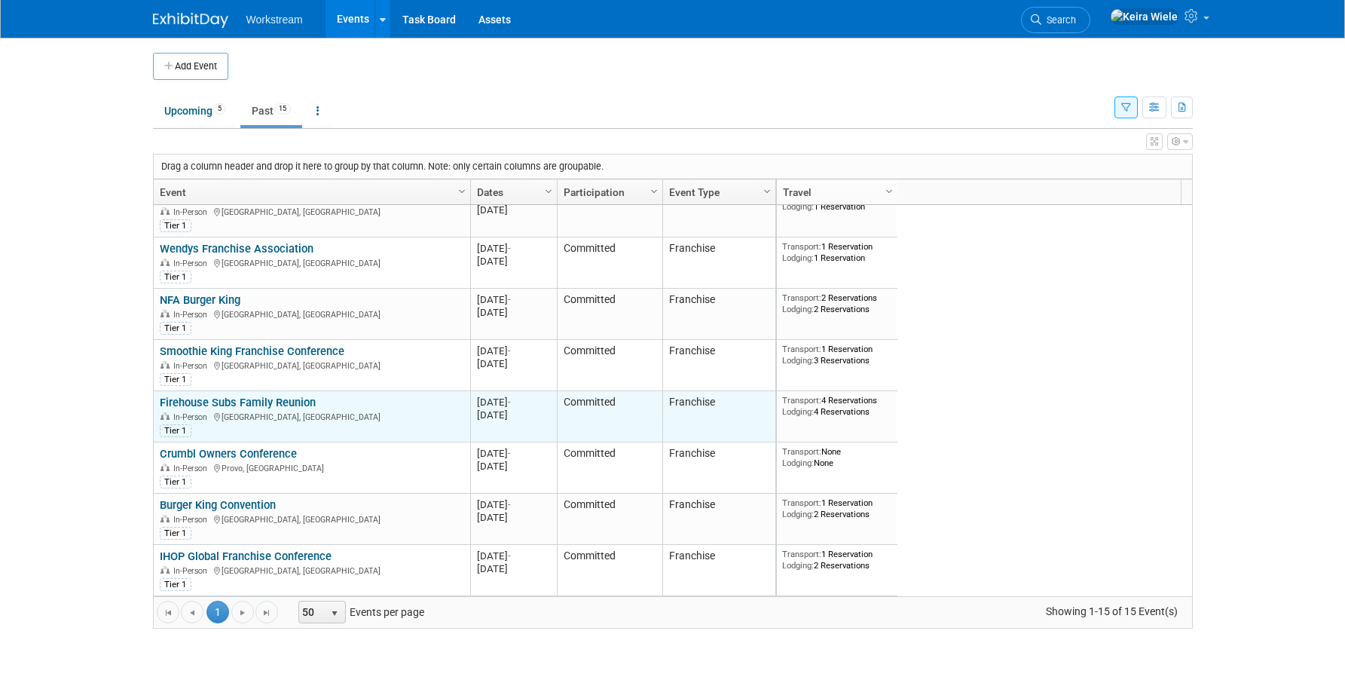
click at [293, 401] on link "Firehouse Subs Family Reunion" at bounding box center [238, 403] width 156 height 14
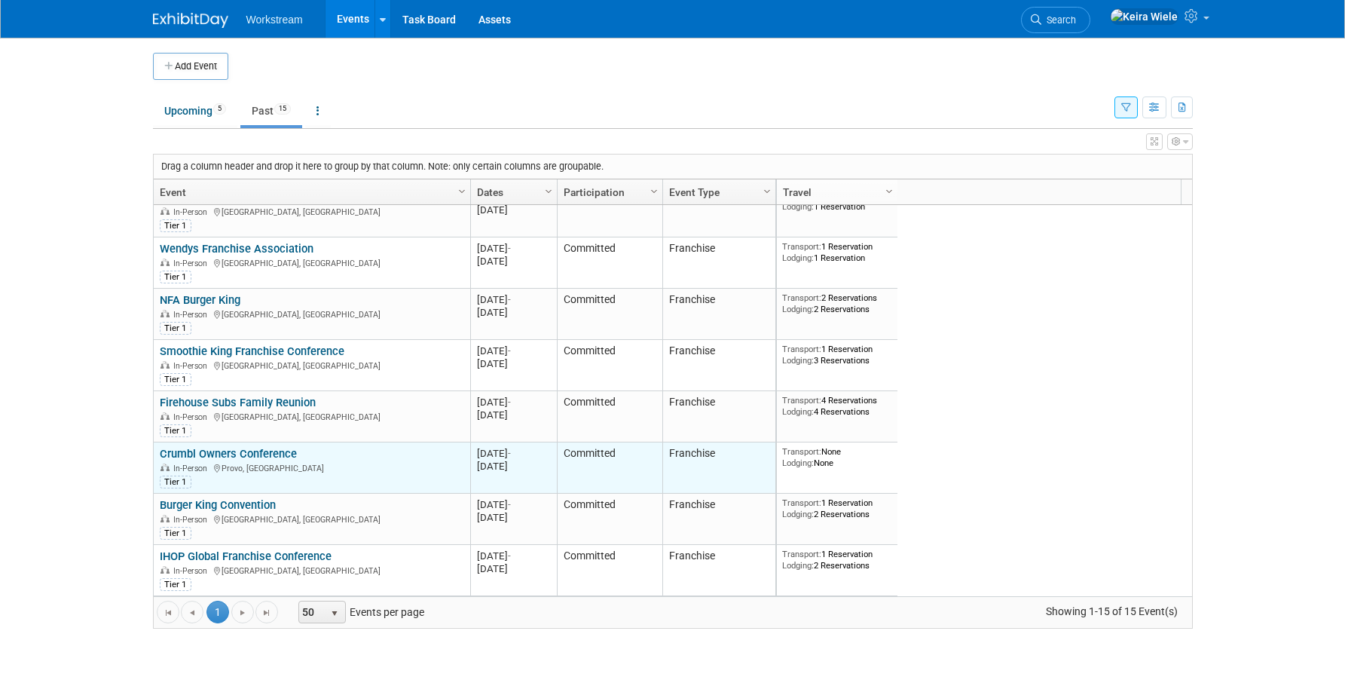
click at [275, 454] on link "Crumbl Owners Conference" at bounding box center [228, 454] width 137 height 14
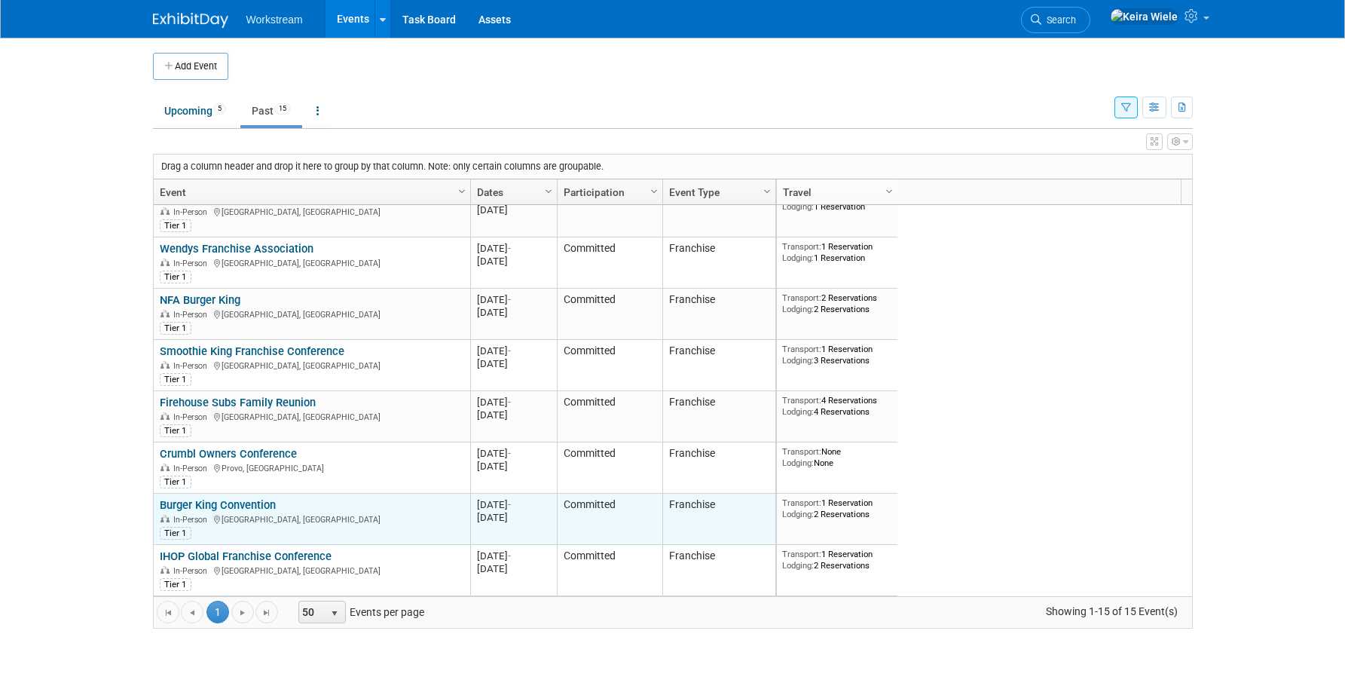
click at [260, 502] on link "Burger King Convention" at bounding box center [218, 505] width 116 height 14
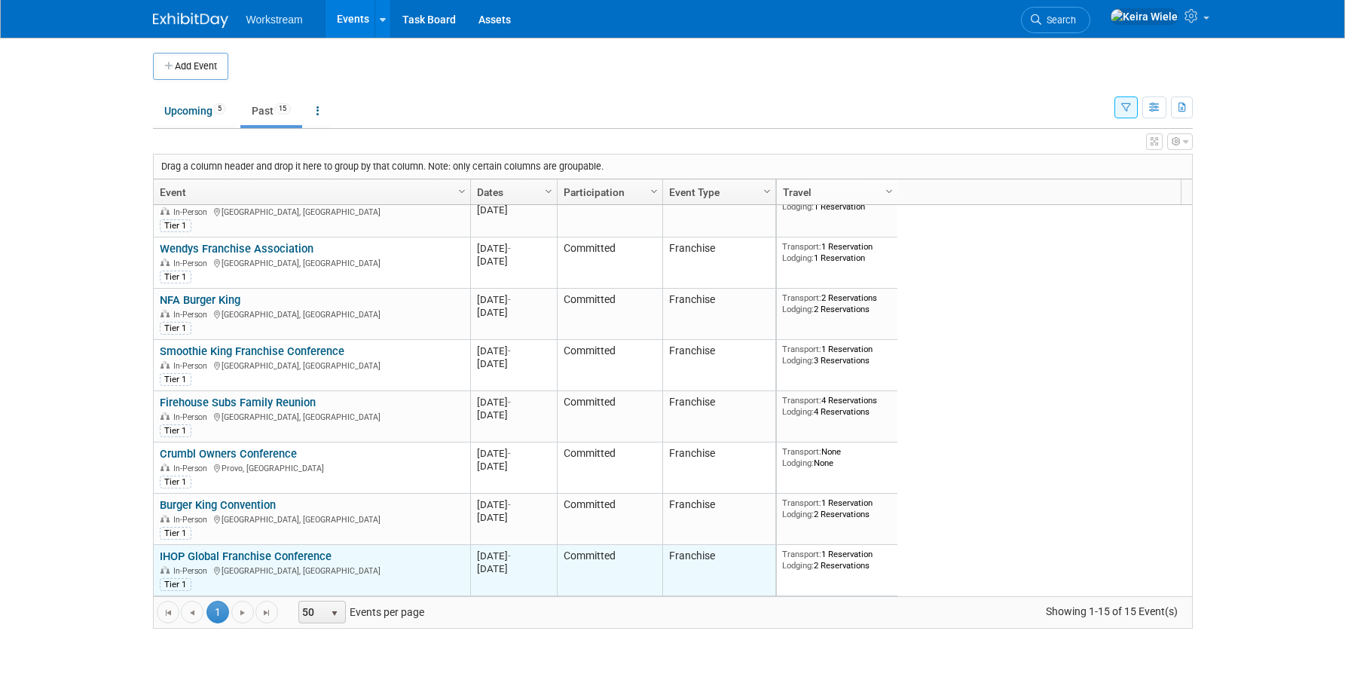
click at [323, 559] on link "IHOP Global Franchise Conference" at bounding box center [246, 556] width 172 height 14
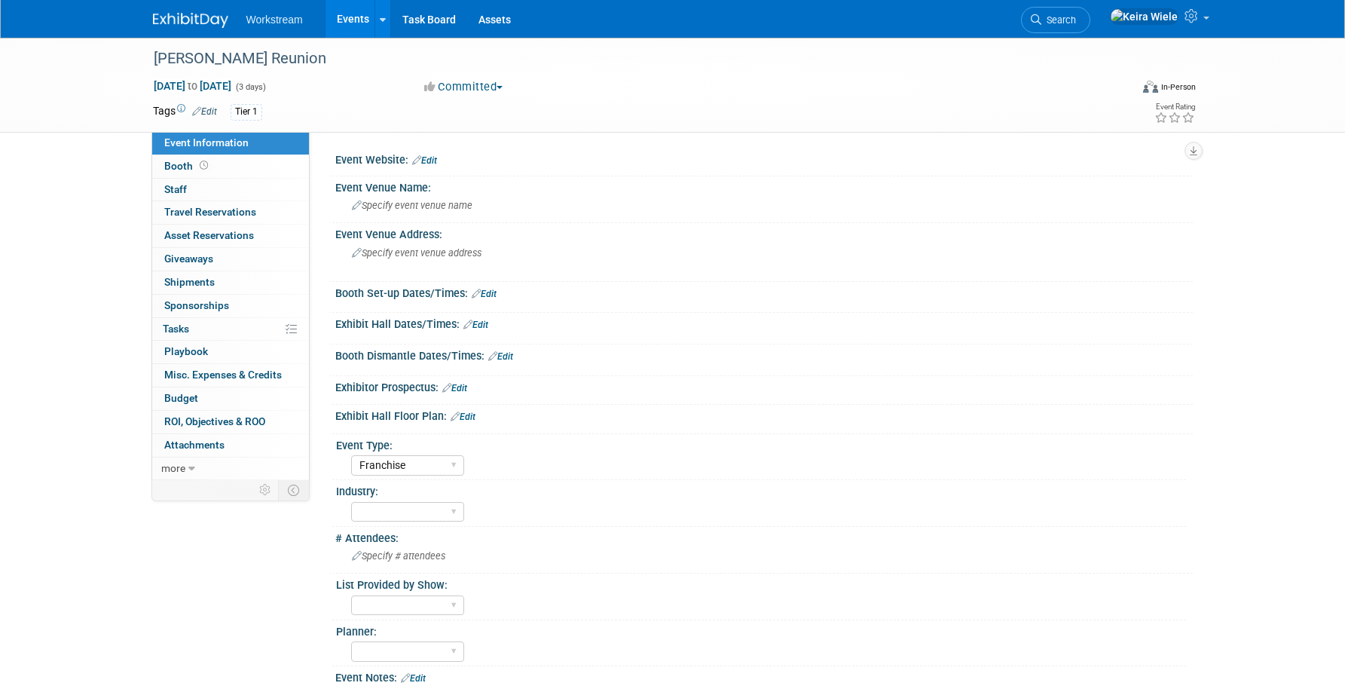
select select "Franchise"
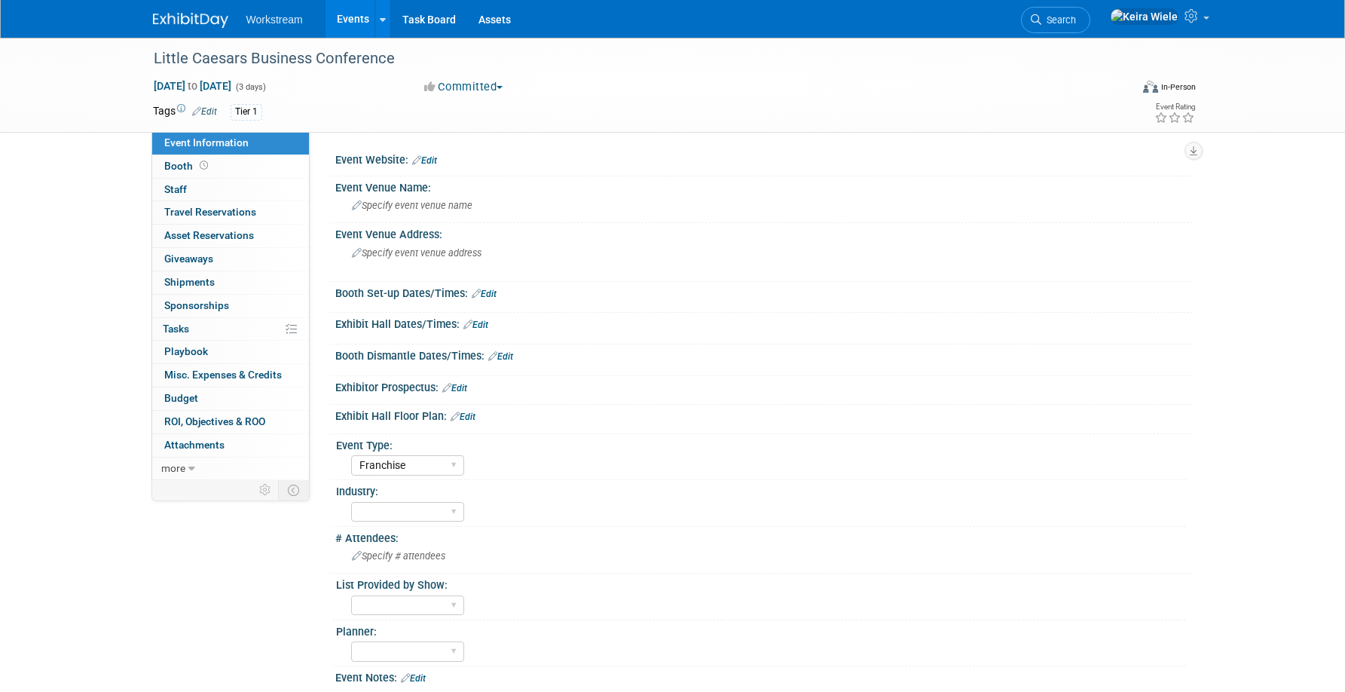
select select "Franchise"
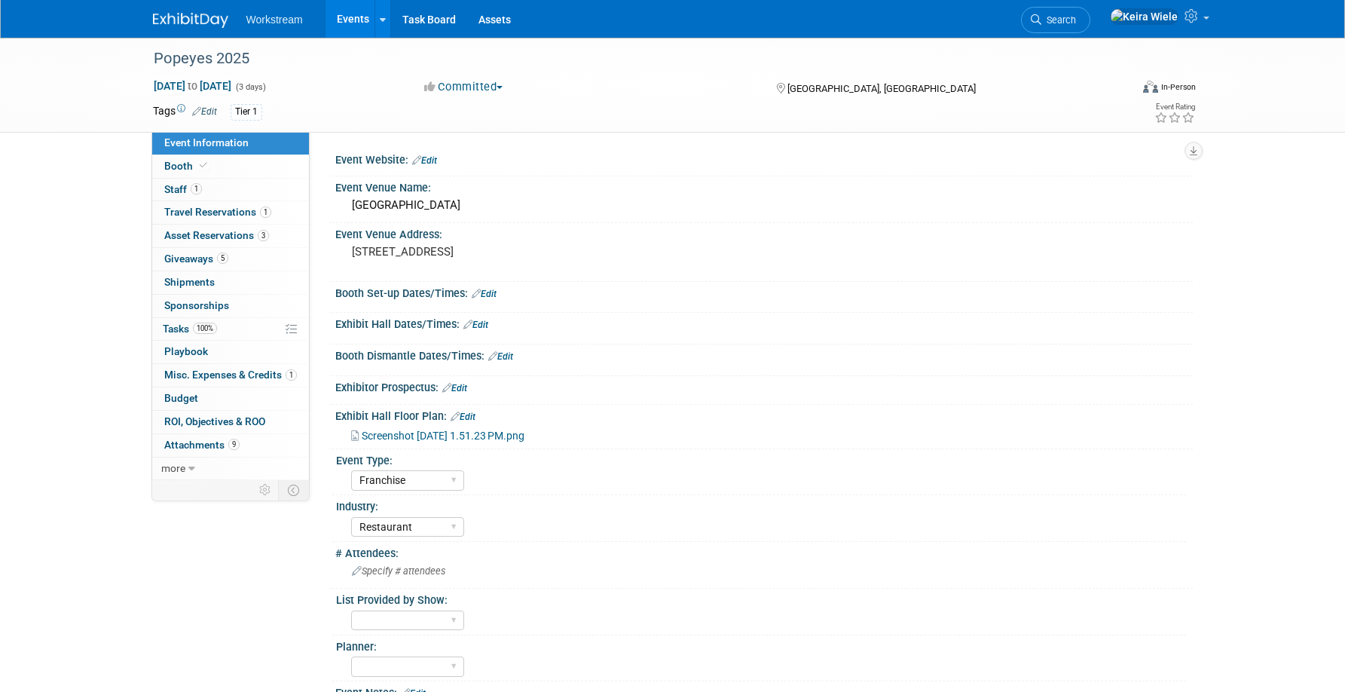
select select "Franchise"
select select "Restaurant"
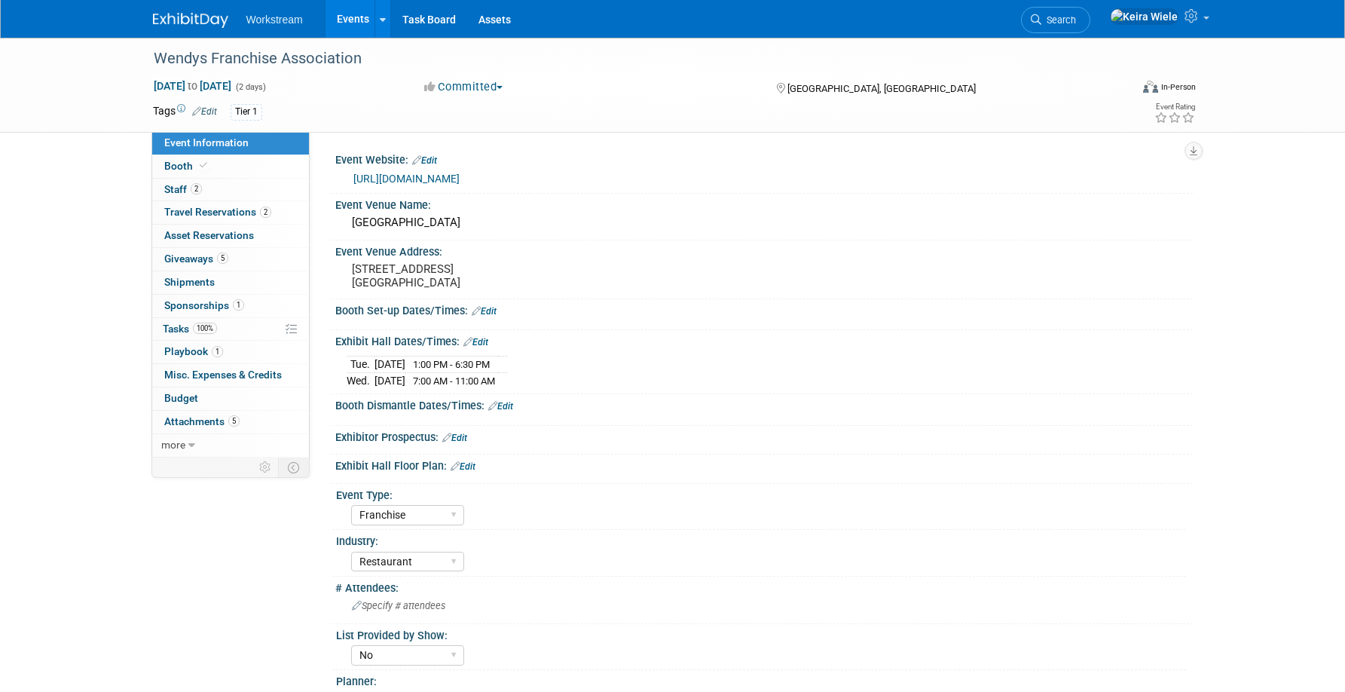
select select "Franchise"
select select "Restaurant"
select select "No"
select select "[PERSON_NAME]"
drag, startPoint x: 602, startPoint y: 173, endPoint x: 344, endPoint y: 169, distance: 257.7
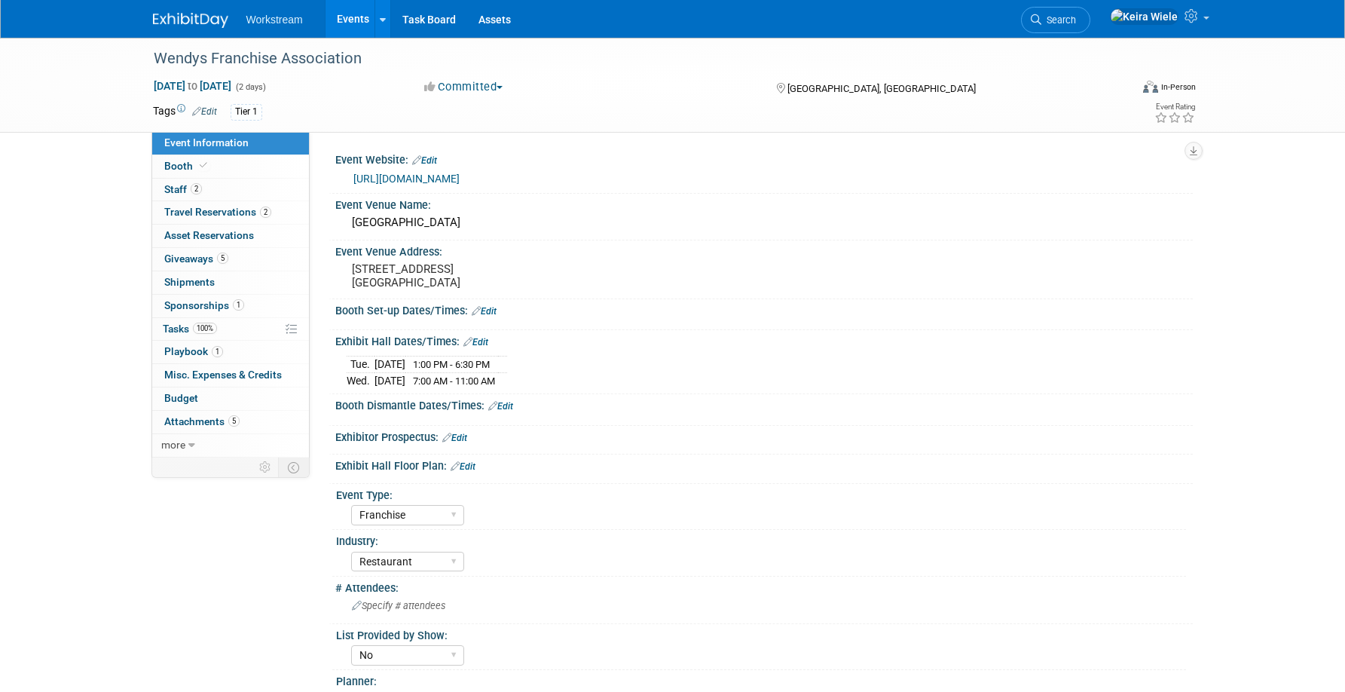
click at [344, 169] on div "https://na.eventscloud.com/website/84087/" at bounding box center [764, 178] width 858 height 23
copy link "https://na.eventscloud.com/website/84087/"
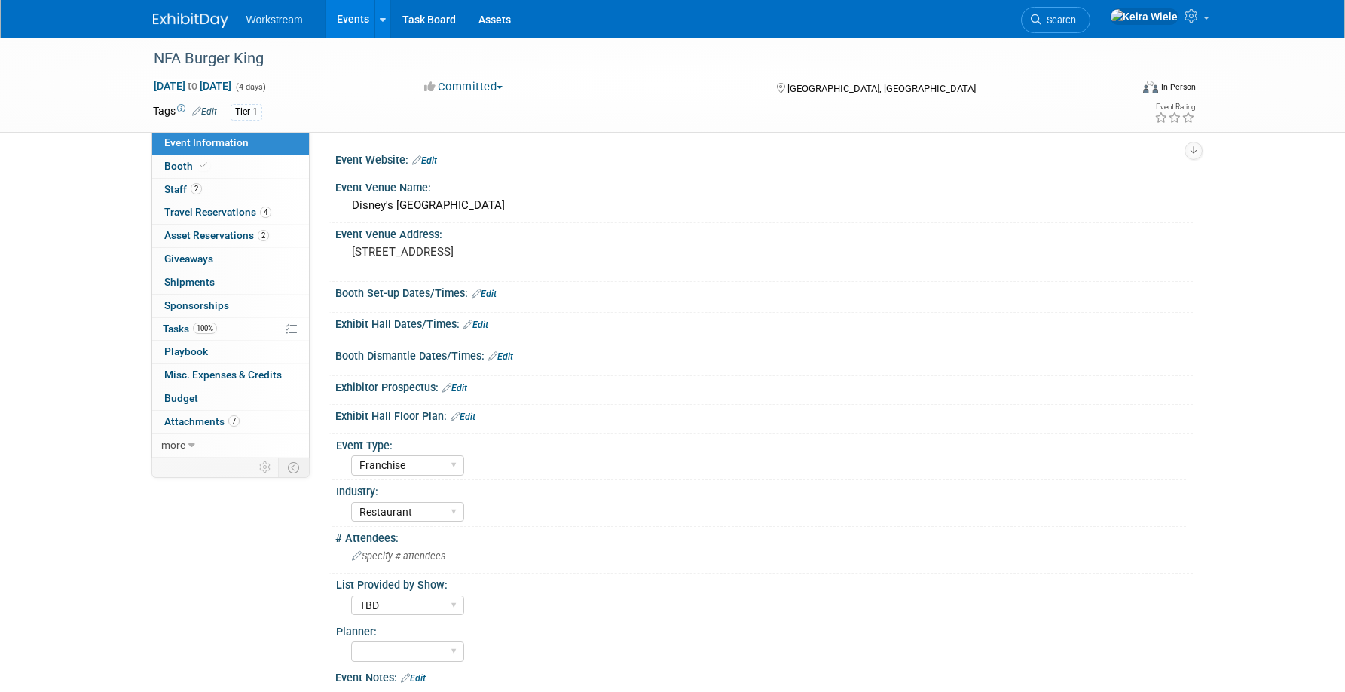
select select "Franchise"
select select "Restaurant"
select select "TBD"
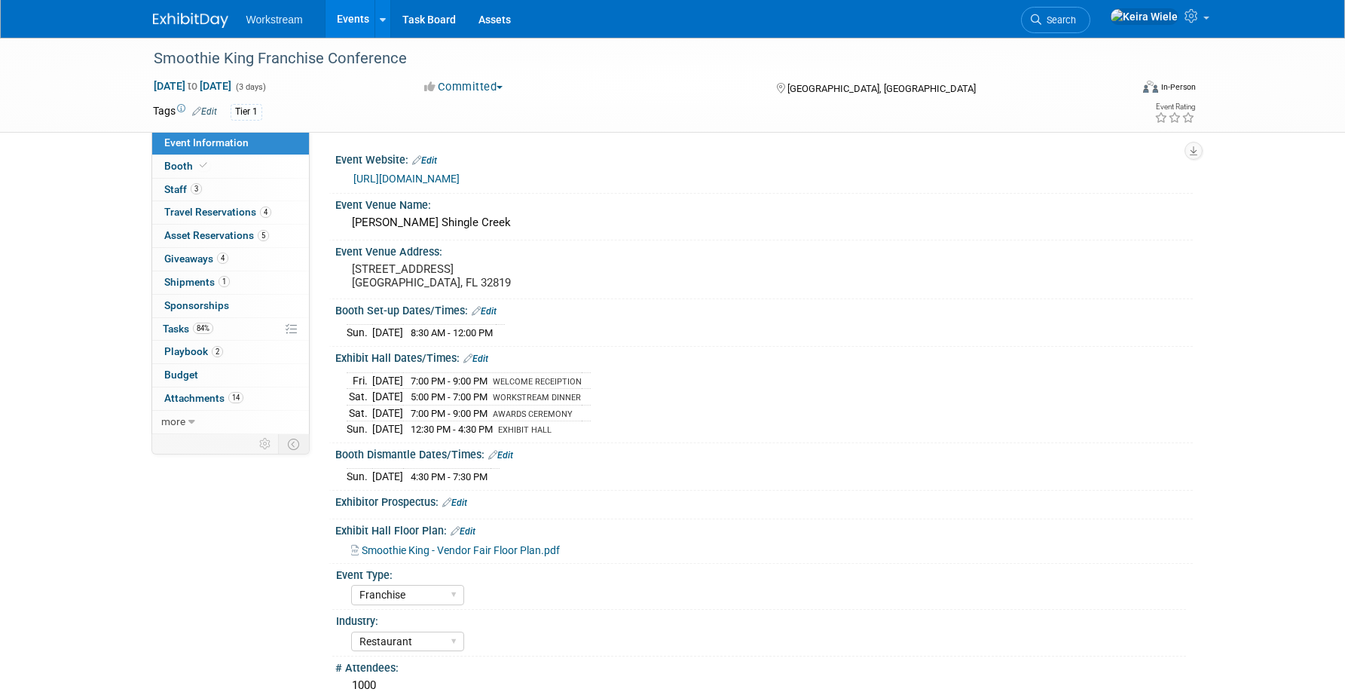
select select "Franchise"
select select "Restaurant"
select select "No"
select select "[PERSON_NAME]"
drag, startPoint x: 652, startPoint y: 184, endPoint x: 349, endPoint y: 182, distance: 302.9
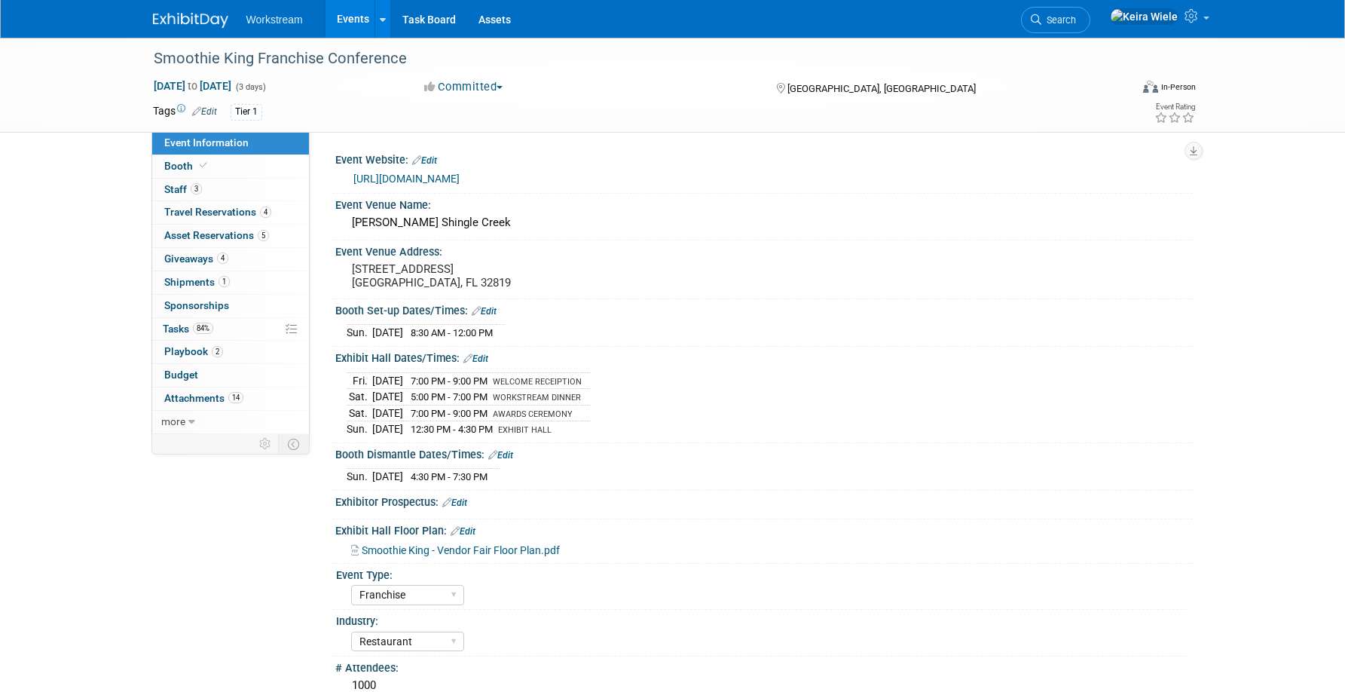
click at [349, 182] on div "https://register.virtu-meet.com/smoothieking_vendor/home" at bounding box center [764, 177] width 835 height 21
copy link "https://register.virtu-meet.com/smoothieking_vendor/home"
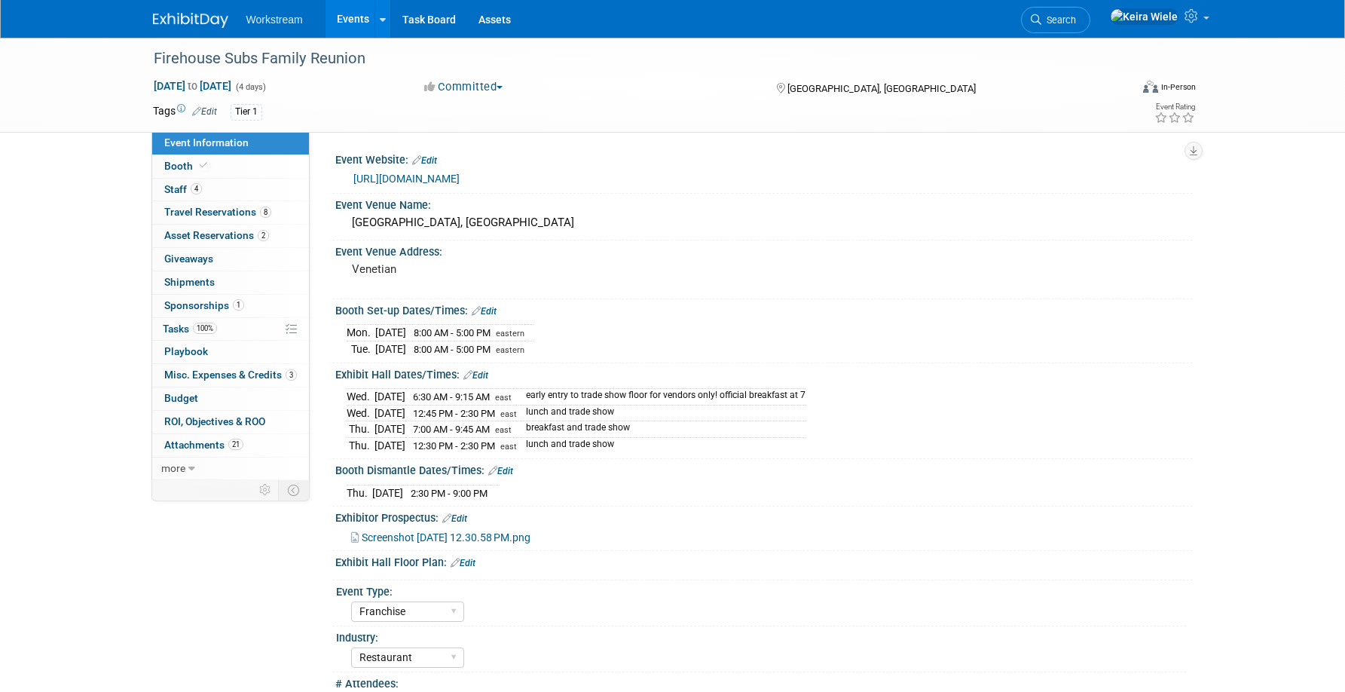
select select "Franchise"
select select "Restaurant"
select select "TBD"
drag, startPoint x: 1041, startPoint y: 176, endPoint x: 347, endPoint y: 166, distance: 693.3
click at [347, 167] on div "[URL][DOMAIN_NAME]" at bounding box center [764, 177] width 835 height 21
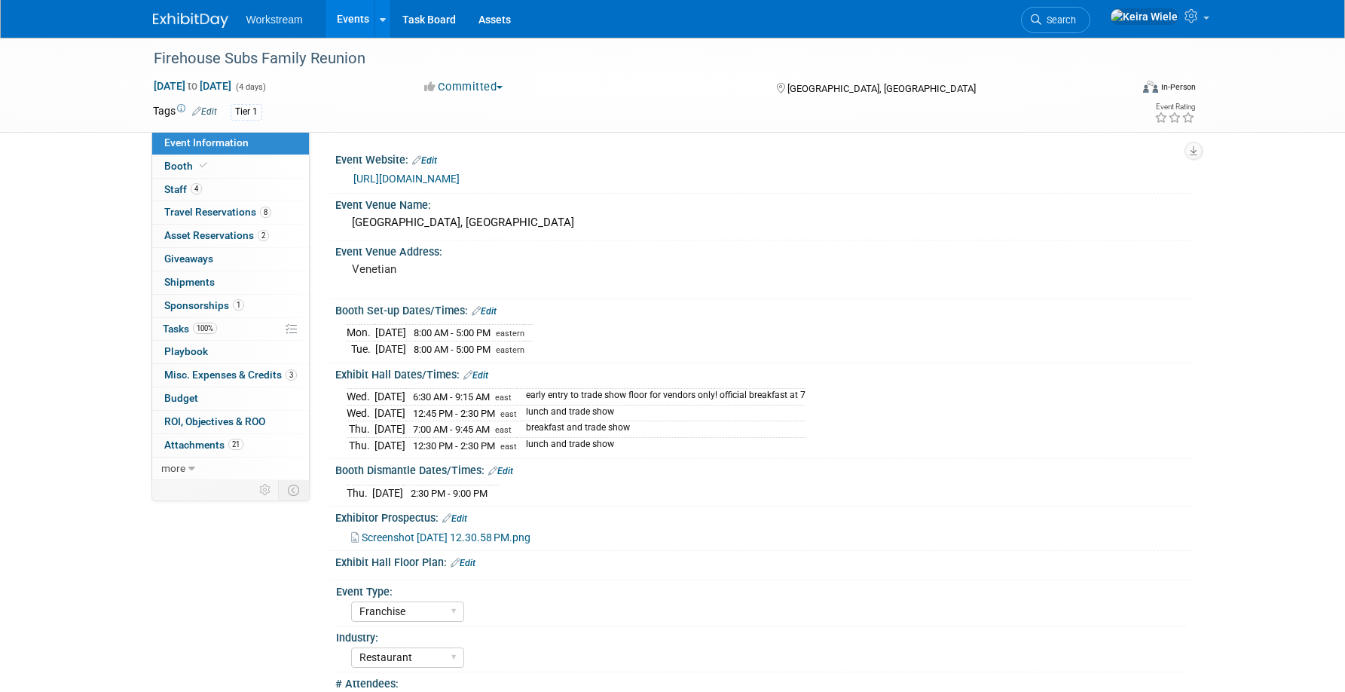
copy link "[URL][DOMAIN_NAME]"
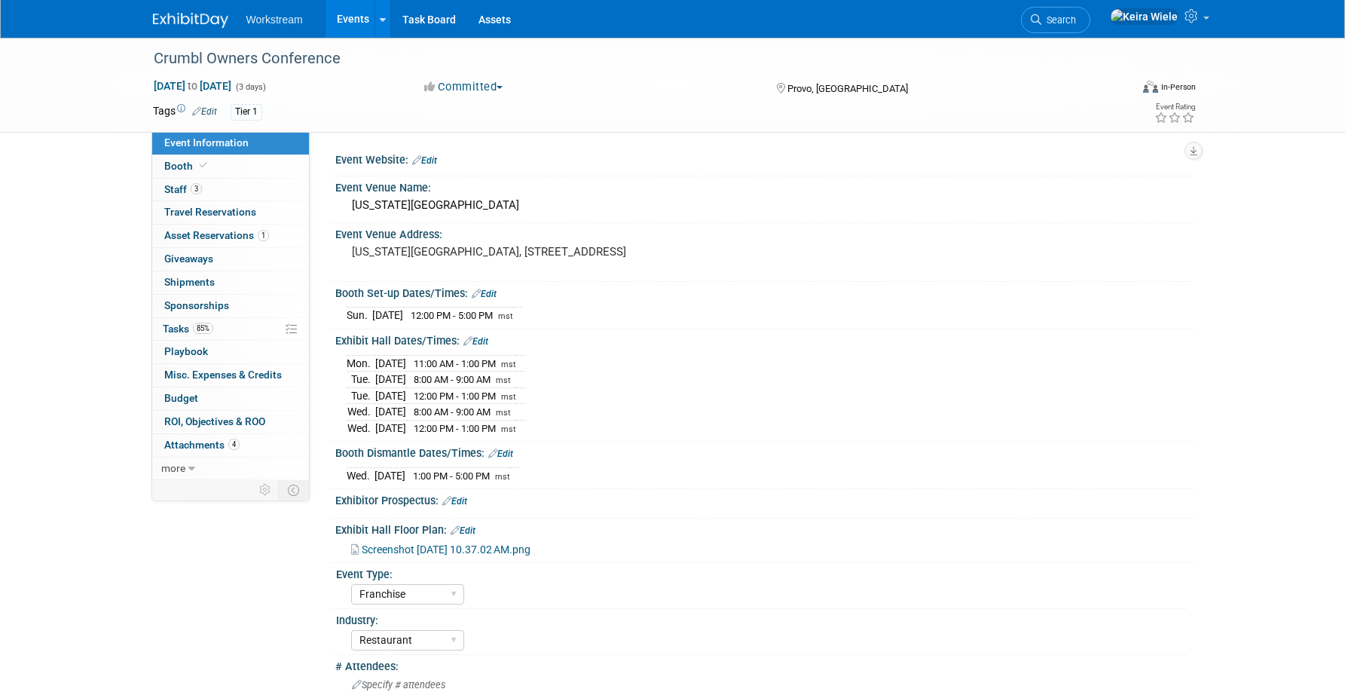
select select "Franchise"
select select "Restaurant"
select select "TBD"
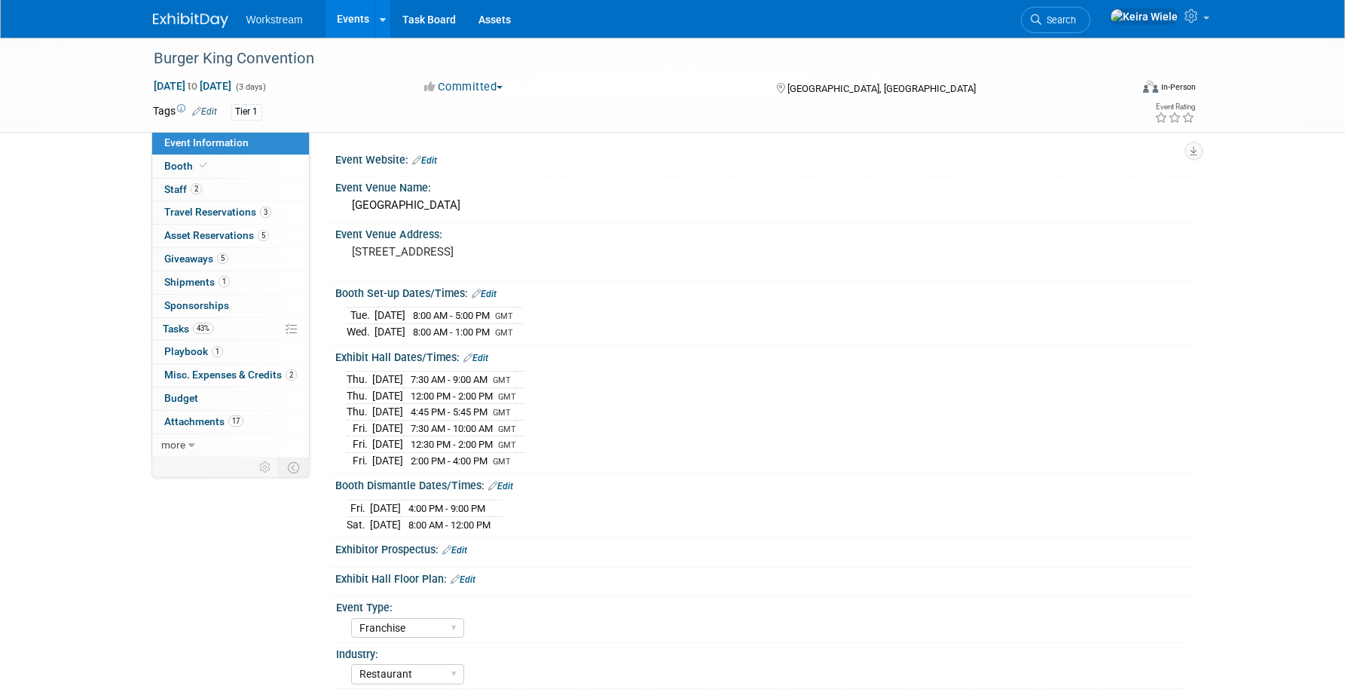
select select "Franchise"
select select "Restaurant"
select select "[PERSON_NAME]"
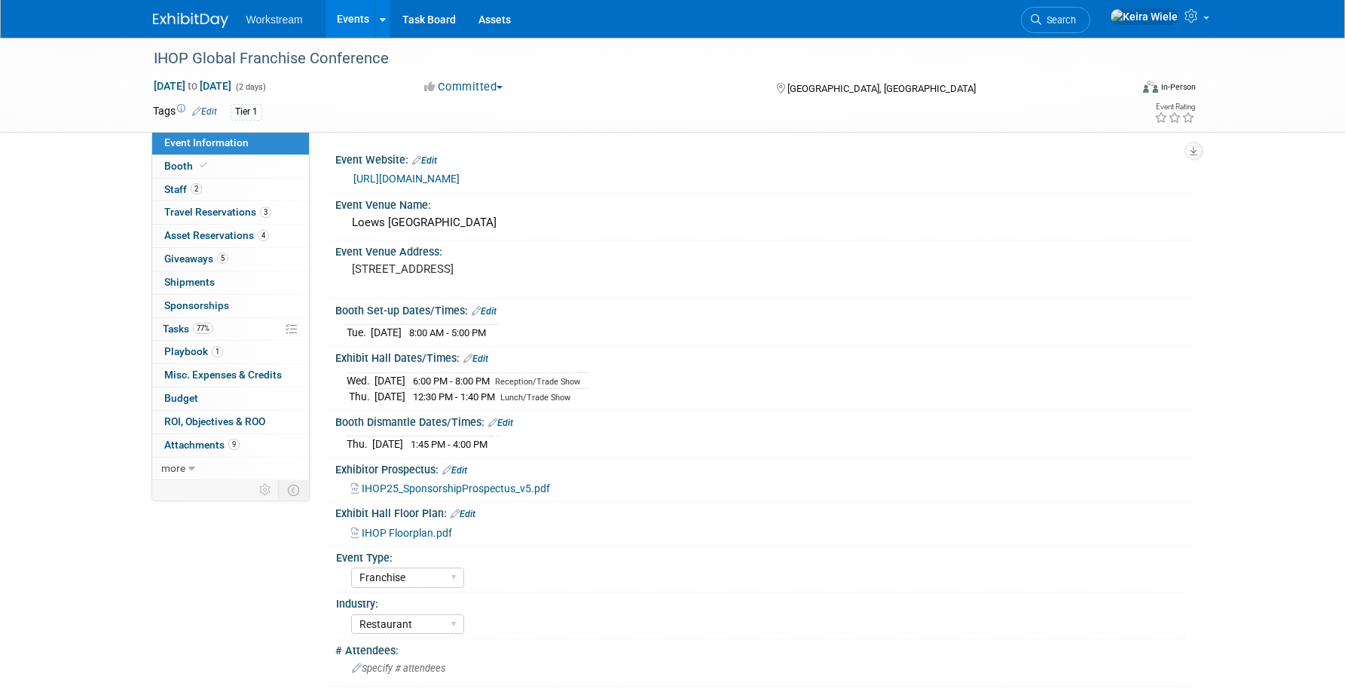
select select "Franchise"
select select "Restaurant"
select select "No"
select select "Tatia Meghdadi"
drag, startPoint x: 922, startPoint y: 191, endPoint x: 905, endPoint y: 181, distance: 19.6
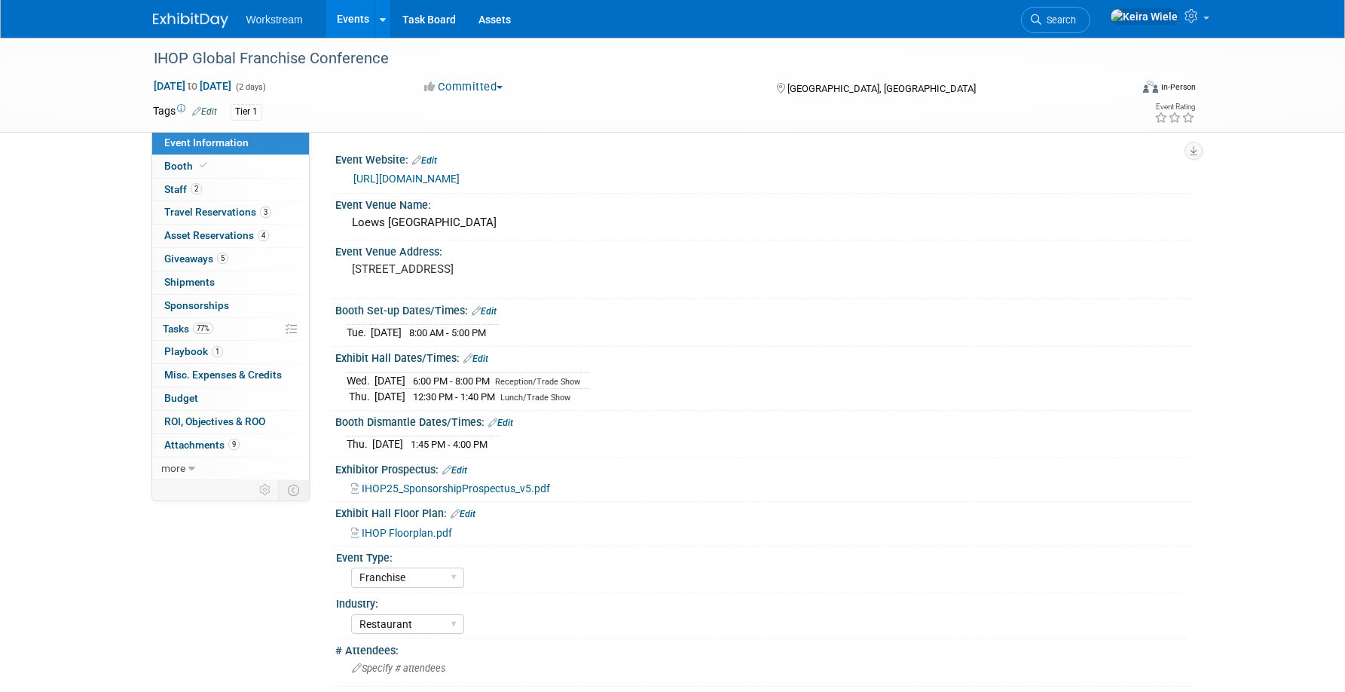
click at [905, 181] on div "Event Website: Edit https://web.cvent.com/event/dc677217-541e-4b35-9049-b2431f4…" at bounding box center [761, 170] width 864 height 45
copy div "Edit https://web.cvent.com/event/dc677217-541e-4b35-9049-b2431f42ec10/summary?r…"
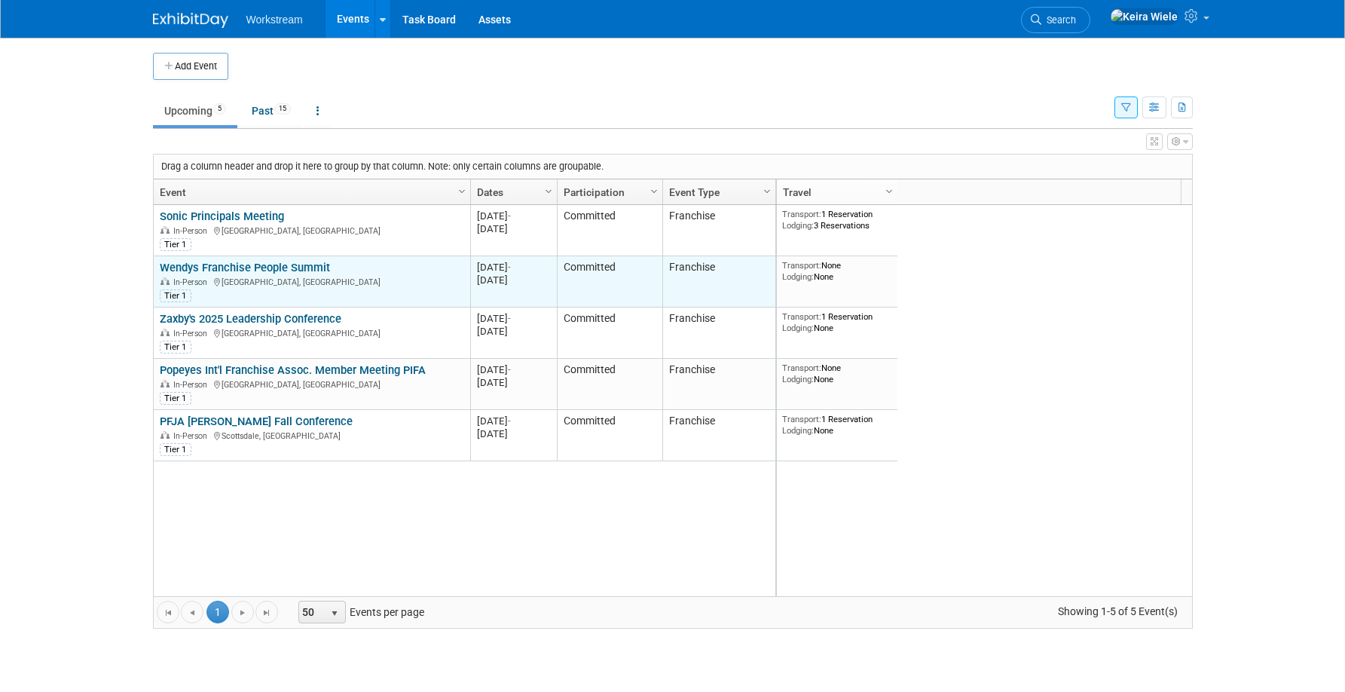
click at [249, 262] on link "Wendys Franchise People Summit" at bounding box center [245, 268] width 170 height 14
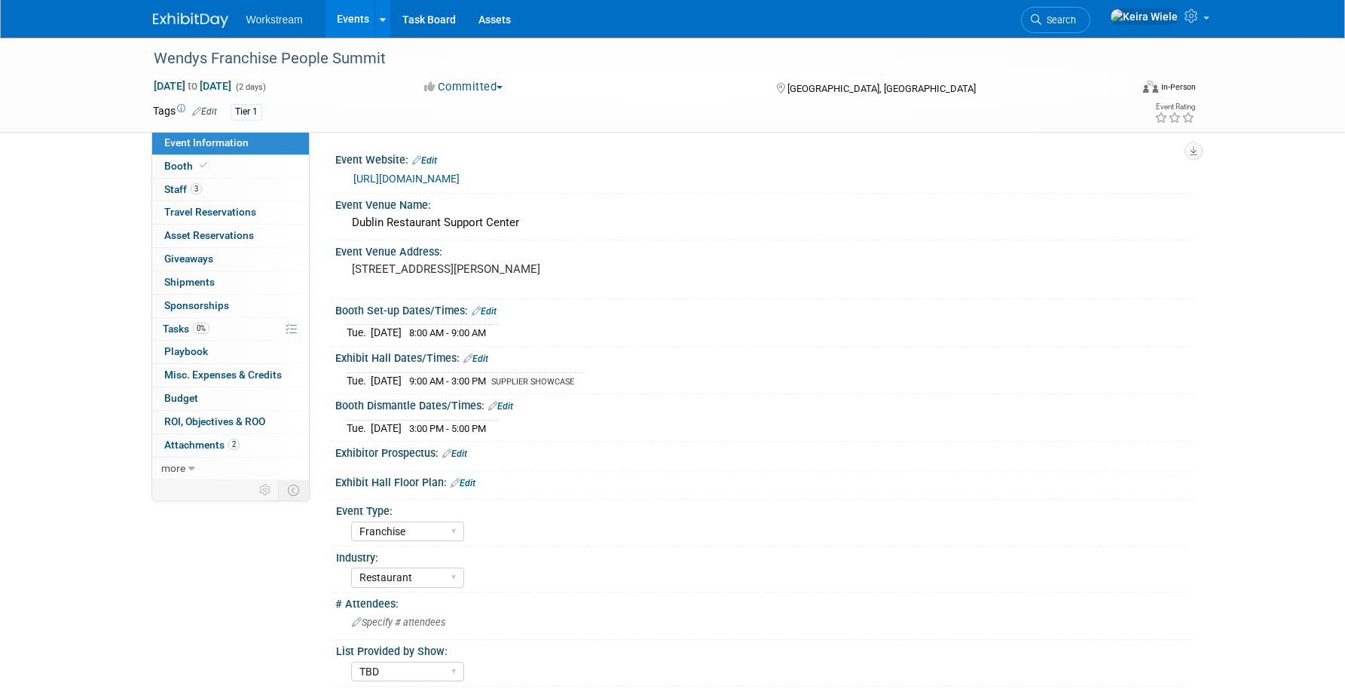
select select "Franchise"
select select "Restaurant"
select select "TBD"
select select "Tatia Meghdadi"
drag, startPoint x: 540, startPoint y: 225, endPoint x: 349, endPoint y: 217, distance: 191.5
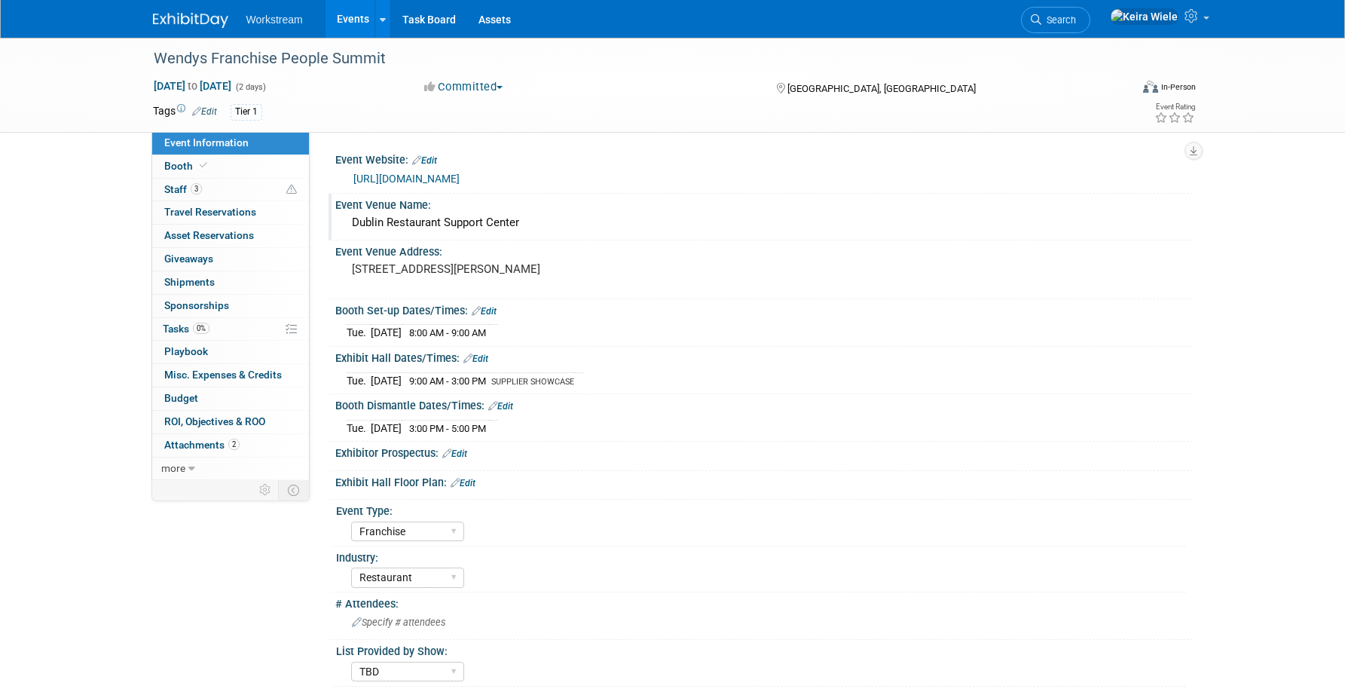
click at [349, 217] on div "Dublin Restaurant Support Center" at bounding box center [764, 222] width 835 height 23
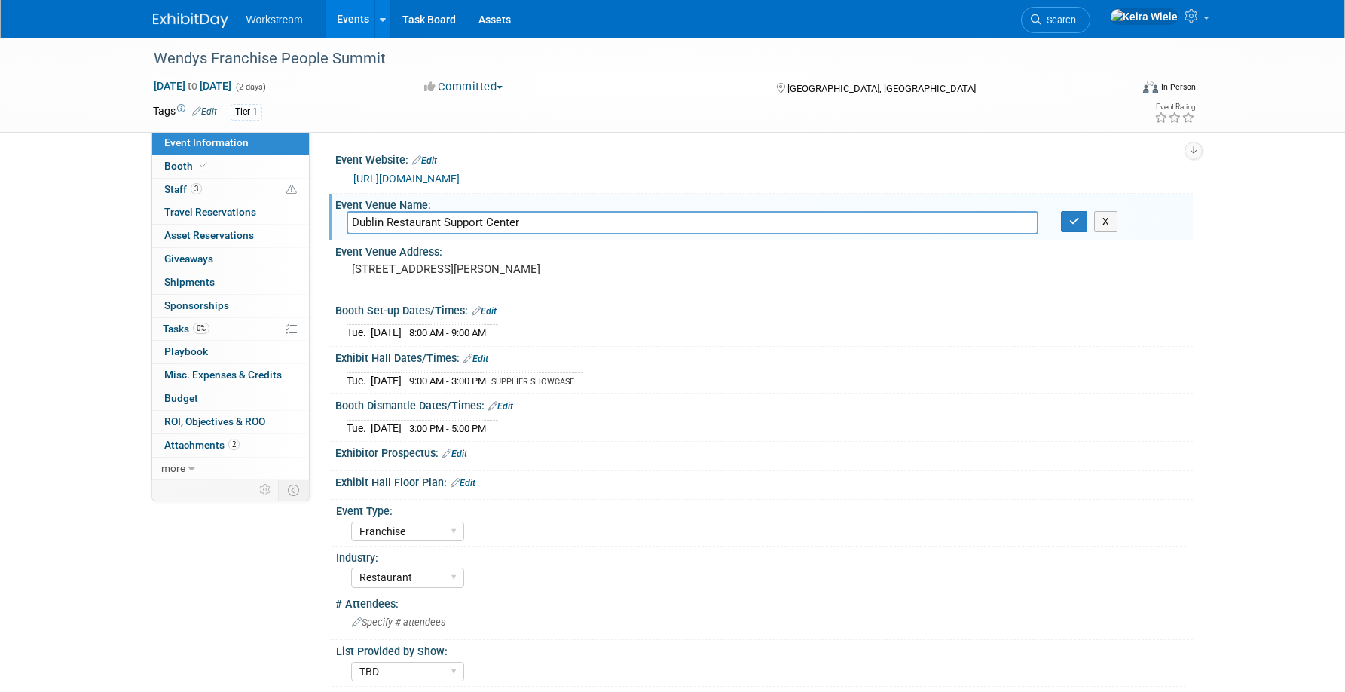
click at [678, 194] on div "Event Venue Name:" at bounding box center [764, 203] width 858 height 19
click at [1176, 223] on div "X" at bounding box center [1121, 221] width 121 height 21
click at [1252, 237] on div "Wendys Franchise People Summit Oct 7, 2025 to Oct 8, 2025 (2 days) Oct 7, 2025 …" at bounding box center [672, 429] width 1345 height 783
click at [1075, 220] on icon "button" at bounding box center [1074, 221] width 11 height 10
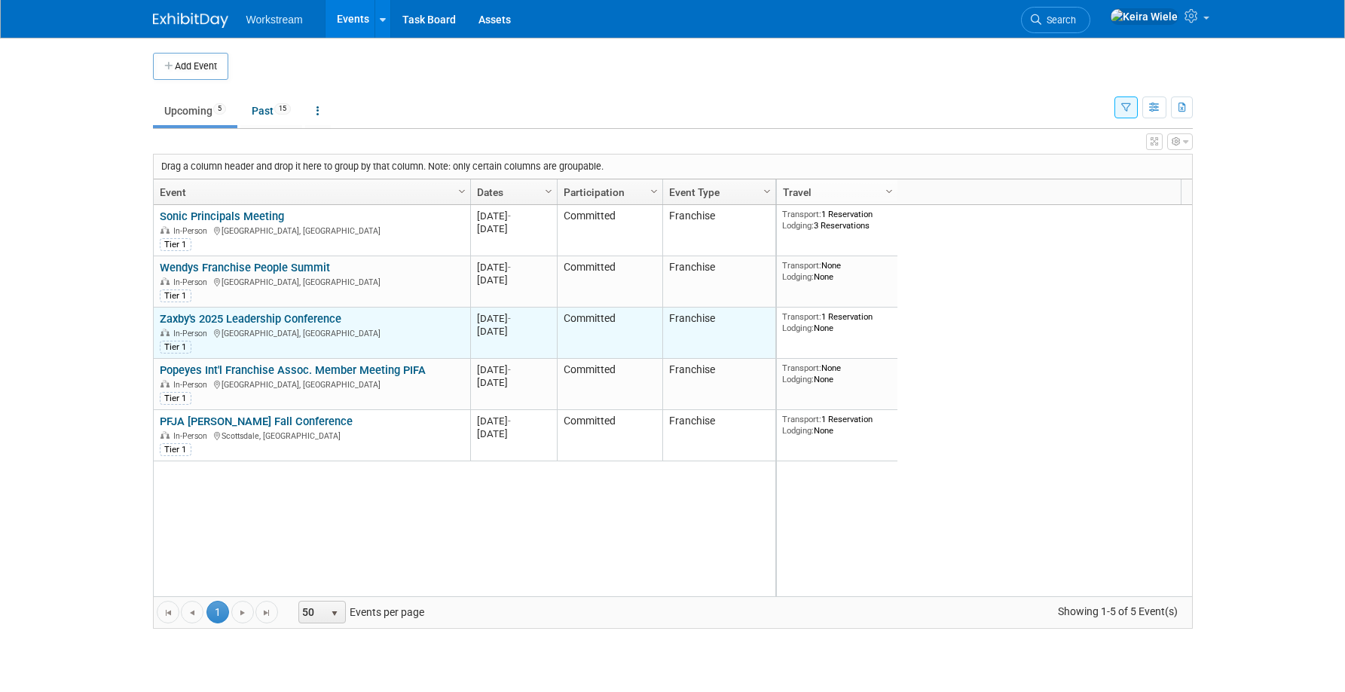
click at [222, 312] on link "Zaxby's 2025 Leadership Conference" at bounding box center [251, 319] width 182 height 14
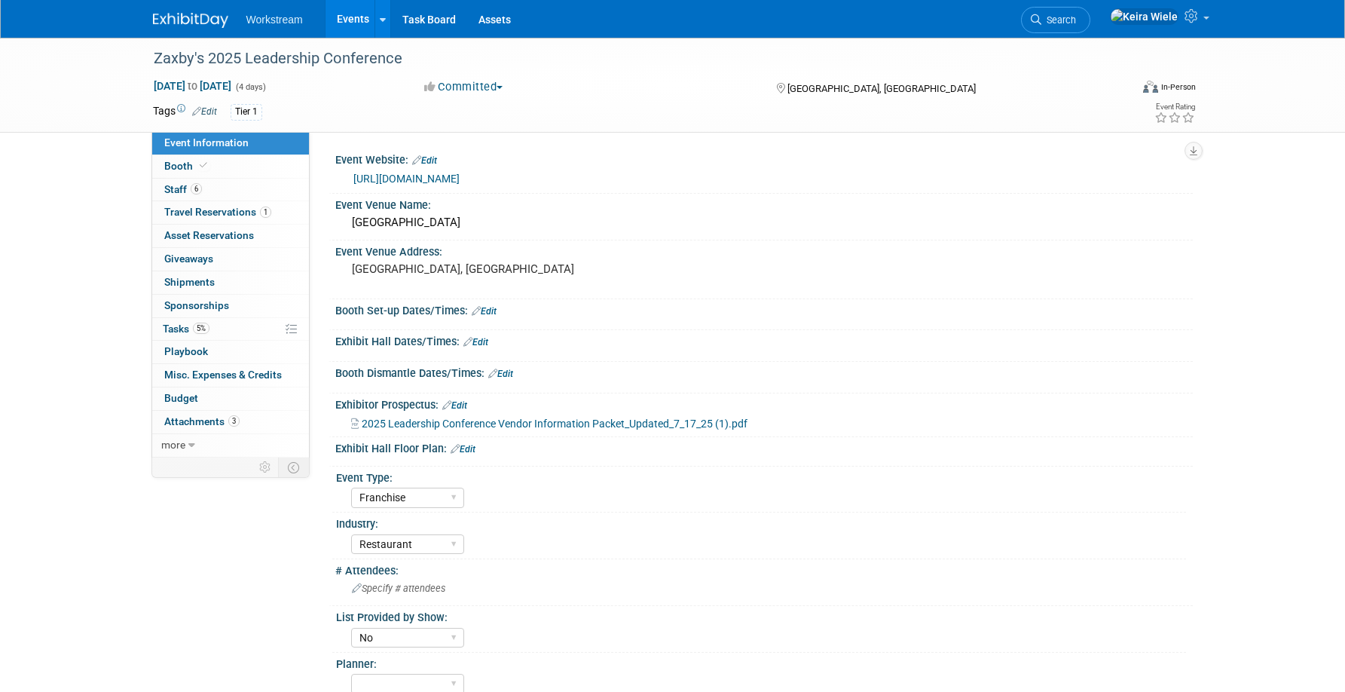
select select "Franchise"
select select "Restaurant"
select select "No"
click at [460, 174] on link "[URL][DOMAIN_NAME]" at bounding box center [406, 179] width 106 height 12
click at [479, 423] on span "2025 Leadership Conference Vendor Information Packet_Updated_7_17_25 (1).pdf" at bounding box center [555, 423] width 386 height 12
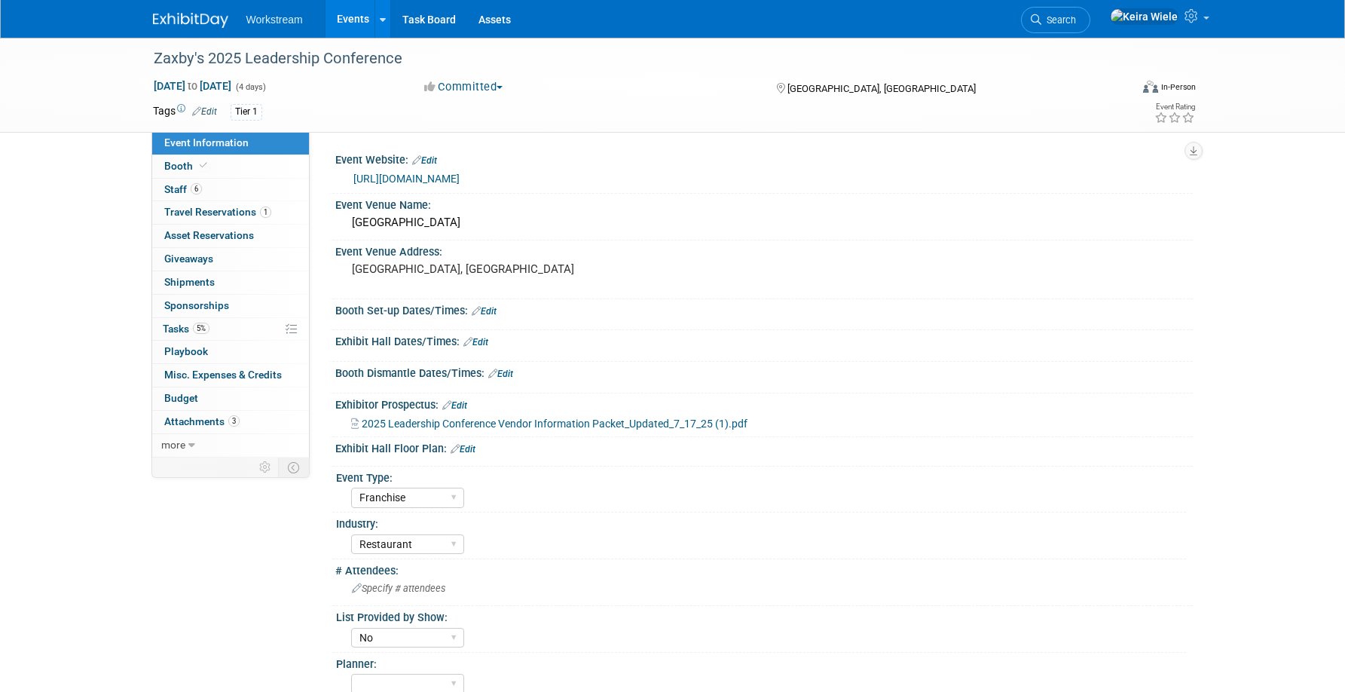
select select "Franchise"
select select "Restaurant"
select select "No"
click at [362, 22] on link "Events" at bounding box center [353, 19] width 55 height 38
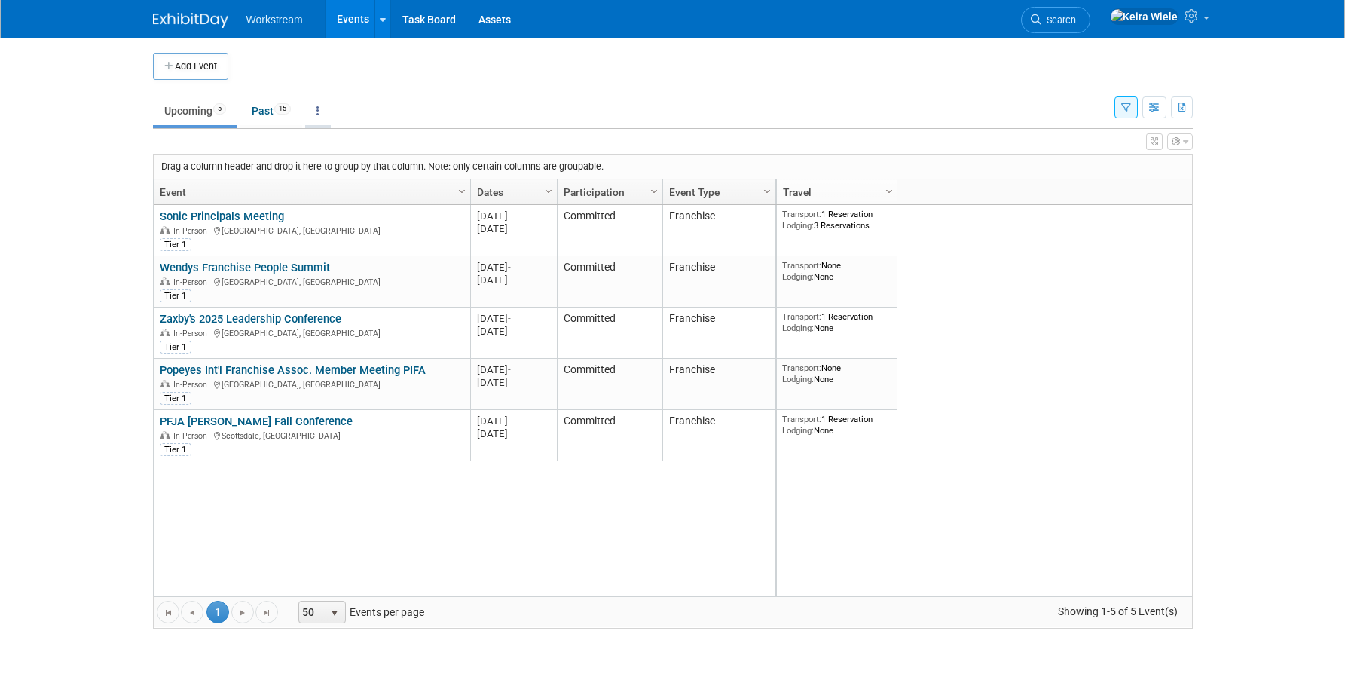
click at [319, 115] on icon at bounding box center [317, 110] width 3 height 11
click at [338, 86] on td "Upcoming 5 Past 15 All Events 20 Past and Upcoming Grouped Annually Events grou…" at bounding box center [634, 104] width 962 height 49
click at [375, 23] on link at bounding box center [383, 19] width 16 height 38
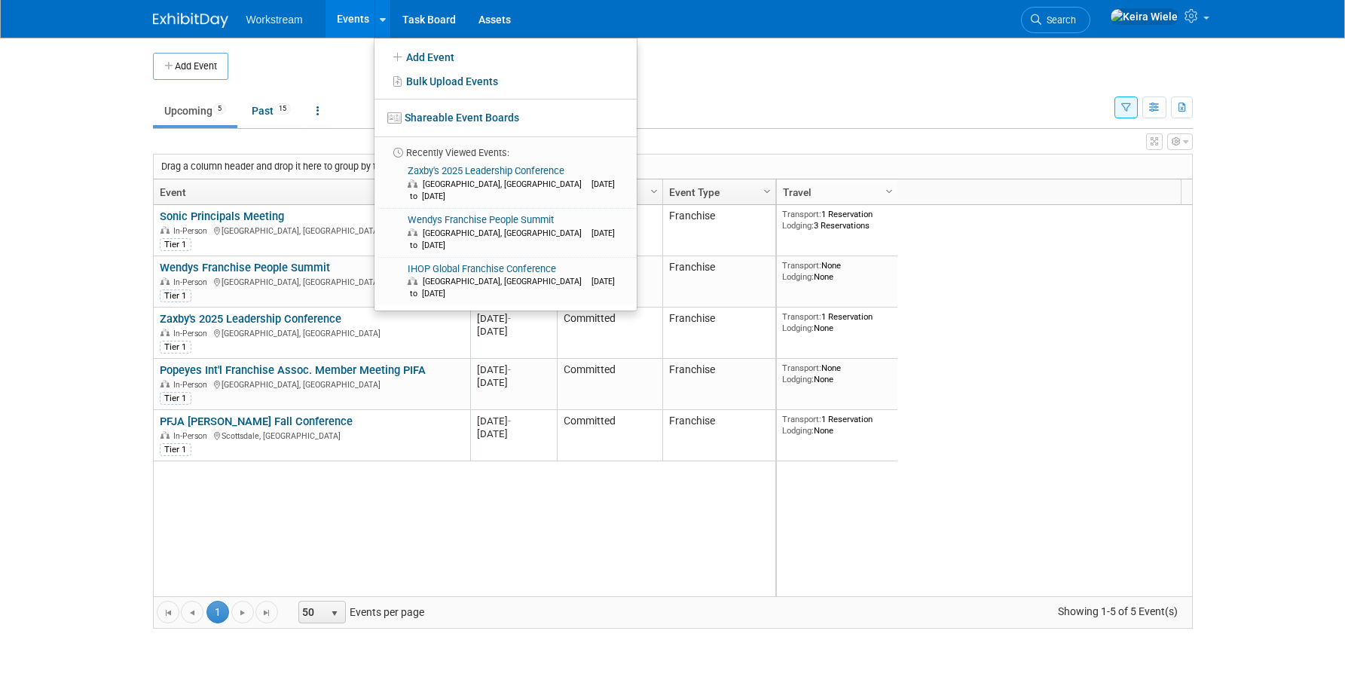
click at [338, 54] on td at bounding box center [685, 66] width 914 height 27
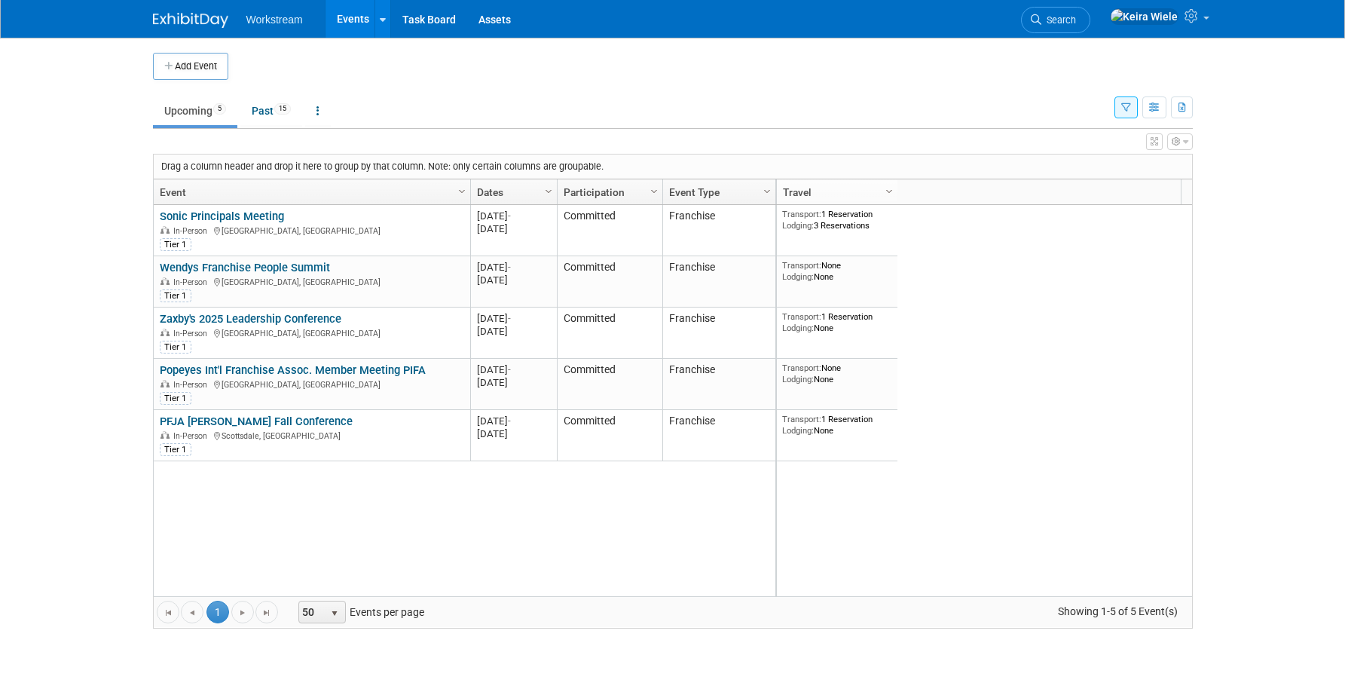
click at [1122, 103] on icon "button" at bounding box center [1126, 108] width 10 height 10
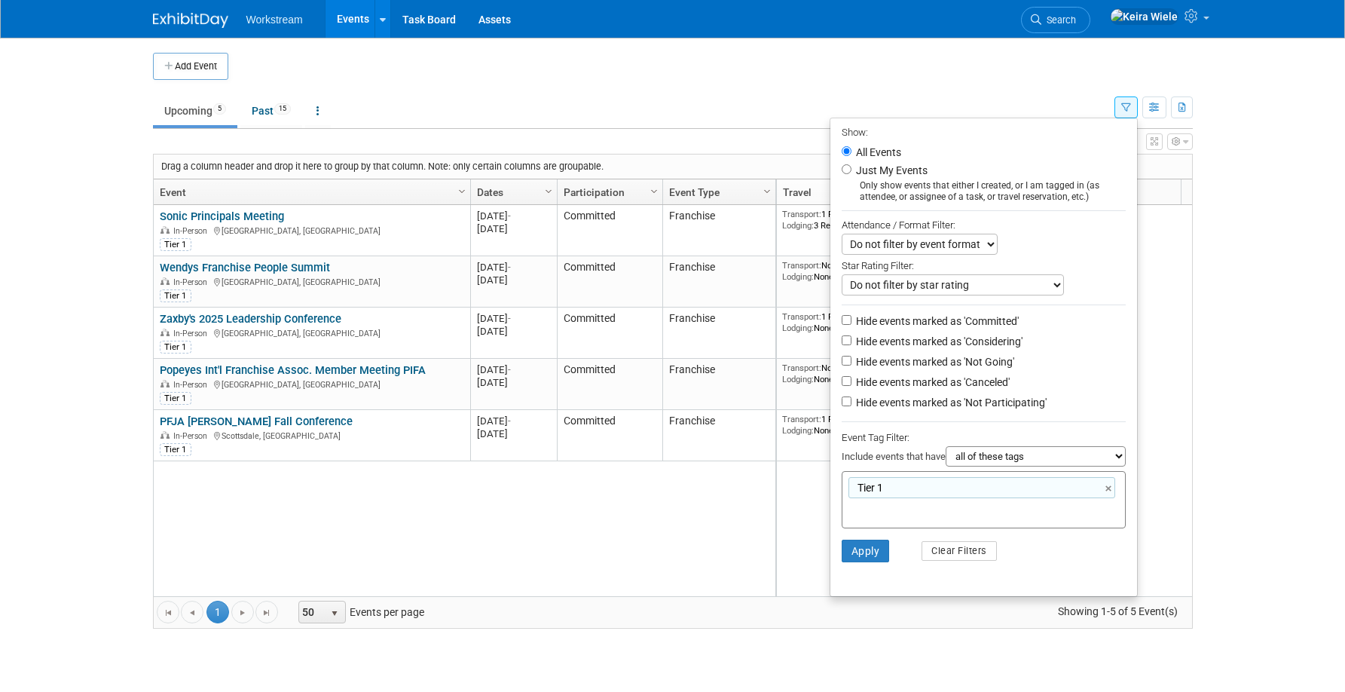
click at [894, 487] on div "Tier 1 ×" at bounding box center [981, 487] width 267 height 21
type input "Tier 1"
click at [1010, 442] on div "Event Tag Filter:" at bounding box center [984, 437] width 284 height 17
click at [998, 459] on select "all of these tags any one of these tags only and exactly these specific tags" at bounding box center [1036, 456] width 180 height 20
click at [947, 556] on button "Clear Filters" at bounding box center [959, 551] width 75 height 20
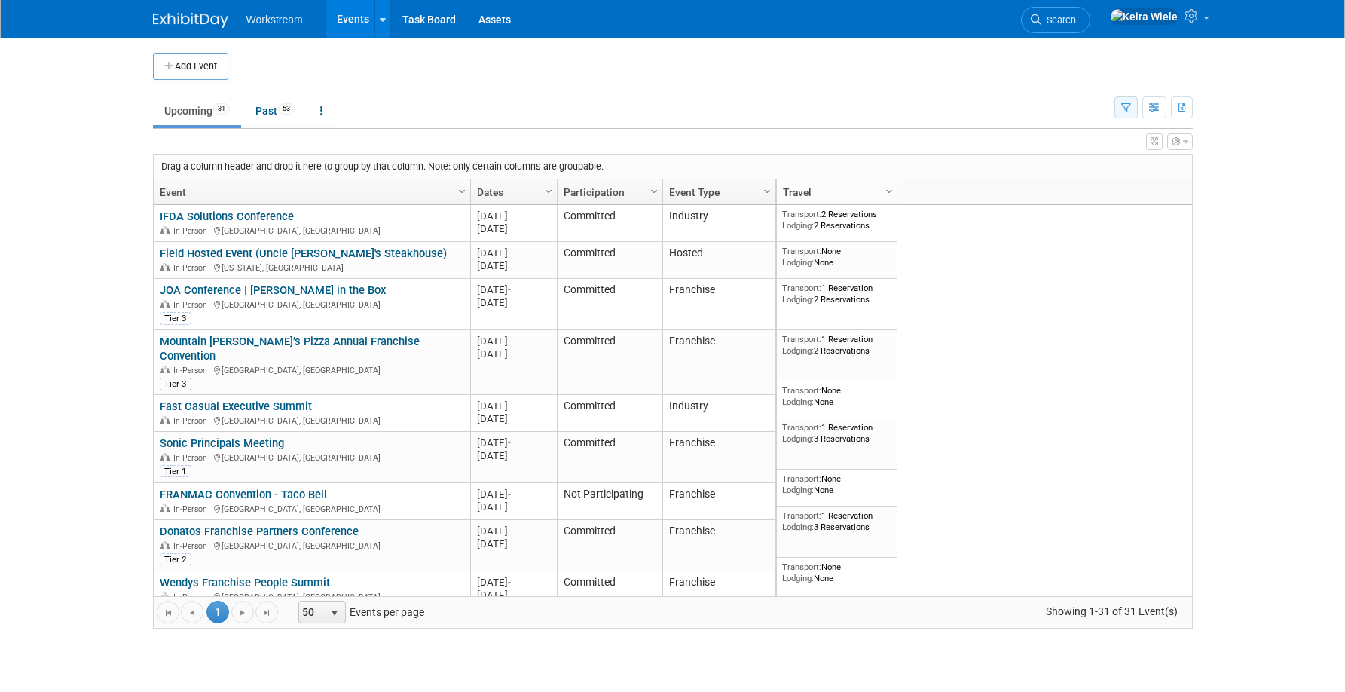
click at [1122, 117] on button "button" at bounding box center [1125, 107] width 23 height 22
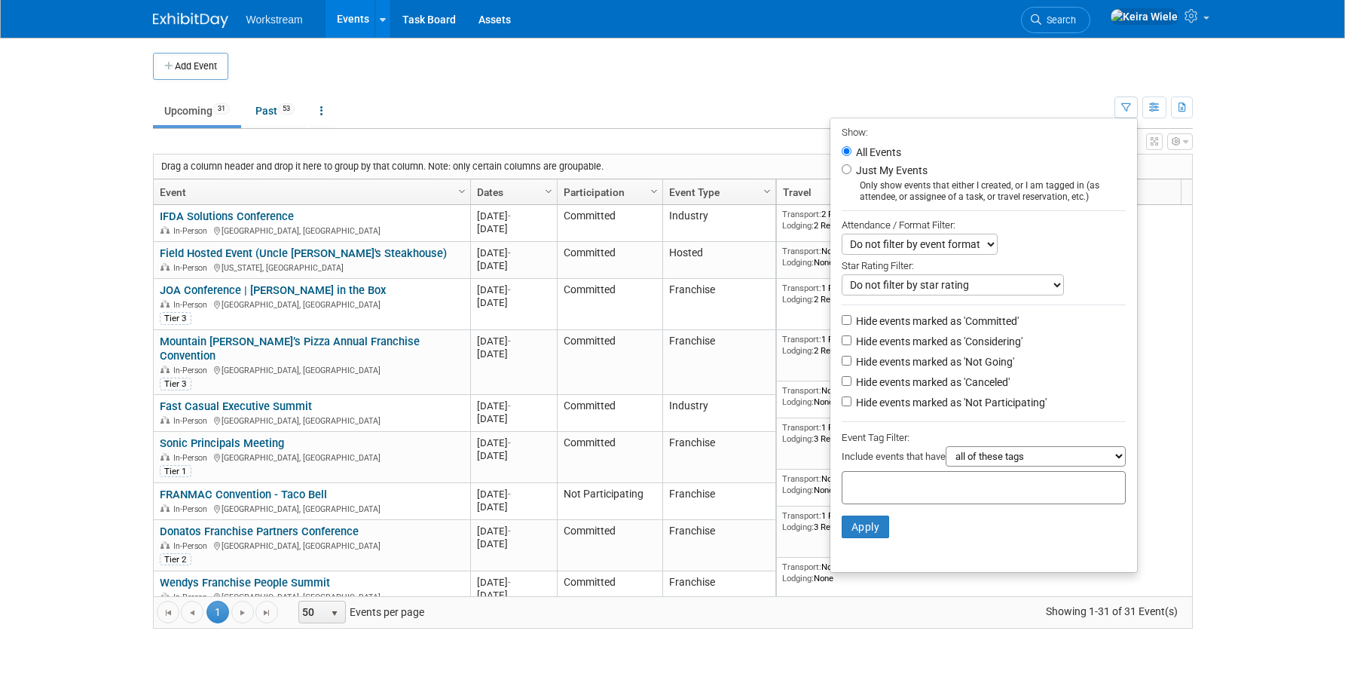
click at [969, 76] on td at bounding box center [685, 66] width 914 height 27
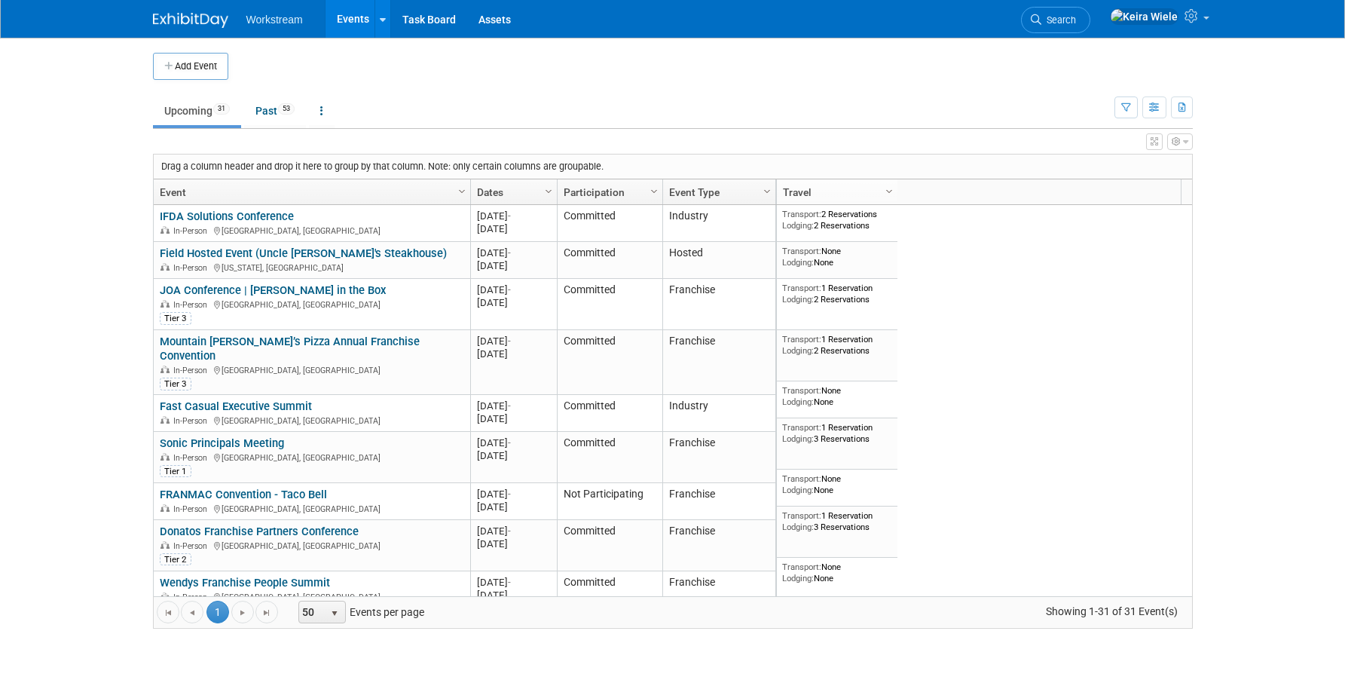
click at [269, 27] on ul "Workstream Events Add Event Bulk Upload Events Shareable Event Boards Recently …" at bounding box center [389, 19] width 286 height 38
click at [375, 23] on link at bounding box center [383, 19] width 16 height 38
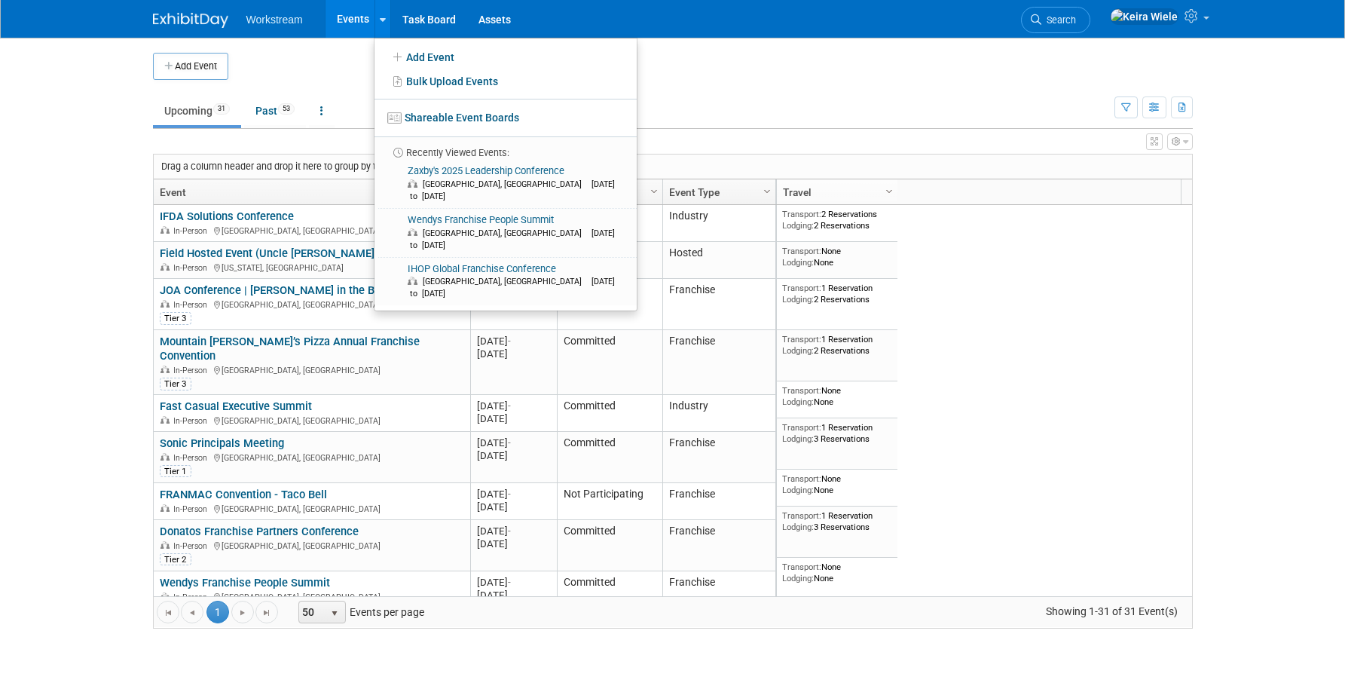
click at [352, 46] on div "Add Event" at bounding box center [673, 59] width 1040 height 42
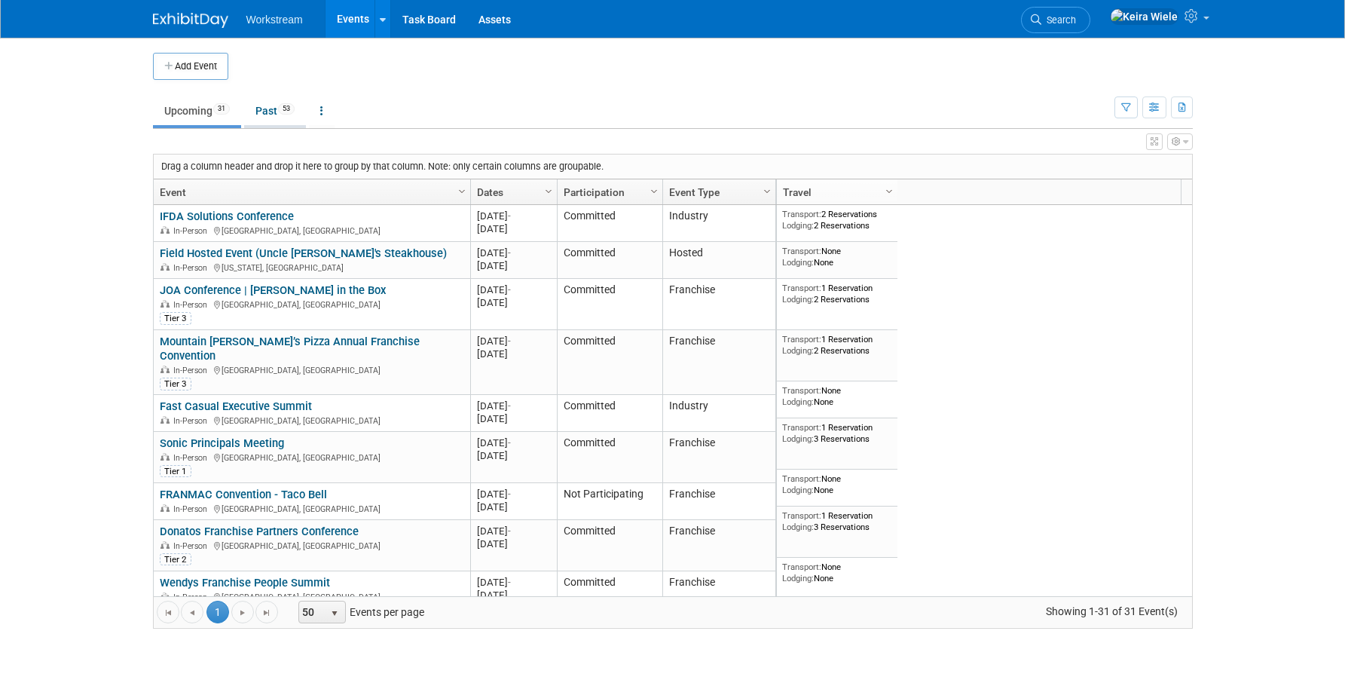
click at [274, 96] on link "Past 53" at bounding box center [275, 110] width 62 height 29
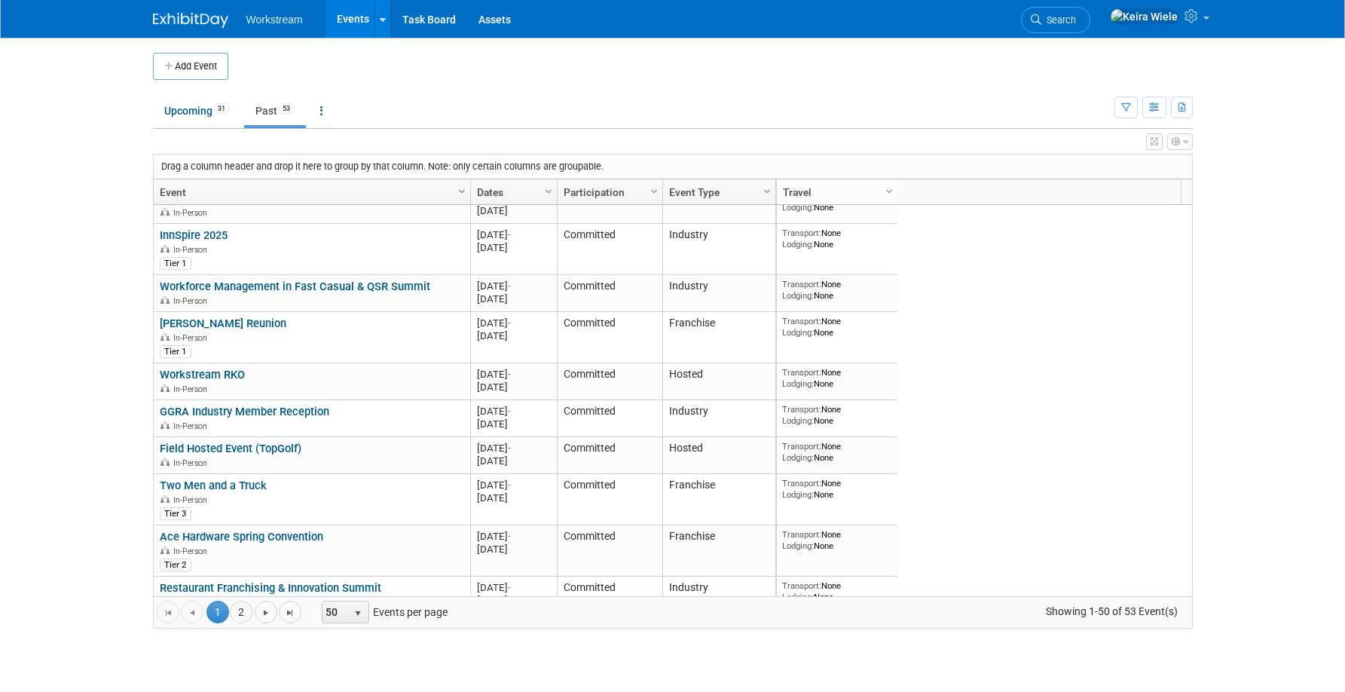
scroll to position [142, 0]
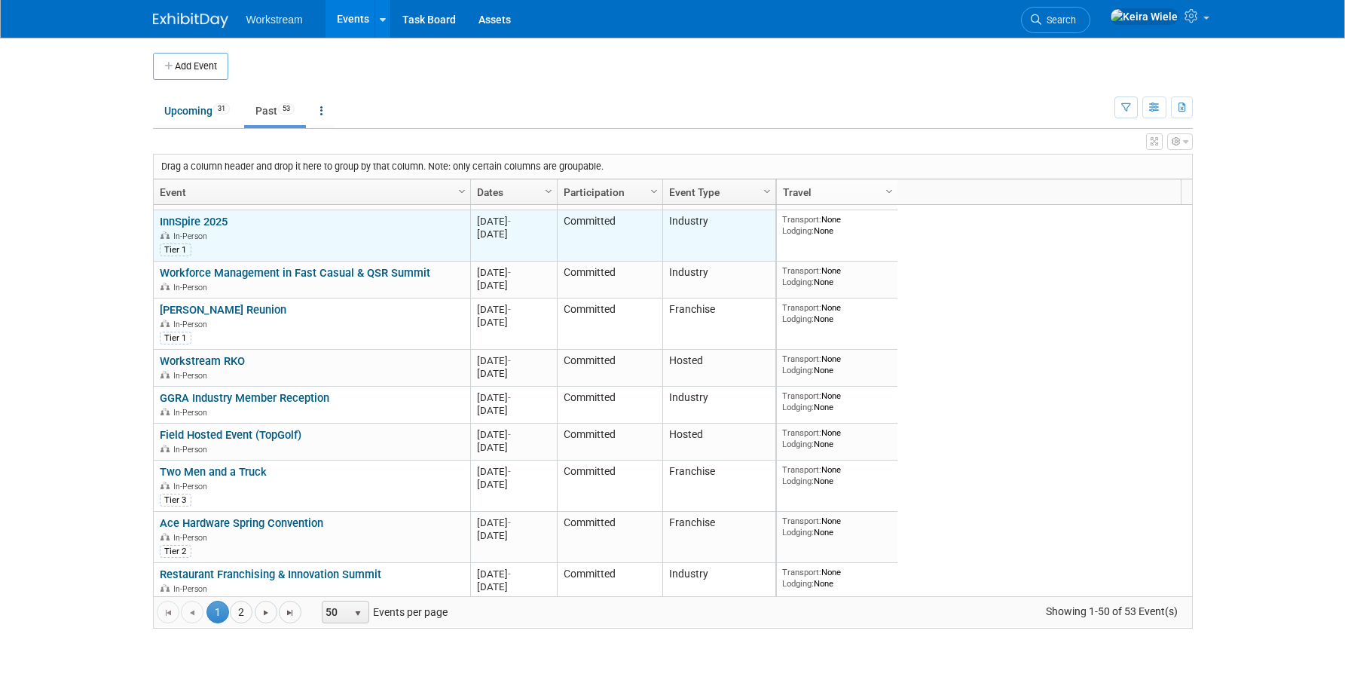
click at [214, 216] on link "InnSpire 2025" at bounding box center [194, 222] width 68 height 14
click at [0, 0] on div at bounding box center [0, 0] width 0 height 0
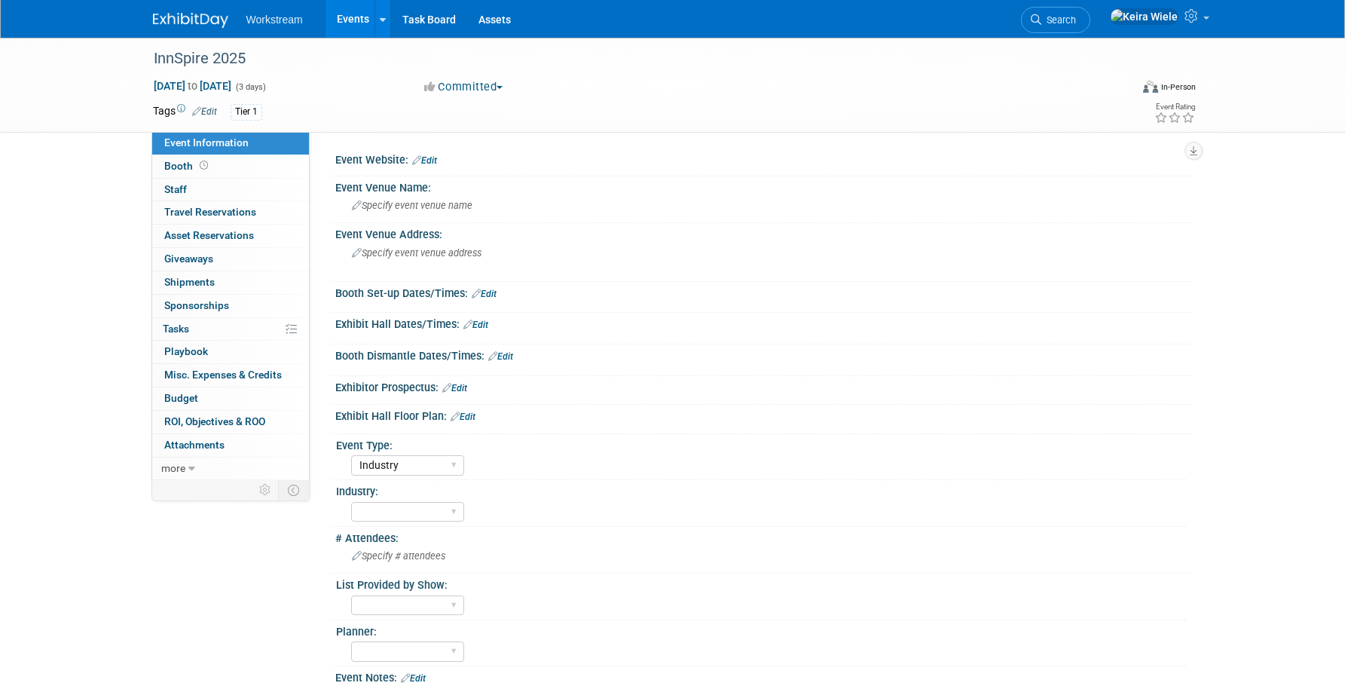
select select "Industry"
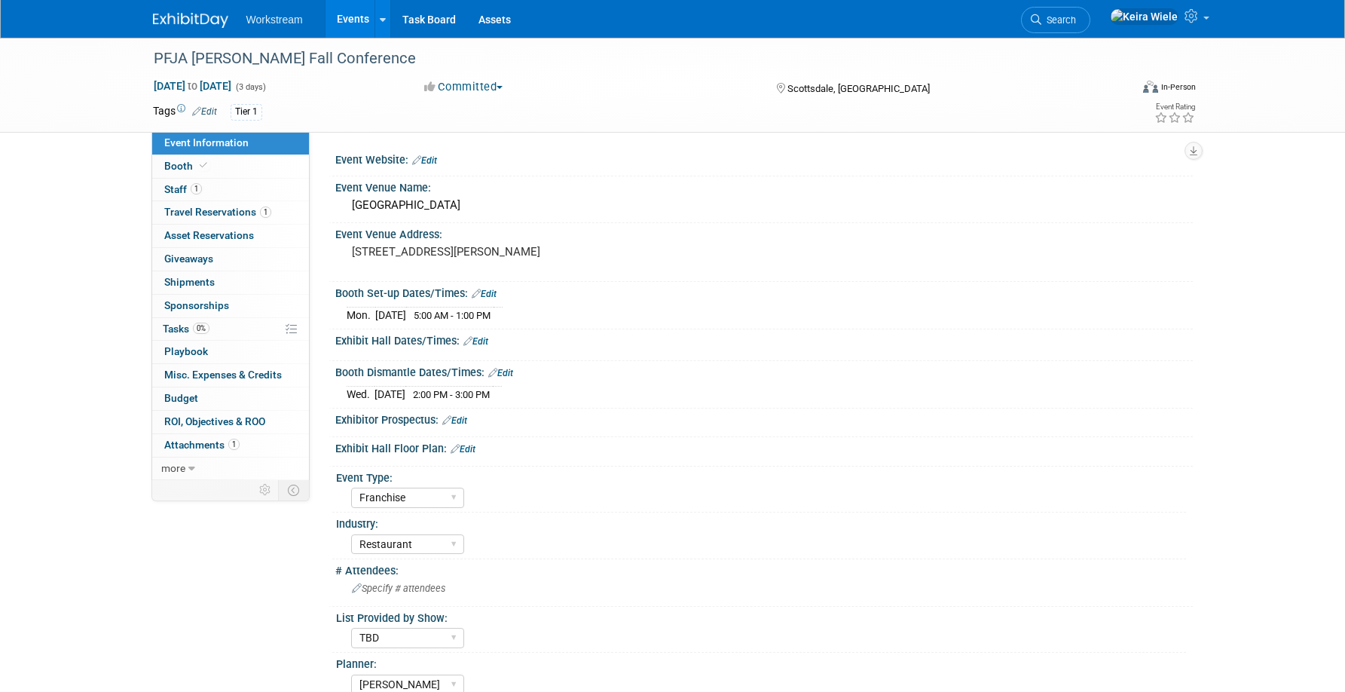
select select "Franchise"
select select "Restaurant"
select select "TBD"
select select "[PERSON_NAME]"
click at [828, 621] on div "List Provided by Show:" at bounding box center [761, 616] width 850 height 19
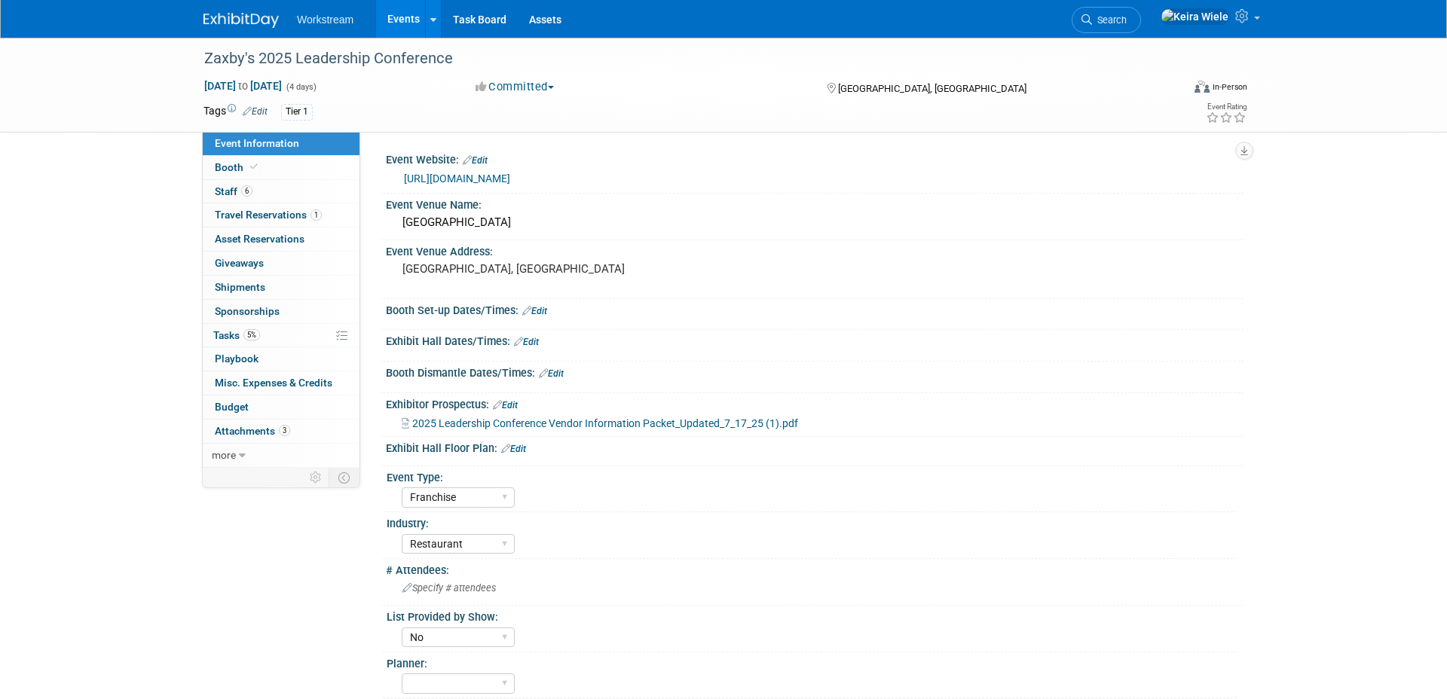
select select "Franchise"
select select "Restaurant"
select select "No"
